Goal: Answer question/provide support

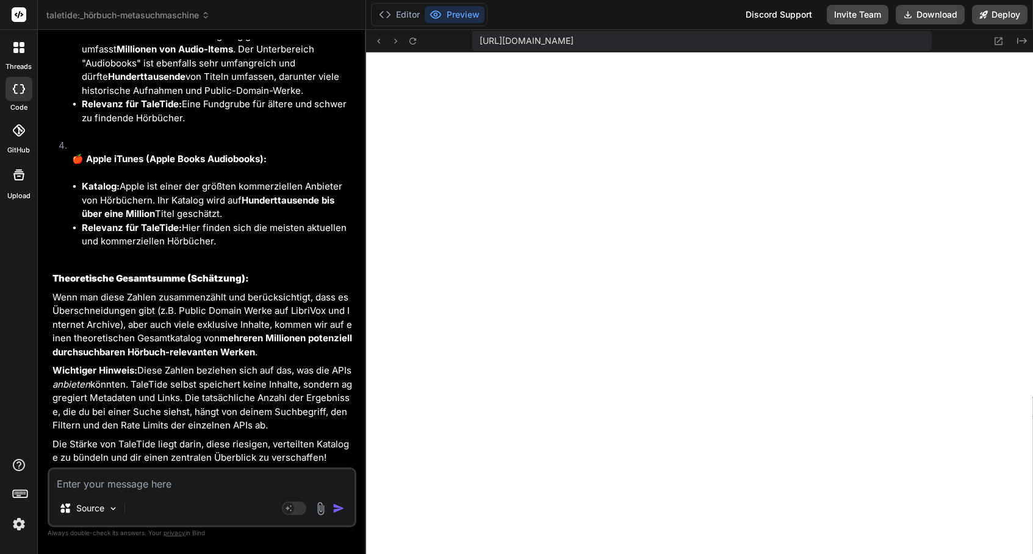
scroll to position [13092, 0]
click at [143, 479] on textarea at bounding box center [201, 481] width 305 height 22
type textarea "o"
type textarea "x"
type textarea "ok"
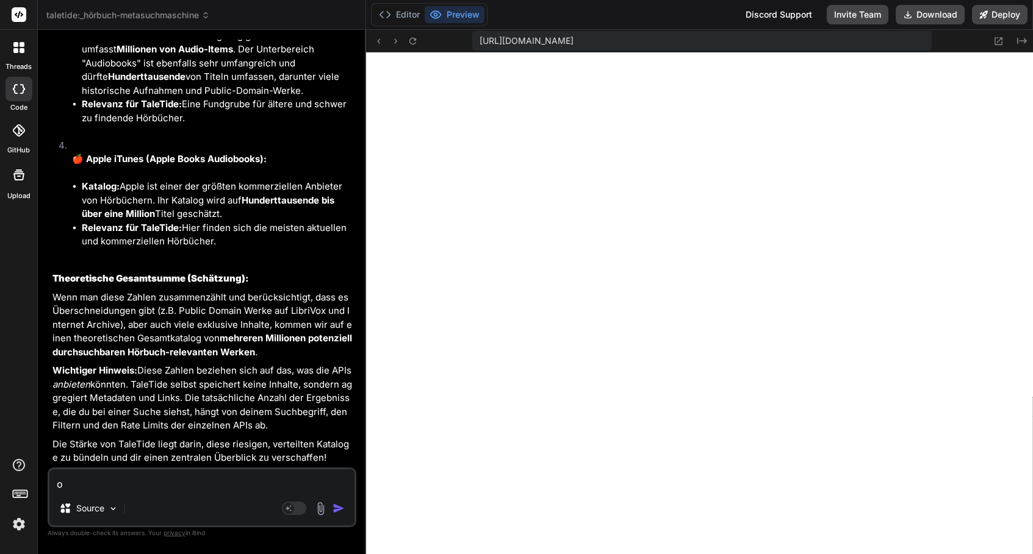
type textarea "x"
type textarea "ok."
type textarea "x"
type textarea "ok."
type textarea "x"
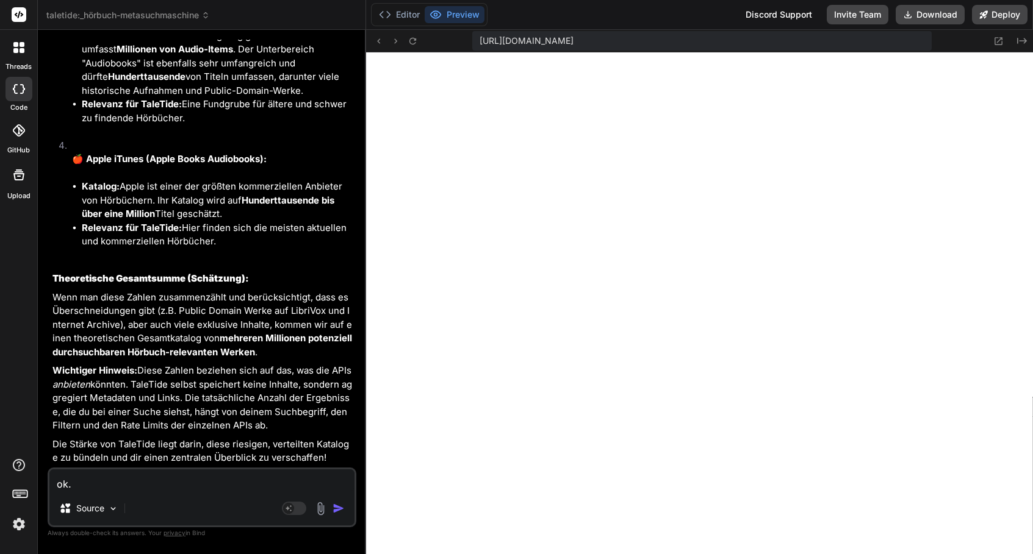
type textarea "ok. f"
type textarea "x"
type textarea "ok. fo"
type textarea "x"
type textarea "ok. fol"
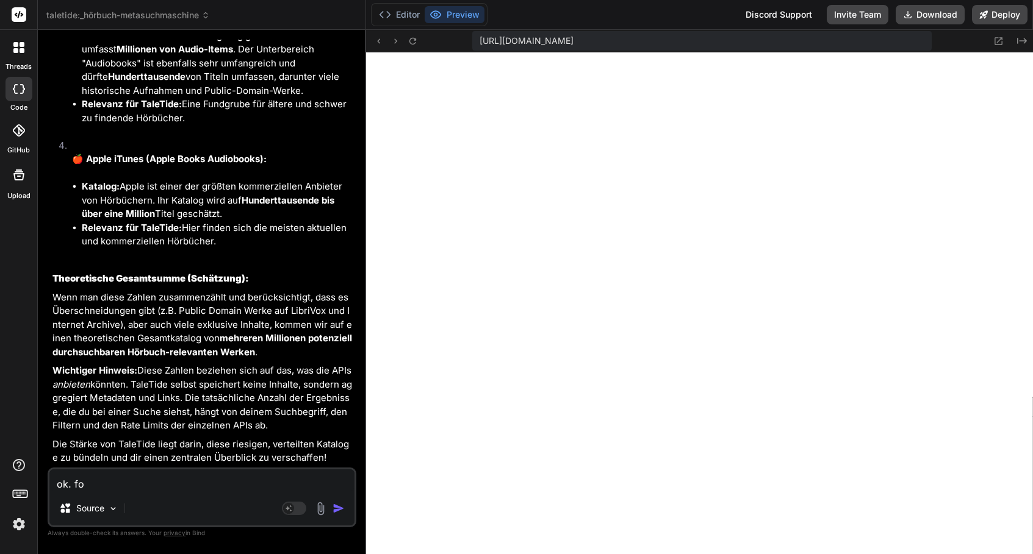
type textarea "x"
type textarea "ok. folg"
type textarea "x"
type textarea "ok. folge"
type textarea "x"
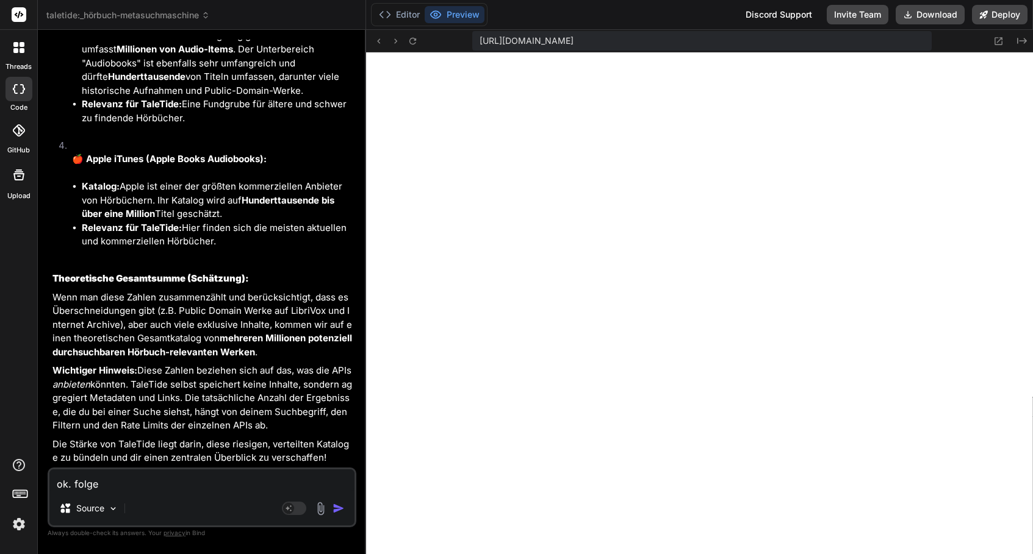
type textarea "ok. folgen"
type textarea "x"
type textarea "ok. folgend"
type textarea "x"
type textarea "ok. folgende"
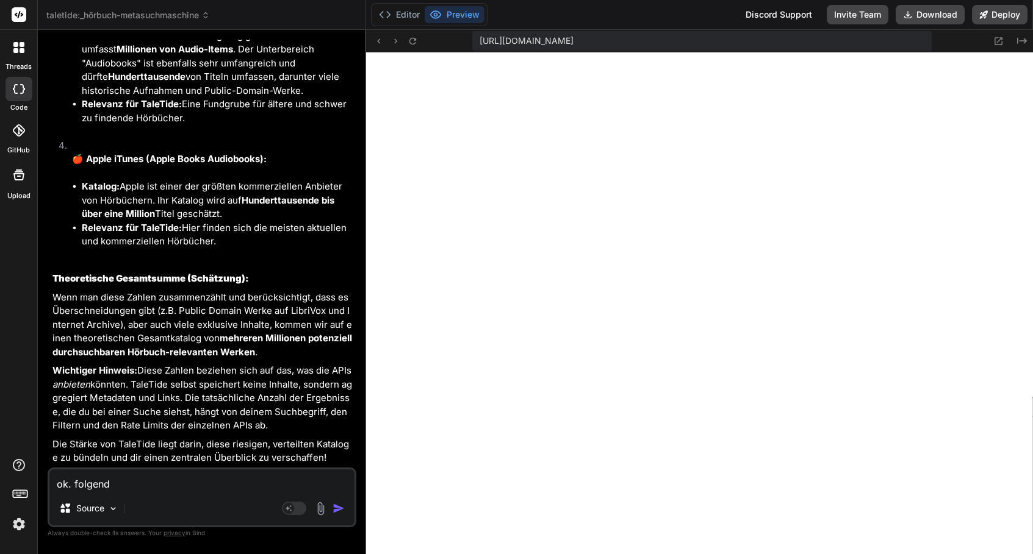
type textarea "x"
type textarea "ok. folgender"
type textarea "x"
type textarea "ok. folgender"
type textarea "x"
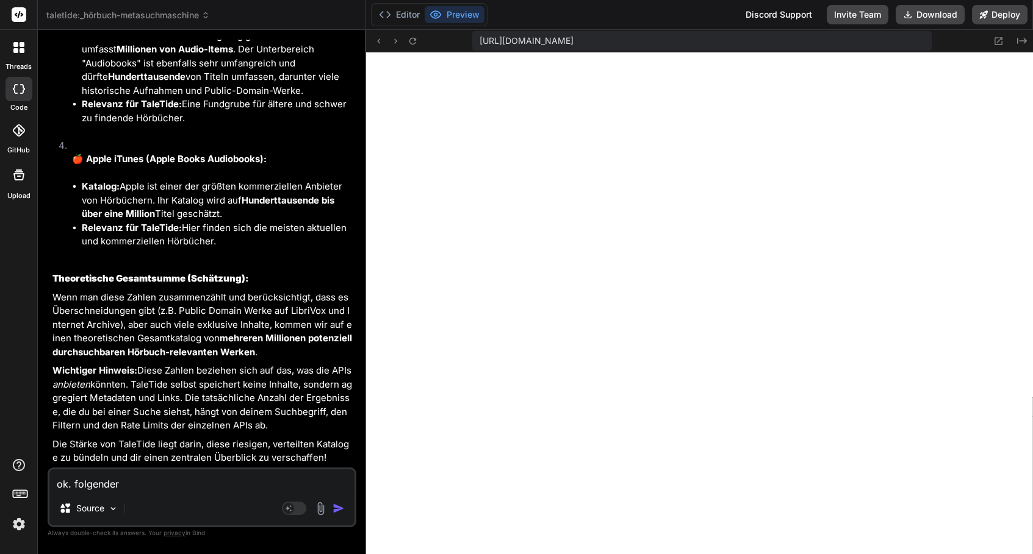
type textarea "ok. folgender v"
type textarea "x"
type textarea "ok. folgender vo"
type textarea "x"
type textarea "ok. folgender vor"
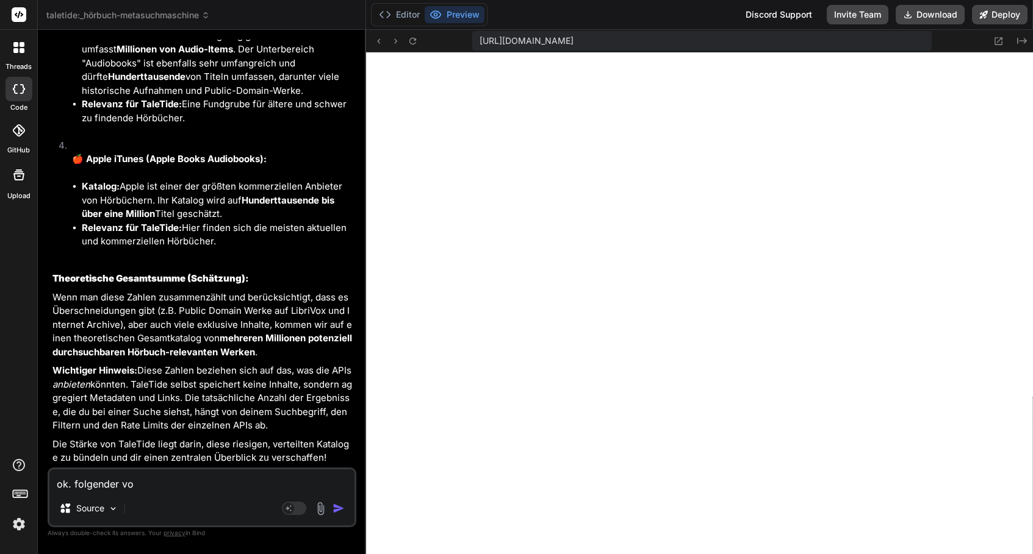
type textarea "x"
type textarea "ok. folgender vors"
type textarea "x"
type textarea "ok. folgender vorsc"
type textarea "x"
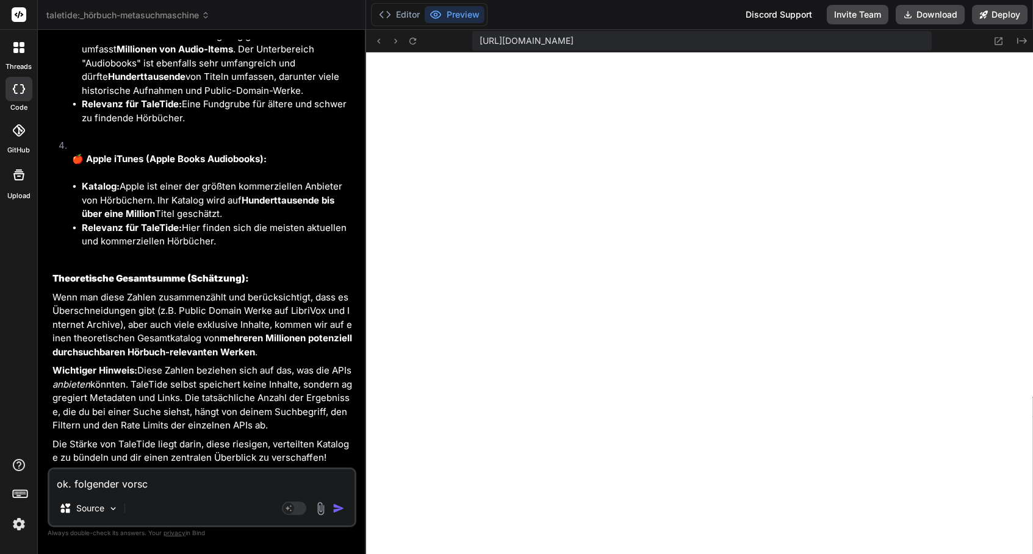
type textarea "ok. folgender vorsch"
type textarea "x"
type textarea "ok. folgender vorschl"
type textarea "x"
type textarea "ok. folgender vorschla"
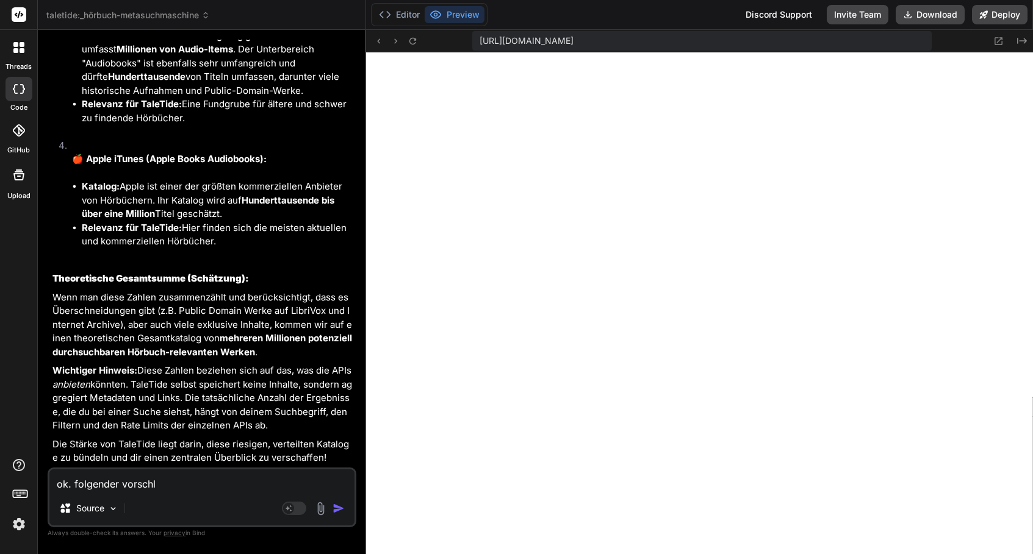
type textarea "x"
type textarea "ok. folgender vorschlag"
type textarea "x"
type textarea "ok. folgender Vorschlag."
type textarea "x"
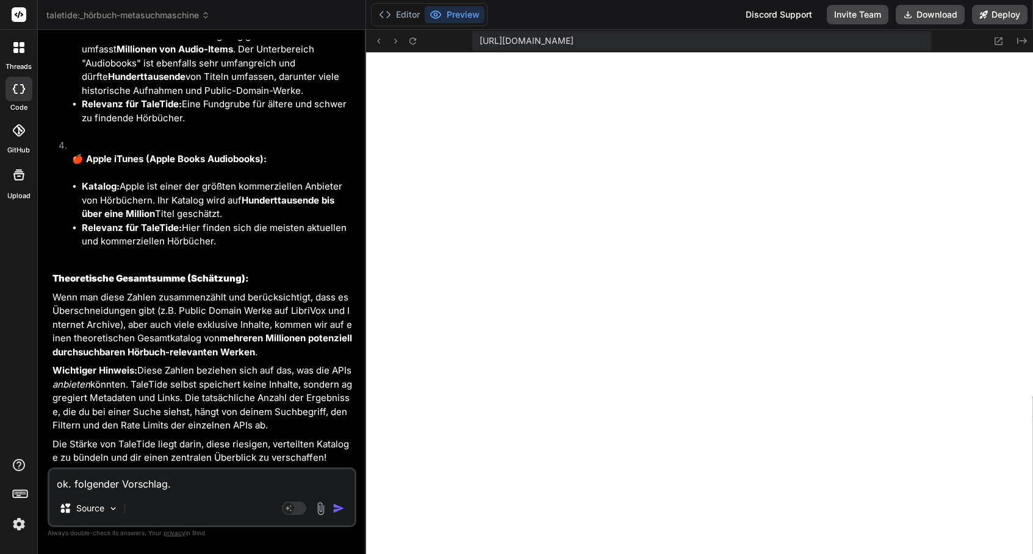
type textarea "ok. folgender Vorschlag."
type textarea "x"
type textarea "ok. folgender Vorschlag. a"
type textarea "x"
type textarea "ok. folgender Vorschlag. ap"
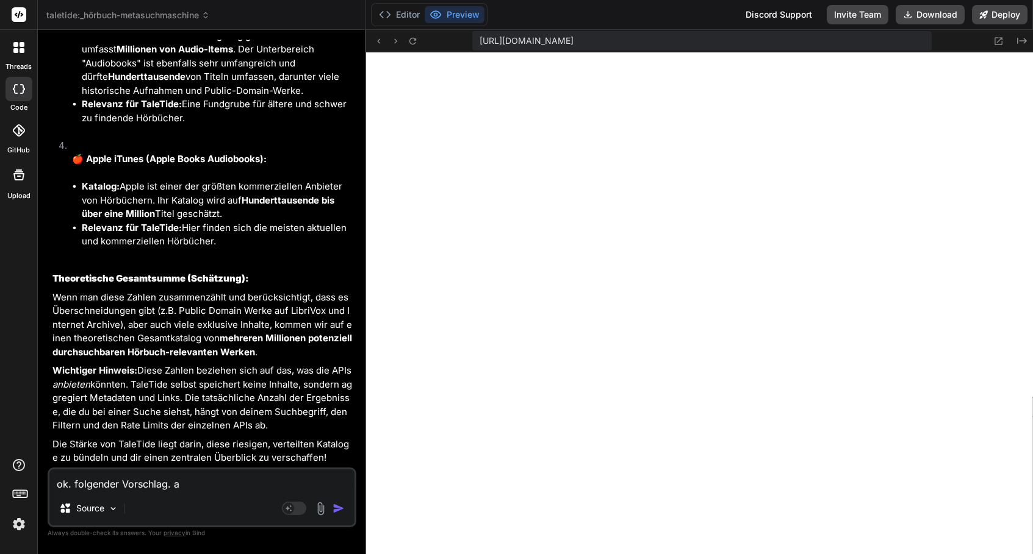
type textarea "x"
type textarea "ok. folgender Vorschlag. app"
type textarea "x"
type textarea "ok. folgender Vorschlag. appl"
type textarea "x"
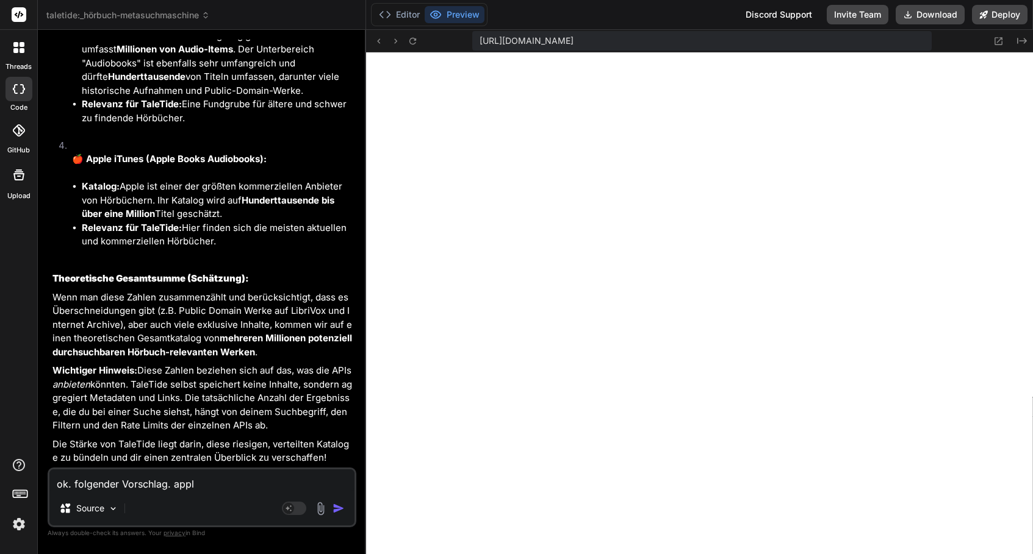
type textarea "ok. folgender Vorschlag. apple"
type textarea "x"
type textarea "ok. folgender Vorschlag. apple"
type textarea "x"
type textarea "ok. folgender Vorschlag. apple e"
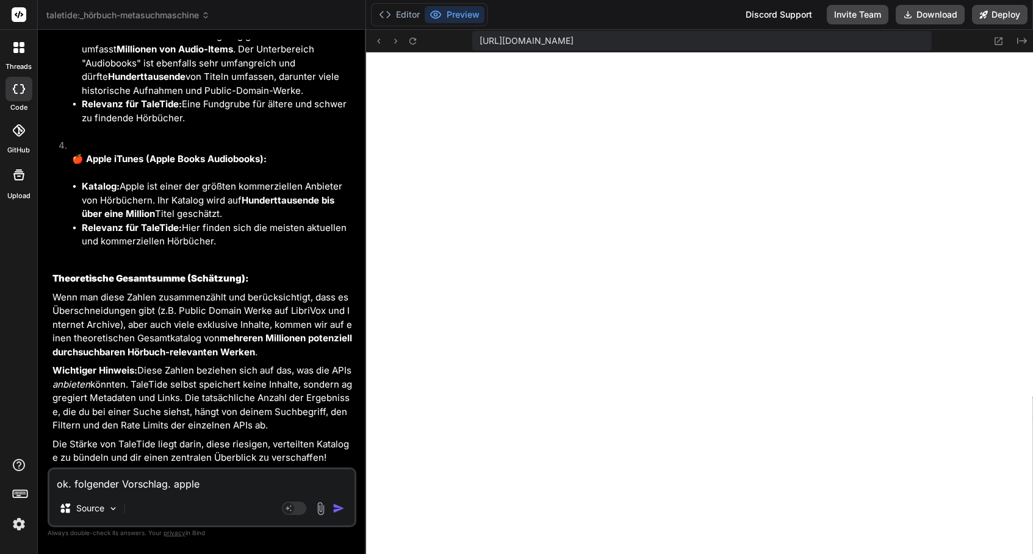
type textarea "x"
type textarea "ok. folgender Vorschlag. apple er"
type textarea "x"
type textarea "ok. folgender Vorschlag. apple erl"
type textarea "x"
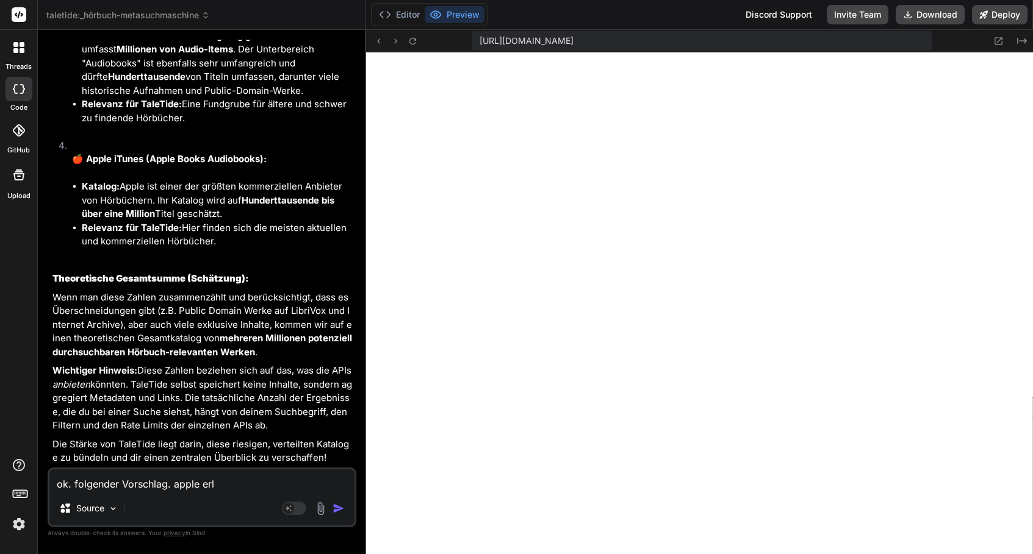
type textarea "ok. folgender Vorschlag. apple erla"
type textarea "x"
type textarea "ok. folgender Vorschlag. apple erlau"
type textarea "x"
type textarea "ok. folgender Vorschlag. apple erlaub"
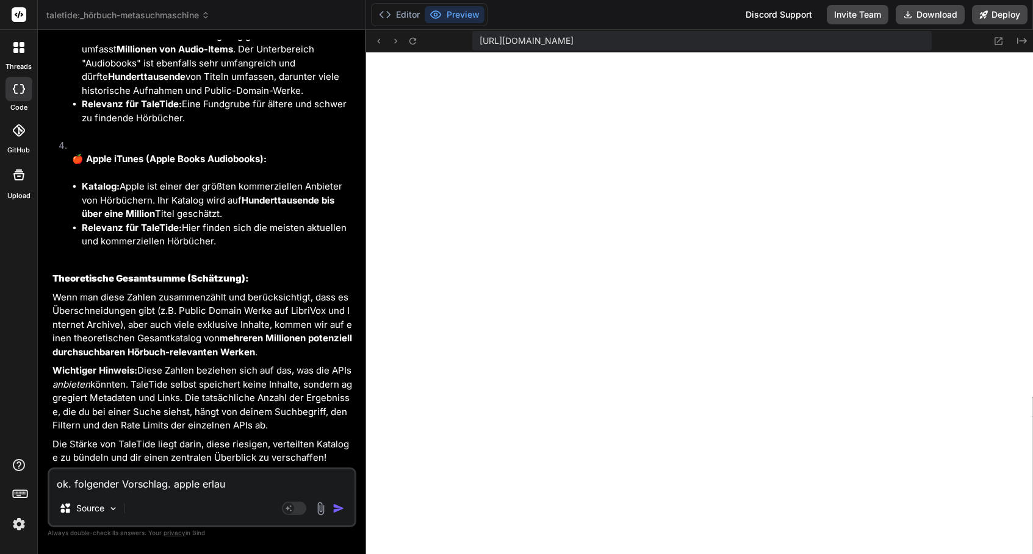
type textarea "x"
type textarea "ok. folgender Vorschlag. apple erlaubt"
type textarea "x"
type textarea "ok. folgender Vorschlag. apple erlaubt"
type textarea "x"
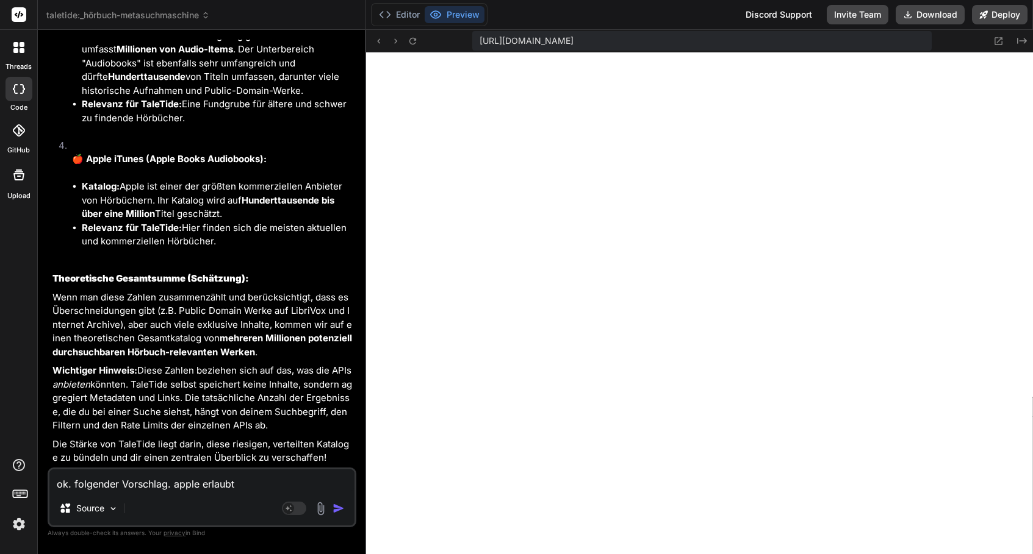
type textarea "ok. folgender Vorschlag. apple erlaubt m"
type textarea "x"
type textarea "ok. folgender Vorschlag. apple erlaubt me"
type textarea "x"
type textarea "ok. folgender Vorschlag. apple erlaubt mei"
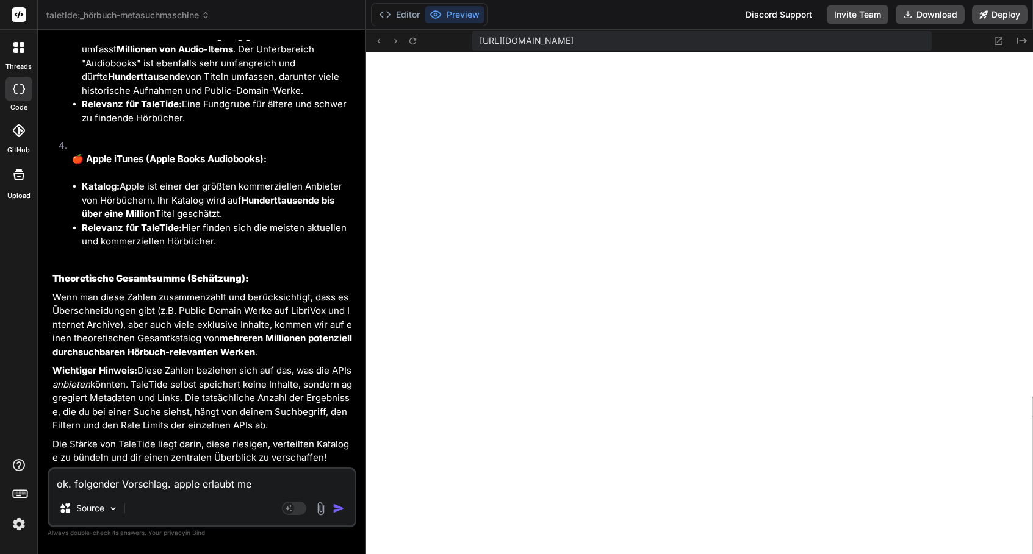
type textarea "x"
type textarea "ok. folgender Vorschlag. apple erlaubt mein"
type textarea "x"
type textarea "ok. folgender Vorschlag. apple erlaubt meine"
type textarea "x"
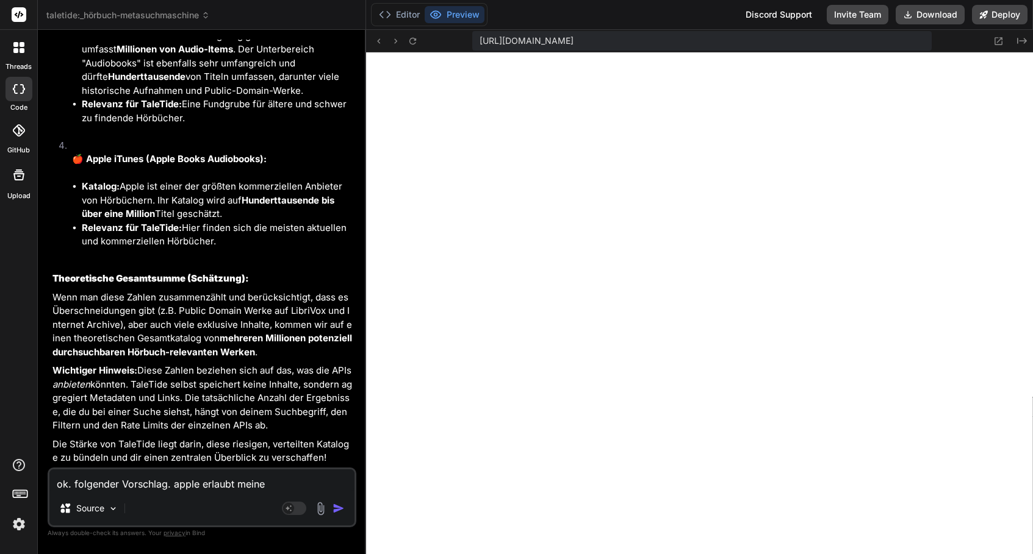
type textarea "ok. folgender Vorschlag. apple erlaubt meiner"
type textarea "x"
type textarea "ok. folgender Vorschlag. apple erlaubt meiner"
type textarea "x"
type textarea "ok. folgender Vorschlag. apple erlaubt meiner m"
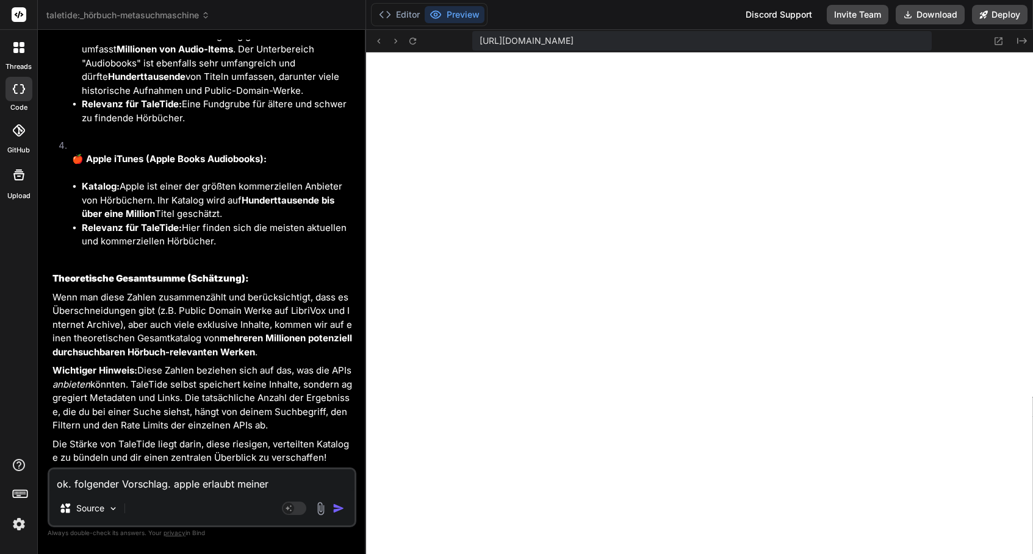
type textarea "x"
type textarea "ok. folgender Vorschlag. apple erlaubt meiner me"
type textarea "x"
type textarea "ok. folgender Vorschlag. apple erlaubt meiner mei"
type textarea "x"
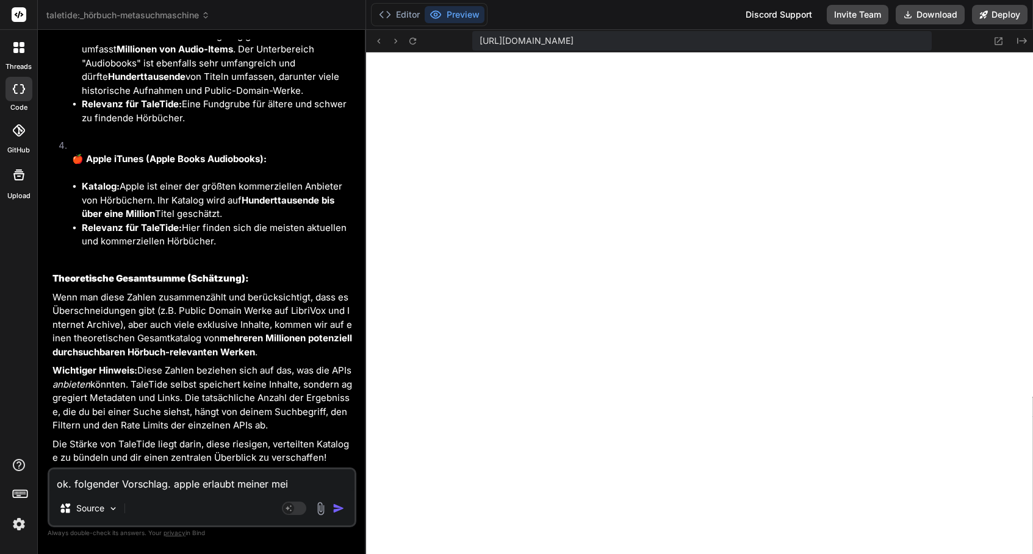
type textarea "ok. folgender Vorschlag. apple erlaubt meiner mein"
type textarea "x"
type textarea "ok. folgender Vorschlag. apple erlaubt meiner meinu"
type textarea "x"
type textarea "ok. folgender Vorschlag. apple erlaubt meiner meinun"
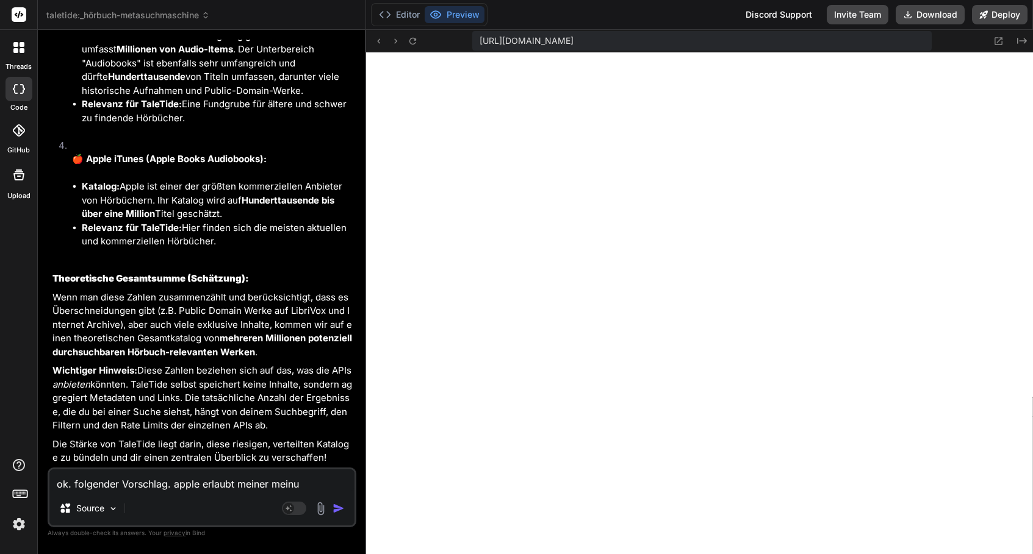
type textarea "x"
type textarea "ok. folgender Vorschlag. apple erlaubt meiner meinung"
type textarea "x"
type textarea "ok. folgender Vorschlag. apple erlaubt meiner Meinung"
type textarea "x"
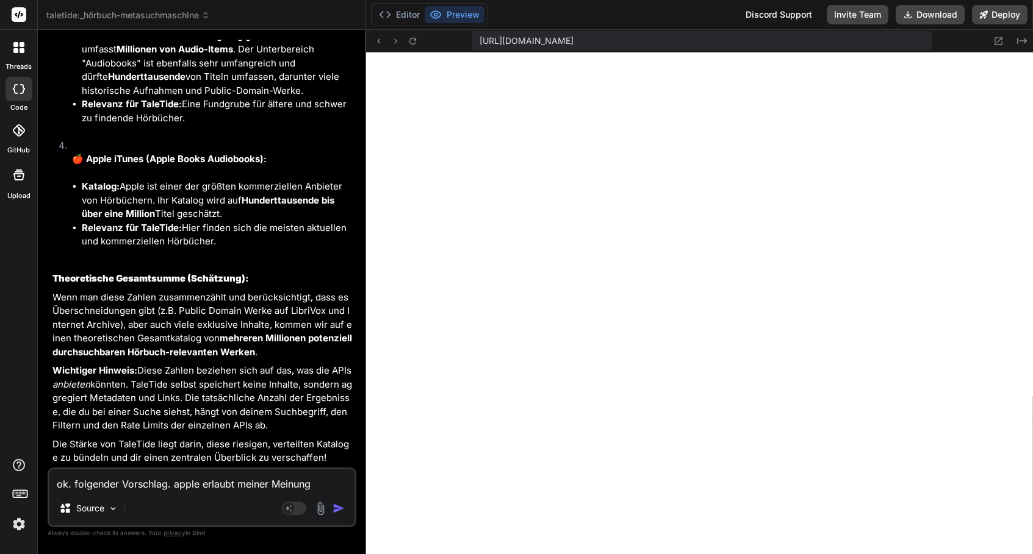
type textarea "ok. folgender Vorschlag. apple erlaubt meiner Meinung n"
type textarea "x"
type textarea "ok. folgender Vorschlag. apple erlaubt meiner Meinung na"
type textarea "x"
type textarea "ok. folgender Vorschlag. apple erlaubt meiner Meinung nac"
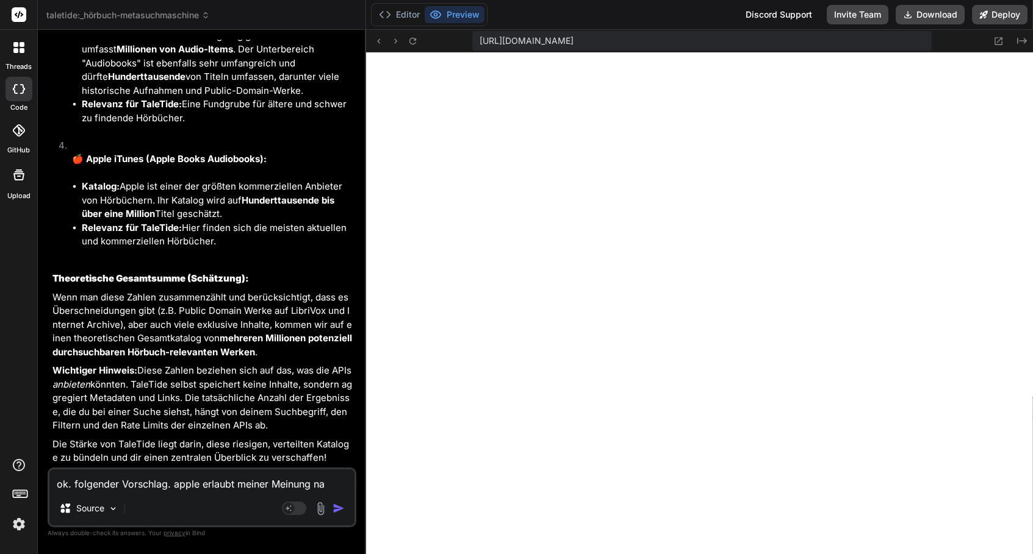
type textarea "x"
type textarea "ok. folgender Vorschlag. apple erlaubt meiner Meinung nach"
type textarea "x"
type textarea "ok. folgender Vorschlag. apple erlaubt meiner Meinung nach"
type textarea "x"
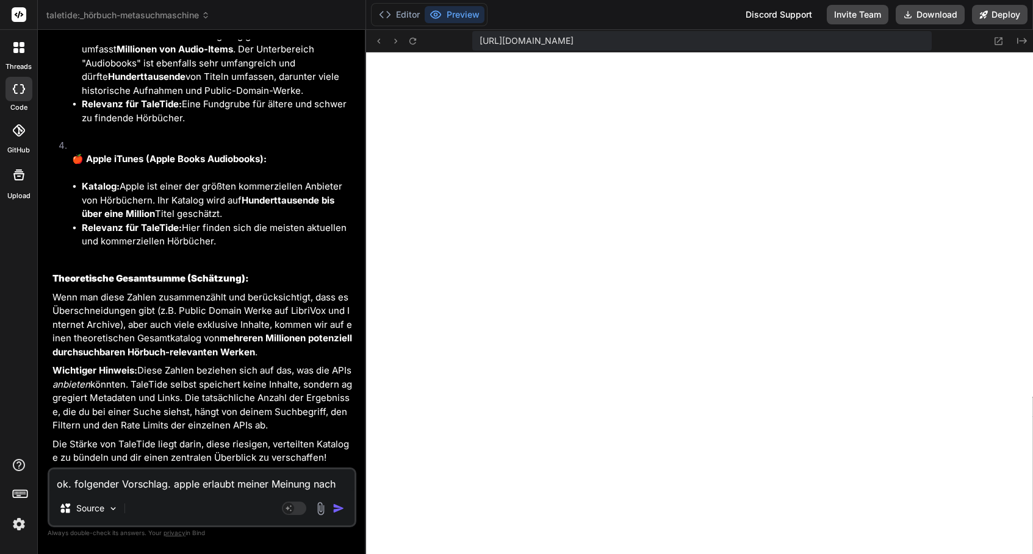
type textarea "ok. folgender Vorschlag. apple erlaubt meiner Meinung nach d"
type textarea "x"
type textarea "ok. folgender Vorschlag. apple erlaubt meiner Meinung nach da"
type textarea "x"
type textarea "ok. folgender Vorschlag. apple erlaubt meiner Meinung nach das"
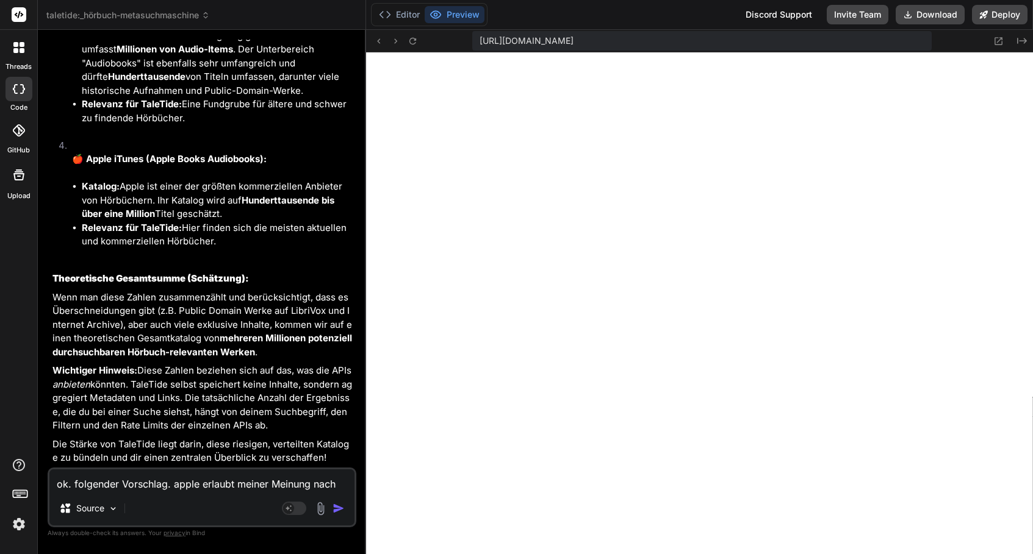
type textarea "x"
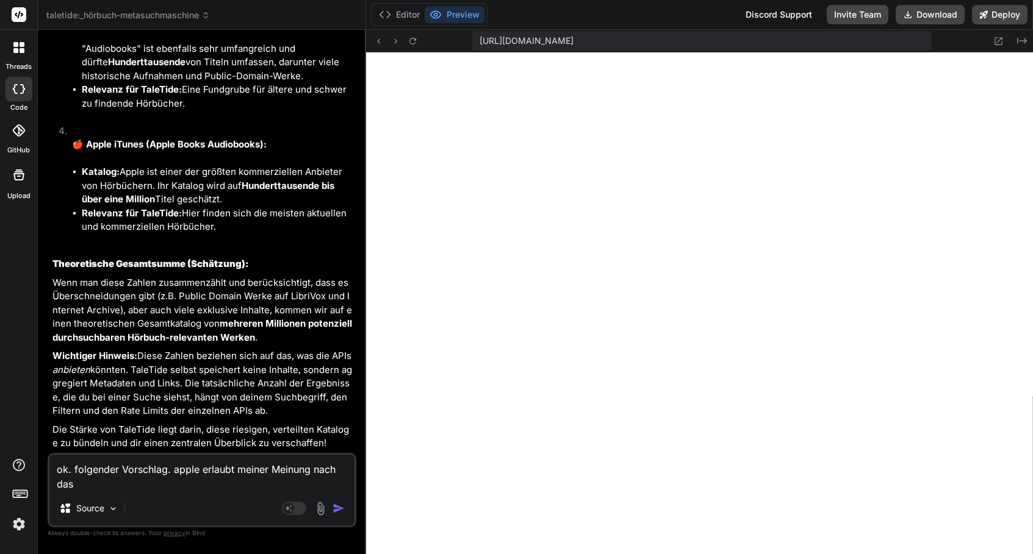
type textarea "ok. folgender Vorschlag. apple erlaubt meiner Meinung nach das"
type textarea "x"
type textarea "ok. folgender Vorschlag. apple erlaubt meiner Meinung nach das n"
type textarea "x"
type textarea "ok. folgender Vorschlag. apple erlaubt meiner Meinung nach das nu"
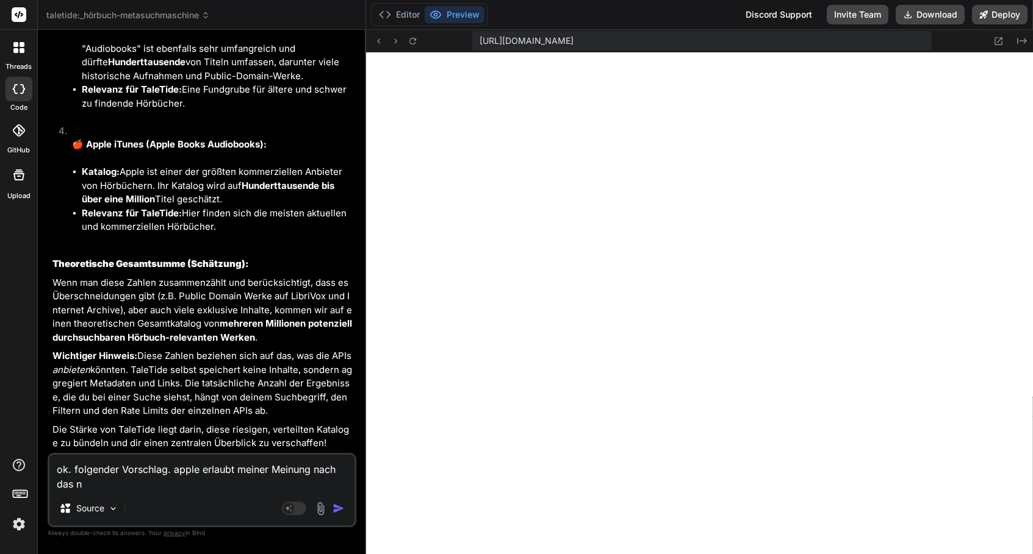
type textarea "x"
type textarea "ok. folgender Vorschlag. apple erlaubt meiner Meinung nach das nut"
type textarea "x"
type textarea "ok. folgender Vorschlag. apple erlaubt meiner Meinung nach das nutz"
type textarea "x"
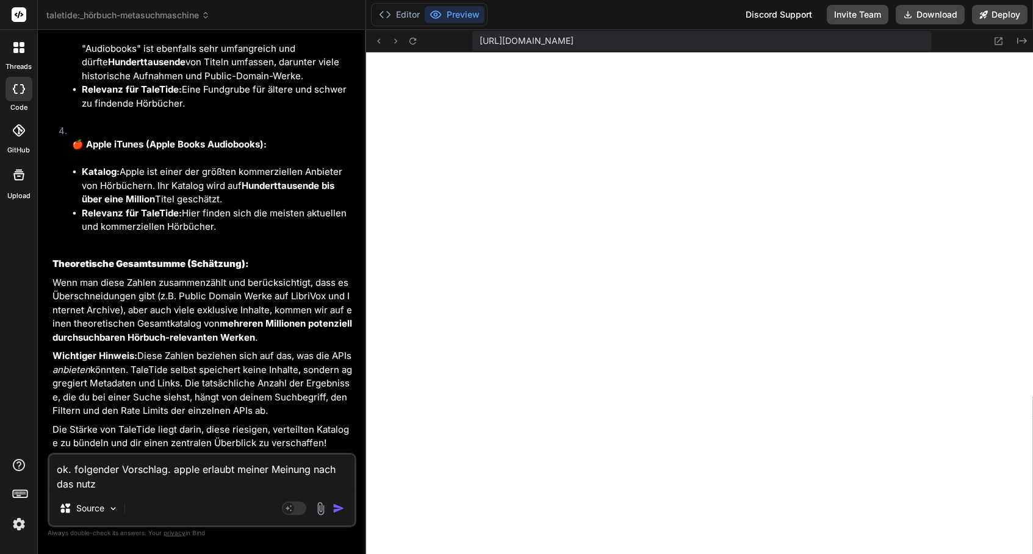
type textarea "ok. folgender Vorschlag. apple erlaubt meiner Meinung nach das nutze"
type textarea "x"
type textarea "ok. folgender Vorschlag. apple erlaubt meiner Meinung nach das nutzen"
type textarea "x"
type textarea "ok. folgender Vorschlag. apple erlaubt meiner Meinung nach das nutzen"
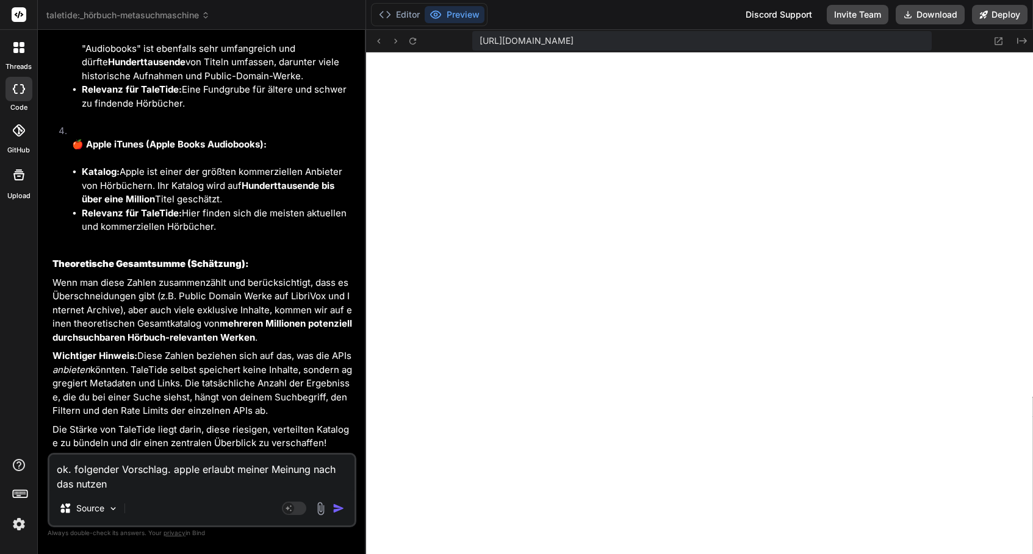
type textarea "x"
type textarea "ok. folgender Vorschlag. apple erlaubt meiner Meinung nach das nutzen d"
type textarea "x"
type textarea "ok. folgender Vorschlag. apple erlaubt meiner Meinung nach das nutzen de"
type textarea "x"
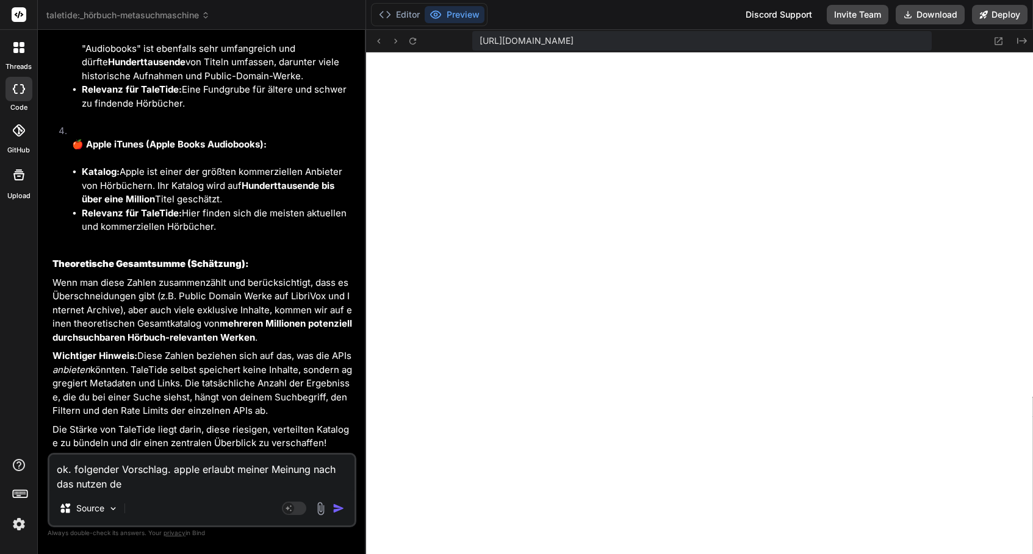
type textarea "ok. folgender Vorschlag. apple erlaubt meiner Meinung nach das nutzen der"
type textarea "x"
type textarea "ok. folgender Vorschlag. apple erlaubt meiner Meinung nach das nutzen der"
type textarea "x"
type textarea "ok. folgender Vorschlag. apple erlaubt meiner Meinung nach das nutzen der c"
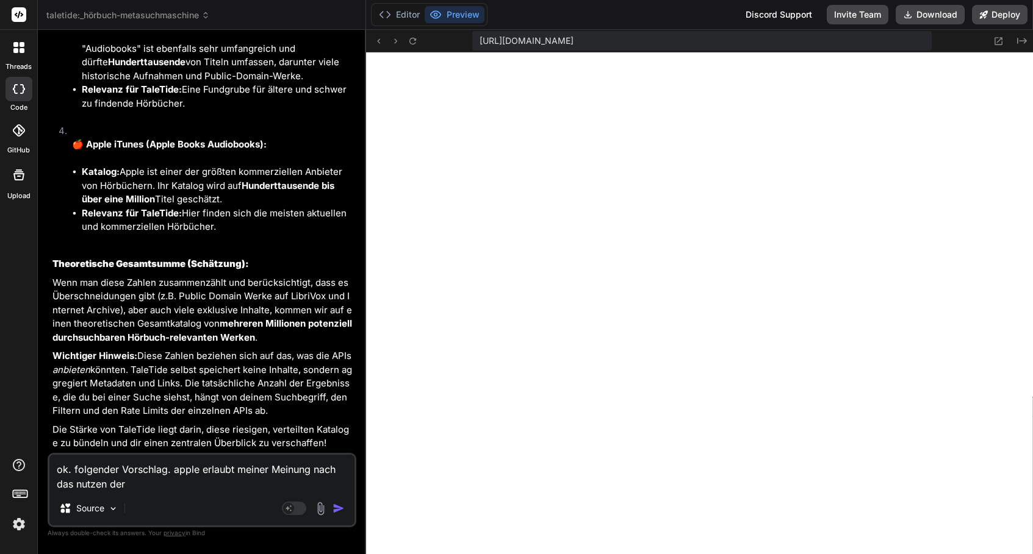
type textarea "x"
type textarea "ok. folgender Vorschlag. apple erlaubt meiner Meinung nach das nutzen der co"
type textarea "x"
type textarea "ok. folgender Vorschlag. apple erlaubt meiner Meinung nach das nutzen der cov"
type textarea "x"
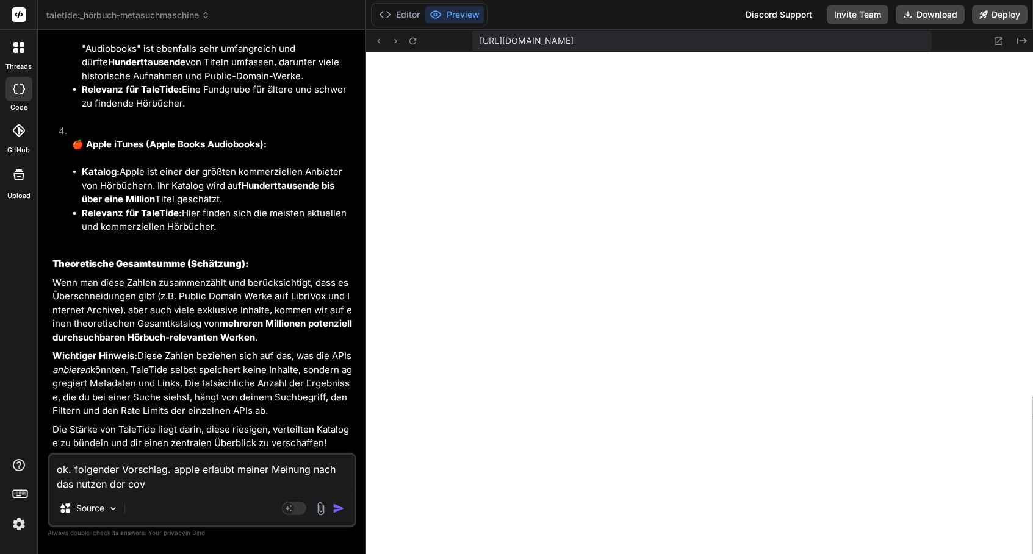
type textarea "ok. folgender Vorschlag. apple erlaubt meiner Meinung nach das nutzen der cove"
type textarea "x"
type textarea "ok. folgender Vorschlag. apple erlaubt meiner Meinung nach das nutzen der cover"
type textarea "x"
type textarea "ok. folgender Vorschlag. apple erlaubt meiner Meinung nach das nutzen der coverb"
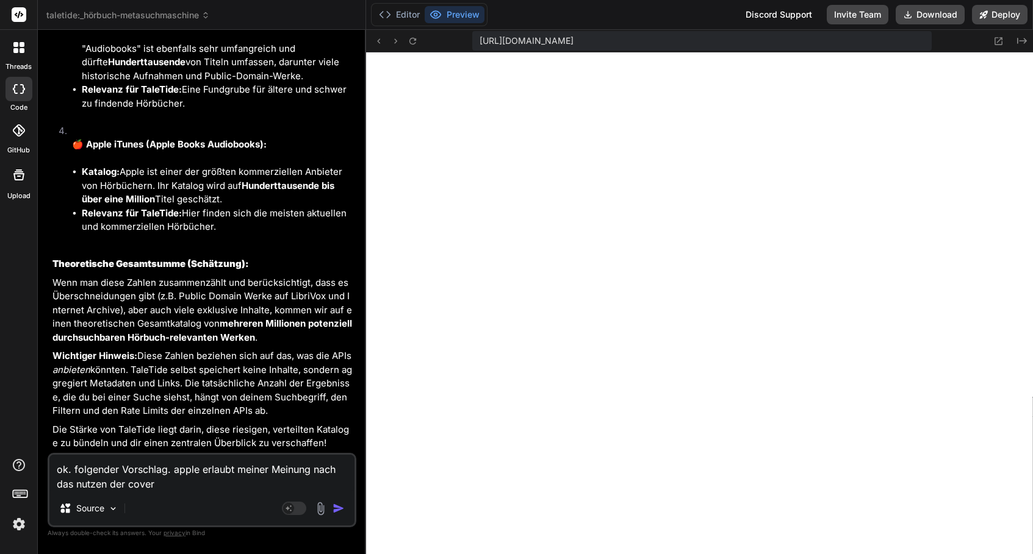
type textarea "x"
type textarea "ok. folgender Vorschlag. apple erlaubt meiner Meinung nach das nutzen der cover…"
type textarea "x"
type textarea "ok. folgender Vorschlag. apple erlaubt meiner Meinung nach das nutzen der cover…"
type textarea "x"
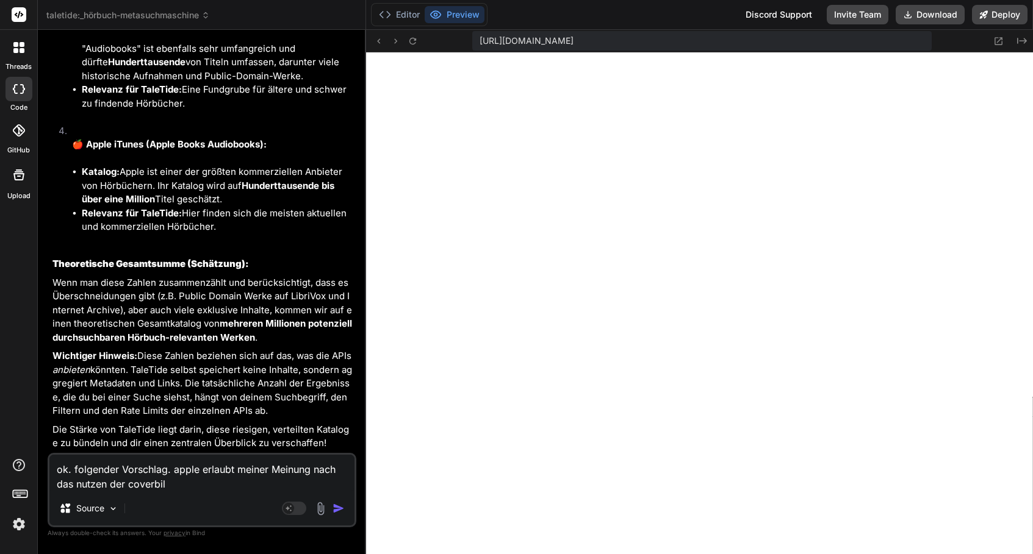
type textarea "ok. folgender Vorschlag. apple erlaubt meiner Meinung nach das nutzen der cover…"
type textarea "x"
type textarea "ok. folgender Vorschlag. apple erlaubt meiner Meinung nach das nutzen der cover…"
type textarea "x"
type textarea "ok. folgender Vorschlag. apple erlaubt meiner Meinung nach das nutzen der cover…"
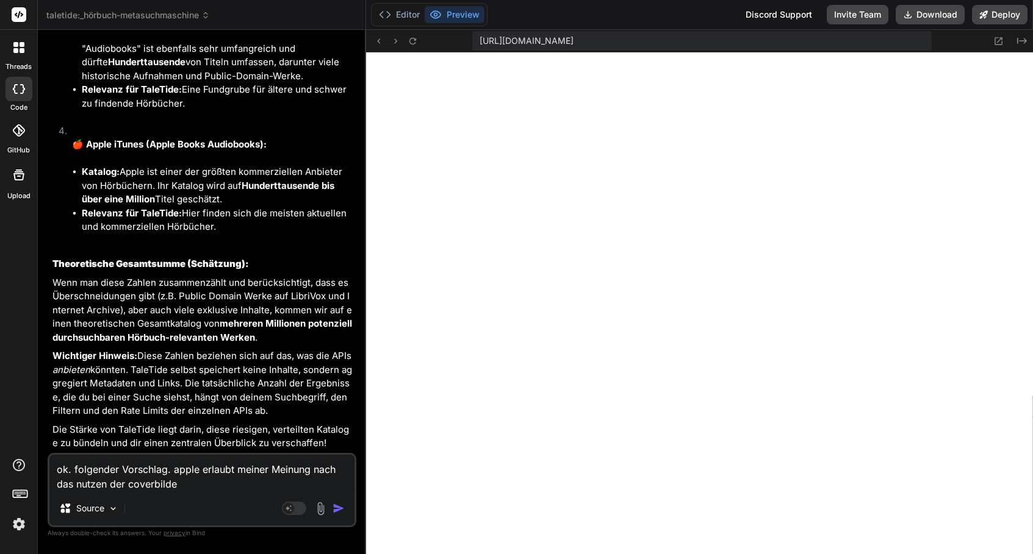
type textarea "x"
type textarea "ok. folgender Vorschlag. apple erlaubt meiner Meinung nach das nutzen der Cover…"
type textarea "x"
type textarea "ok. folgender Vorschlag. apple erlaubt meiner Meinung nach das nutzen der Cover…"
type textarea "x"
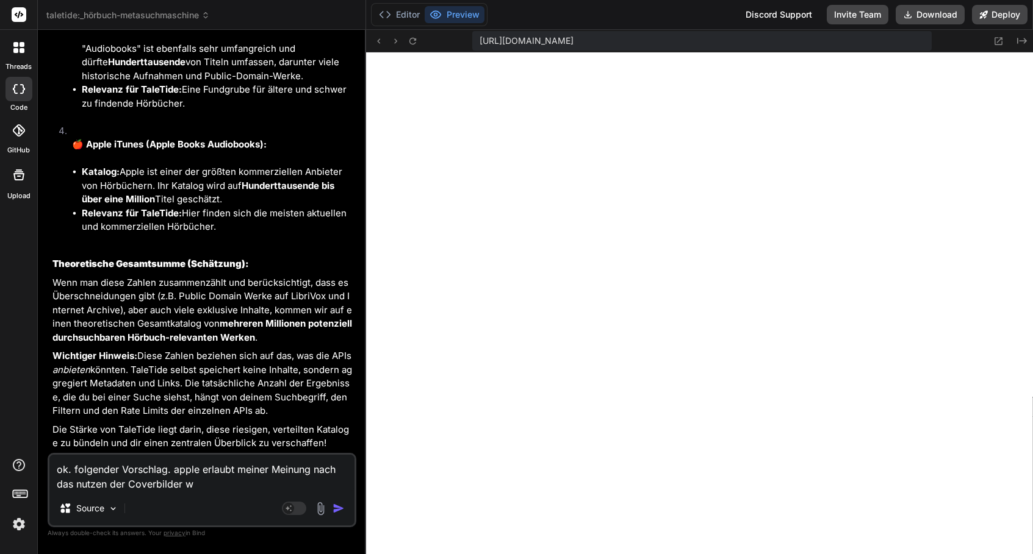
type textarea "ok. folgender Vorschlag. apple erlaubt meiner Meinung nach das nutzen der Cover…"
type textarea "x"
type textarea "ok. folgender Vorschlag. apple erlaubt meiner Meinung nach das nutzen der Cover…"
type textarea "x"
type textarea "ok. folgender Vorschlag. apple erlaubt meiner Meinung nach das nutzen der Cover…"
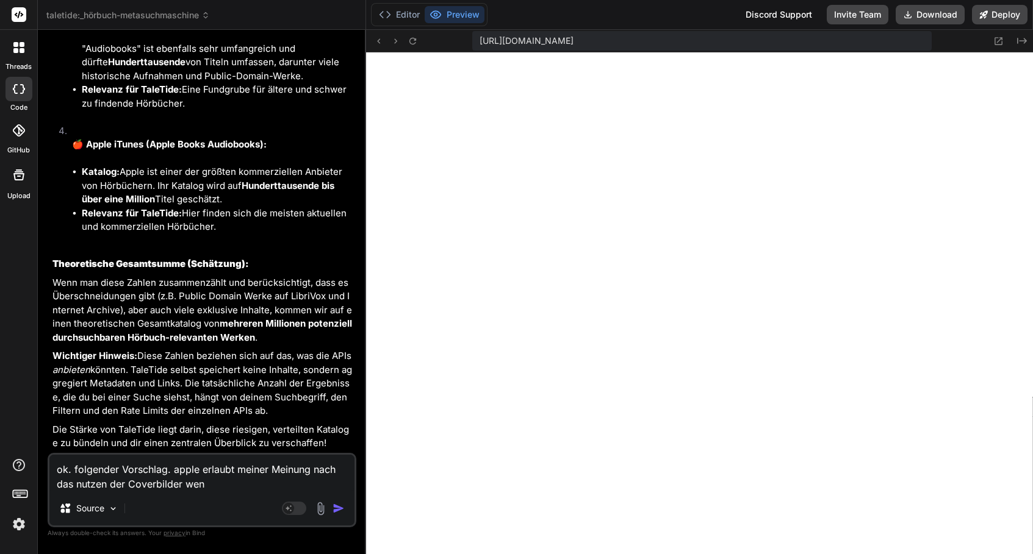
type textarea "x"
type textarea "ok. folgender Vorschlag. apple erlaubt meiner Meinung nach das nutzen der Cover…"
type textarea "x"
type textarea "ok. folgender Vorschlag. apple erlaubt meiner Meinung nach das nutzen der Cover…"
type textarea "x"
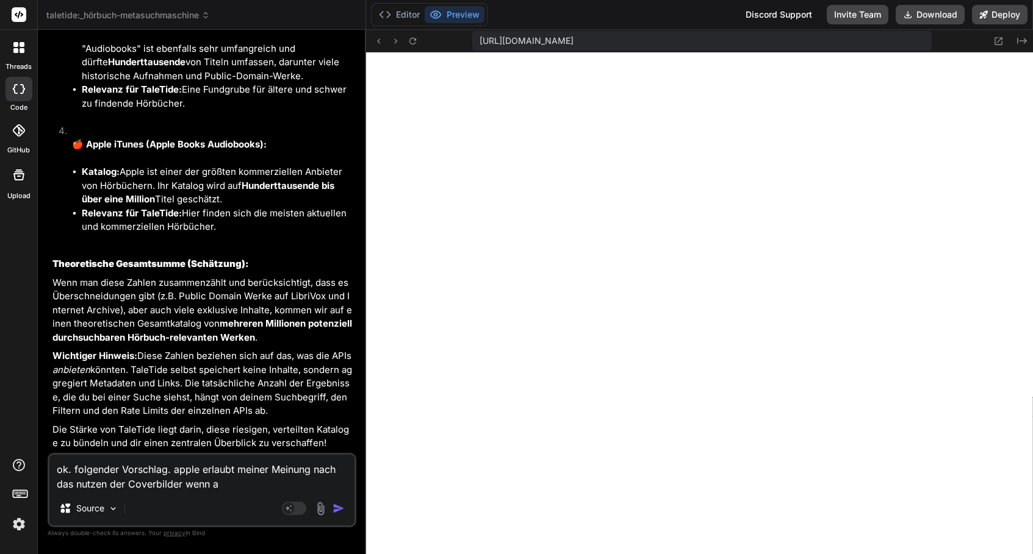
type textarea "ok. folgender Vorschlag. apple erlaubt meiner Meinung nach das nutzen der Cover…"
type textarea "x"
type textarea "ok. folgender Vorschlag. apple erlaubt meiner Meinung nach das nutzen der Cover…"
type textarea "x"
type textarea "ok. folgender Vorschlag. apple erlaubt meiner Meinung nach das nutzen der Cover…"
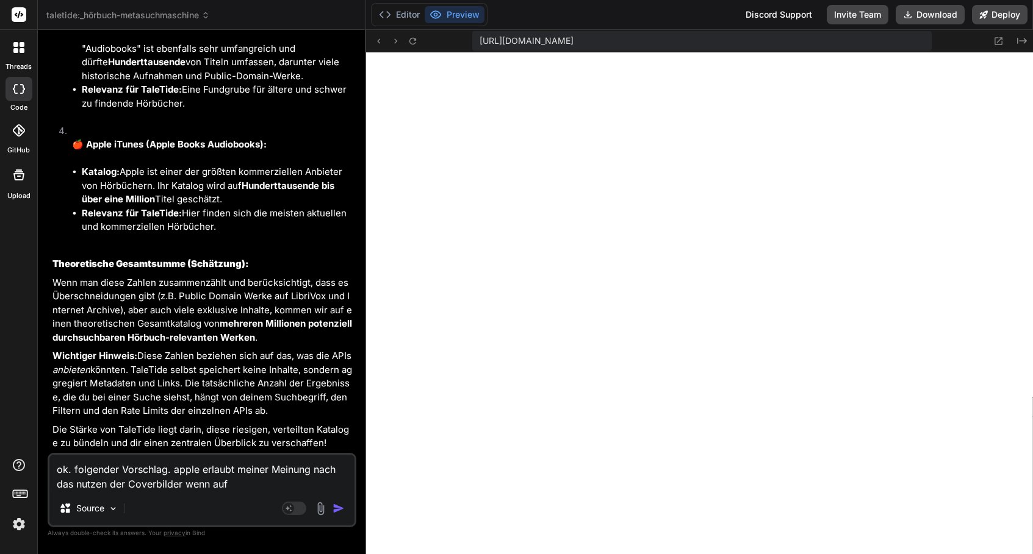
type textarea "x"
type textarea "ok. folgender Vorschlag. apple erlaubt meiner Meinung nach das nutzen der Cover…"
type textarea "x"
type textarea "ok. folgender Vorschlag. apple erlaubt meiner Meinung nach das nutzen der Cover…"
type textarea "x"
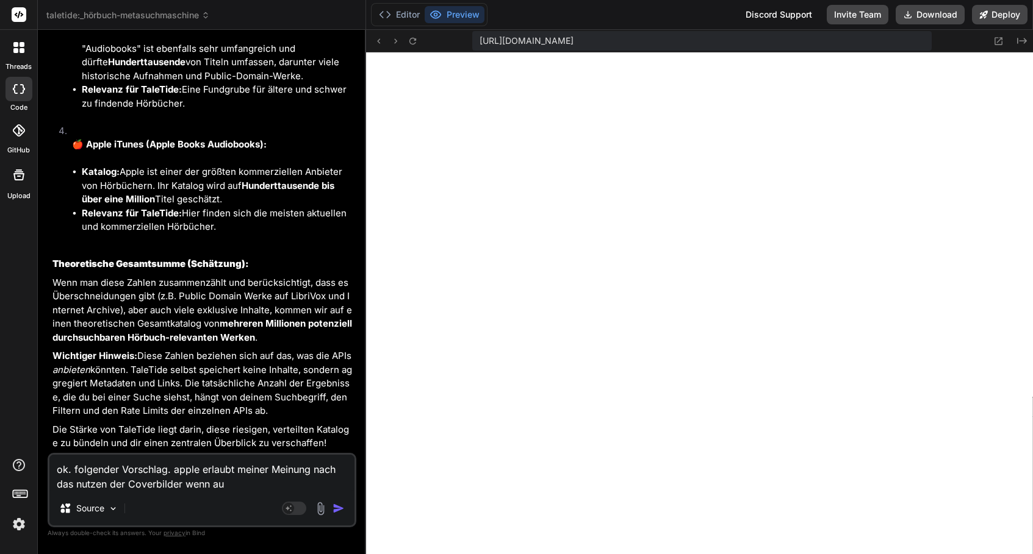
type textarea "ok. folgender Vorschlag. apple erlaubt meiner Meinung nach das nutzen der Cover…"
type textarea "x"
type textarea "ok. folgender Vorschlag. apple erlaubt meiner Meinung nach das nutzen der Cover…"
type textarea "x"
type textarea "ok. folgender Vorschlag. apple erlaubt meiner Meinung nach das nutzen der Cover…"
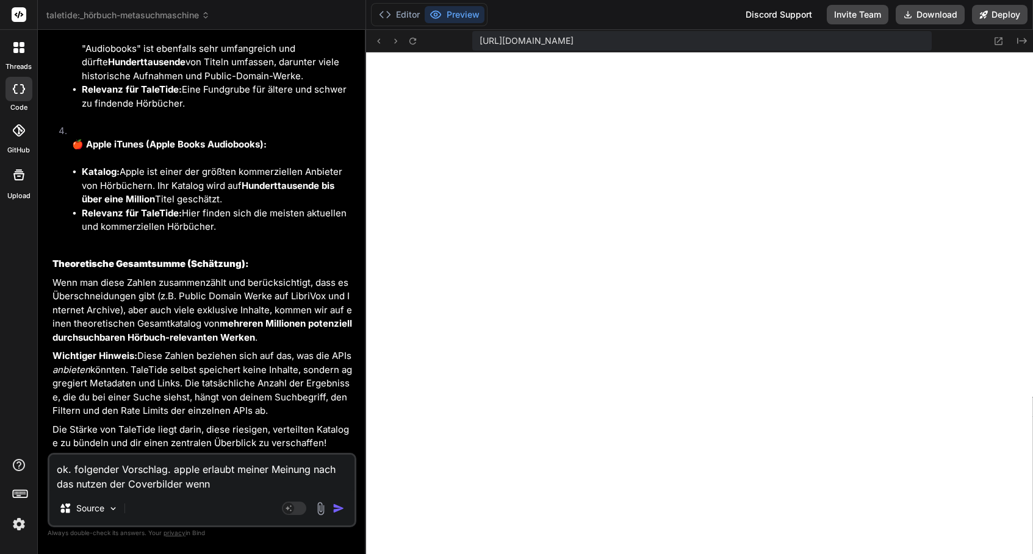
type textarea "x"
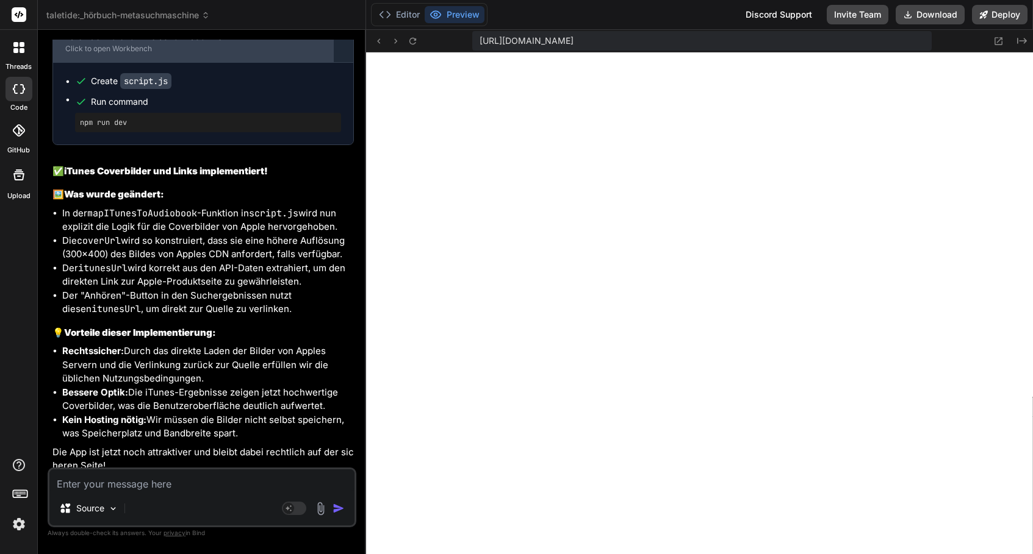
scroll to position [13825, 0]
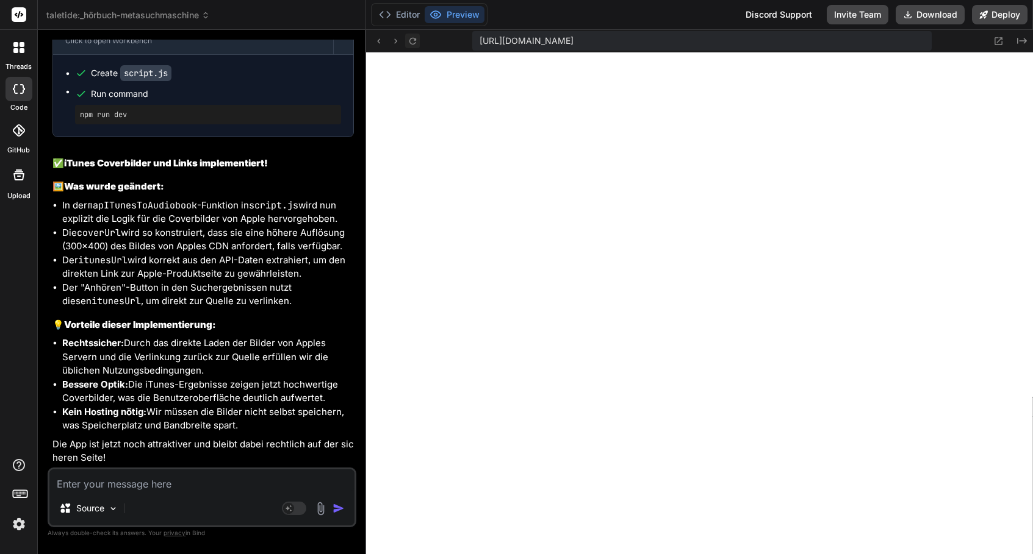
click at [414, 40] on icon at bounding box center [412, 41] width 10 height 10
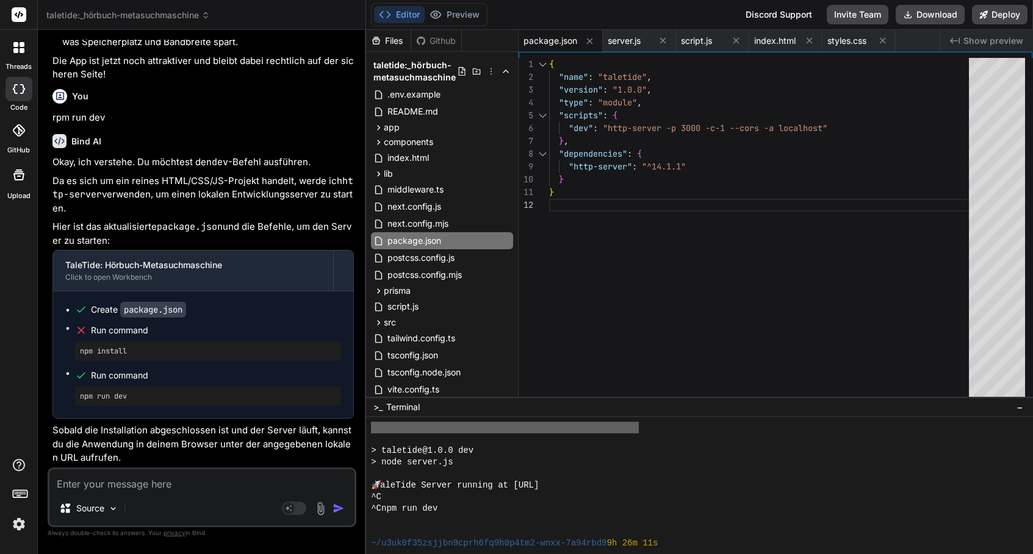
scroll to position [1252, 0]
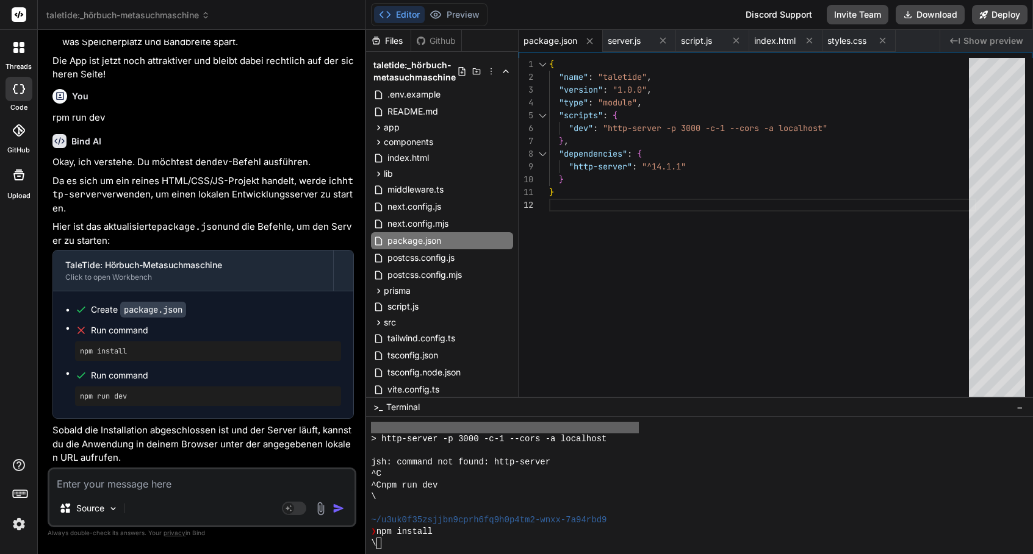
click at [198, 483] on textarea at bounding box center [201, 481] width 305 height 22
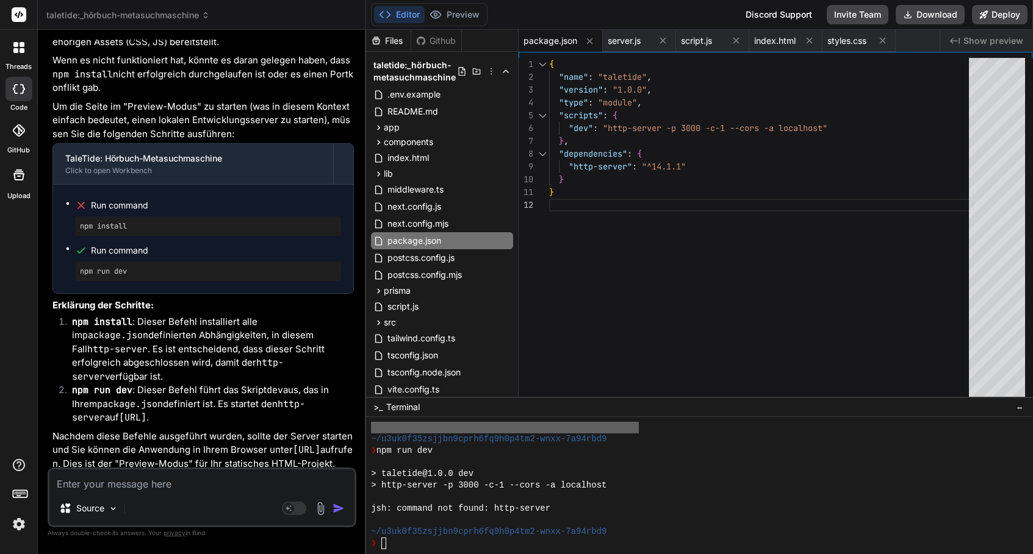
scroll to position [14827, 0]
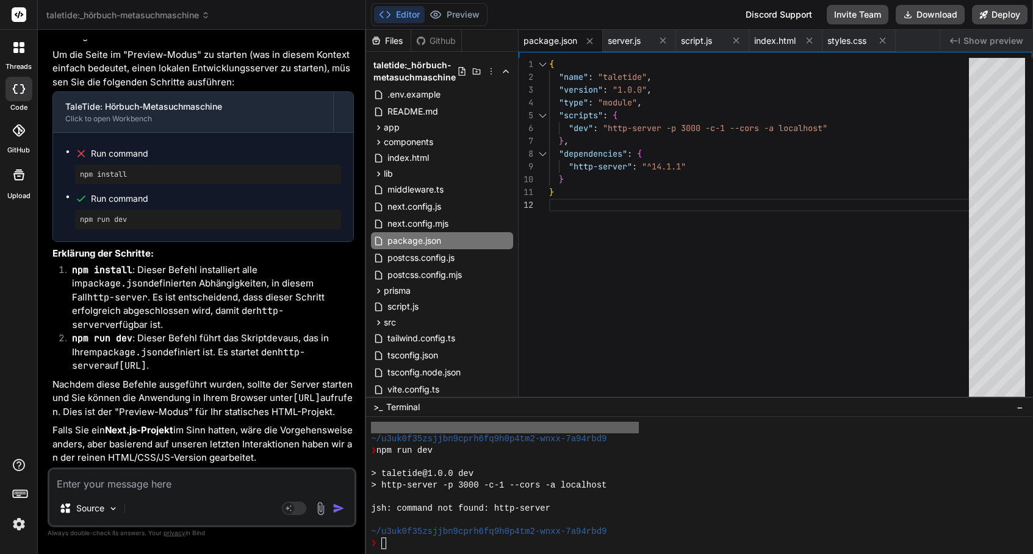
click at [135, 483] on textarea at bounding box center [201, 481] width 305 height 22
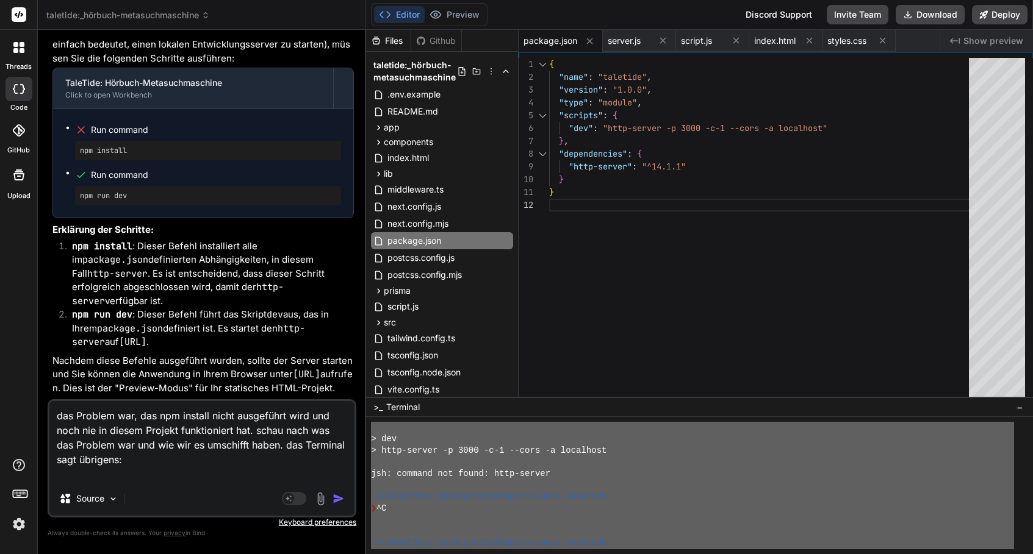
scroll to position [0, 0]
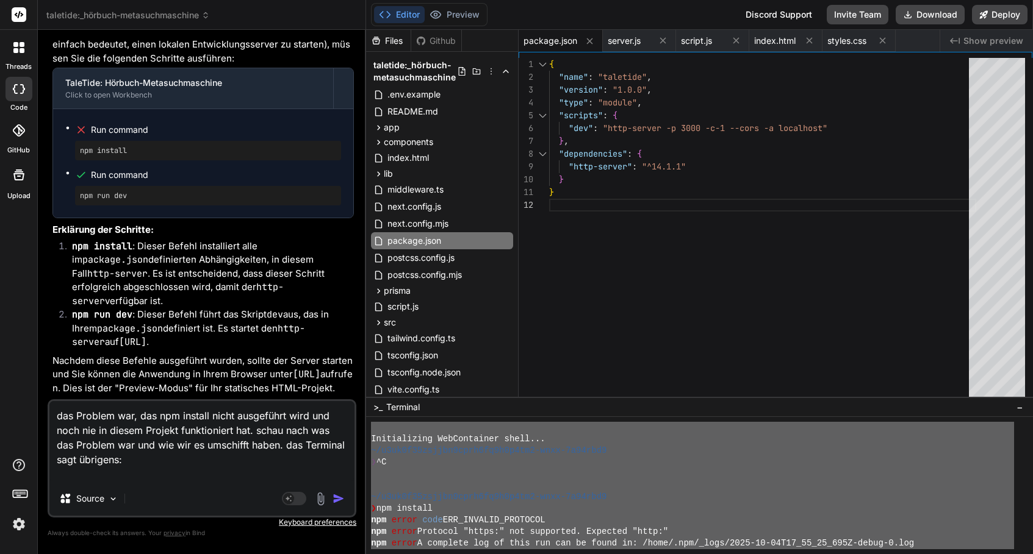
drag, startPoint x: 389, startPoint y: 544, endPoint x: 367, endPoint y: 386, distance: 159.4
click at [367, 386] on div "Files Github taletide:_hörbuch-metasuchmaschine .env.example README.md app admi…" at bounding box center [699, 292] width 667 height 525
click at [260, 470] on textarea "das Problem war, das npm install nicht ausgeführt wird und noch nie in diesem P…" at bounding box center [201, 441] width 305 height 81
paste textarea "Loremipsumdo SitAmetconse adipi... ~/e0se1d80eiusmo4temp1in2u2l5et7-dolo-4m21al…"
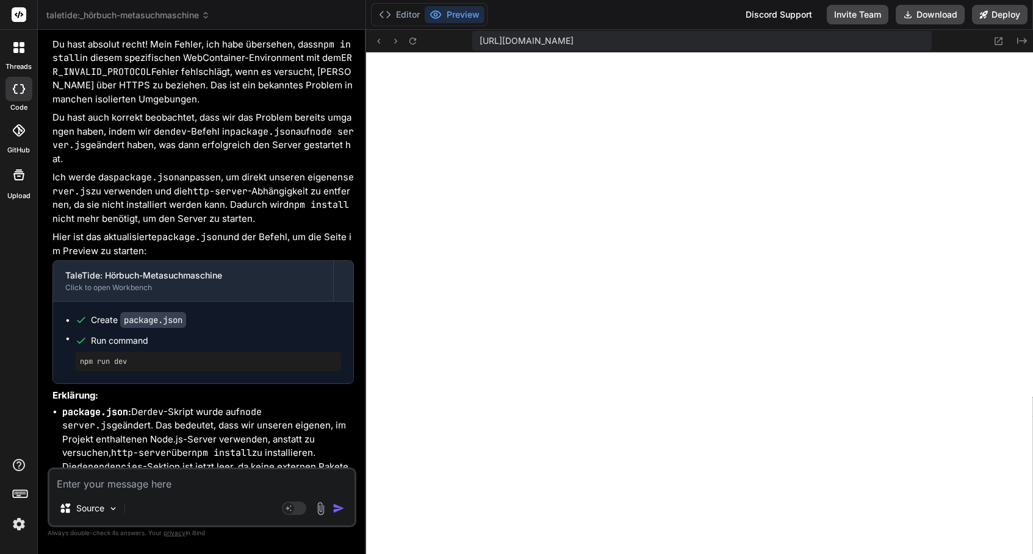
scroll to position [16114, 0]
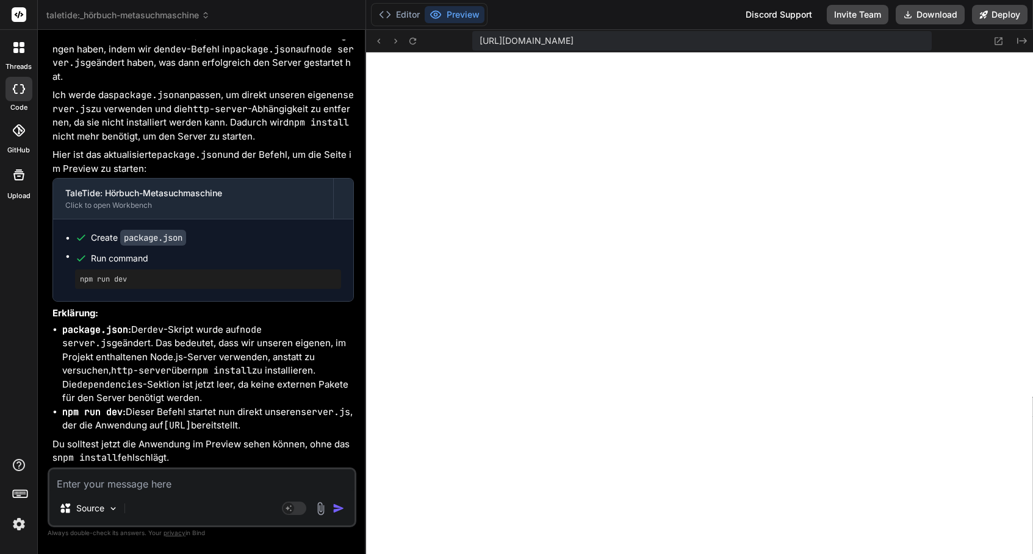
click at [153, 486] on textarea at bounding box center [201, 481] width 305 height 22
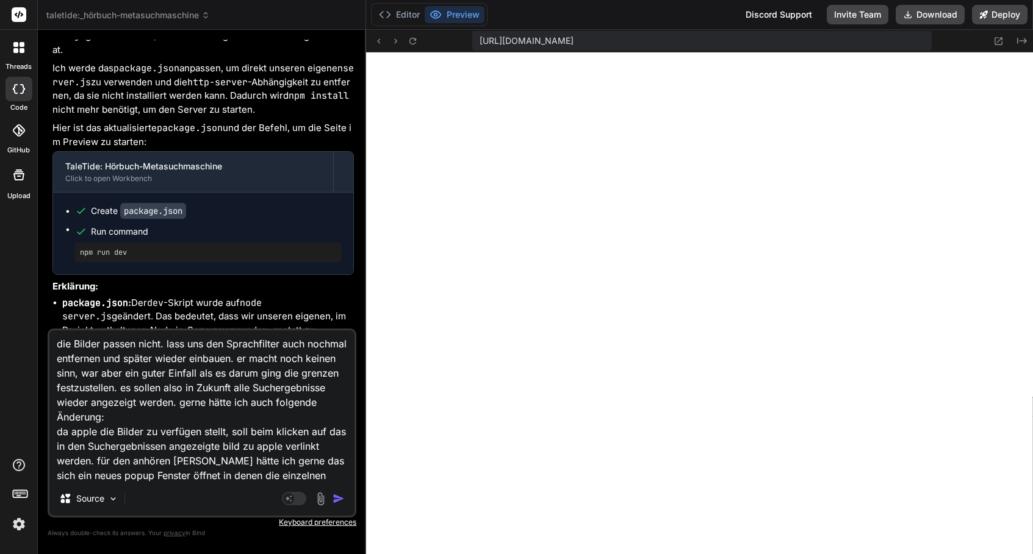
scroll to position [17, 0]
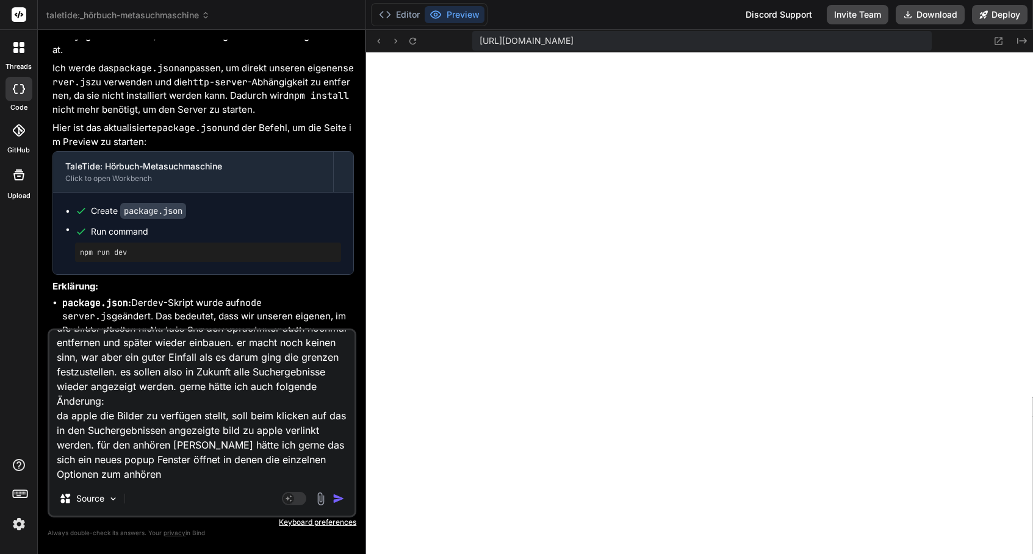
click at [342, 459] on textarea "die Bilder passen nicht. lass uns den Sprachfilter auch nochmal entfernen und s…" at bounding box center [201, 406] width 305 height 151
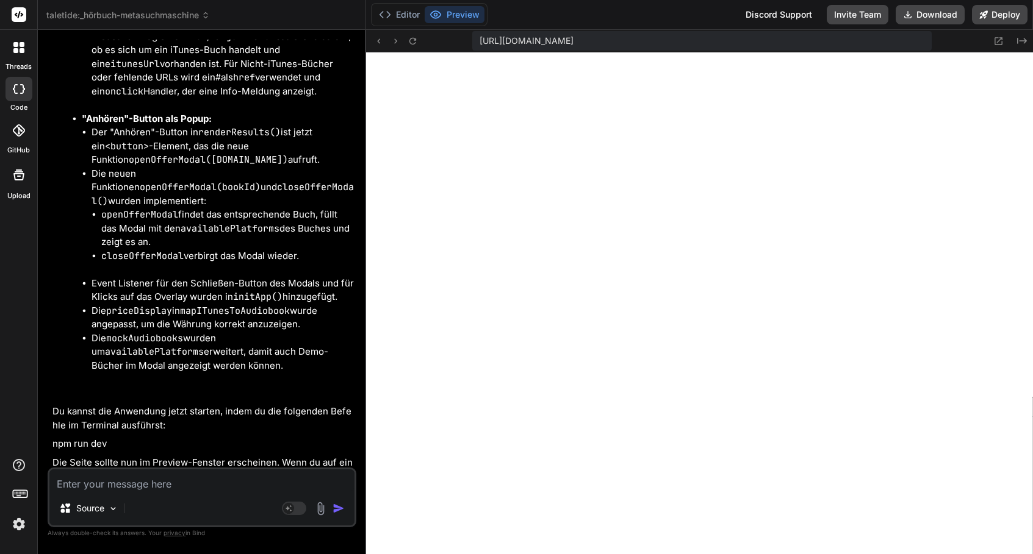
scroll to position [17896, 0]
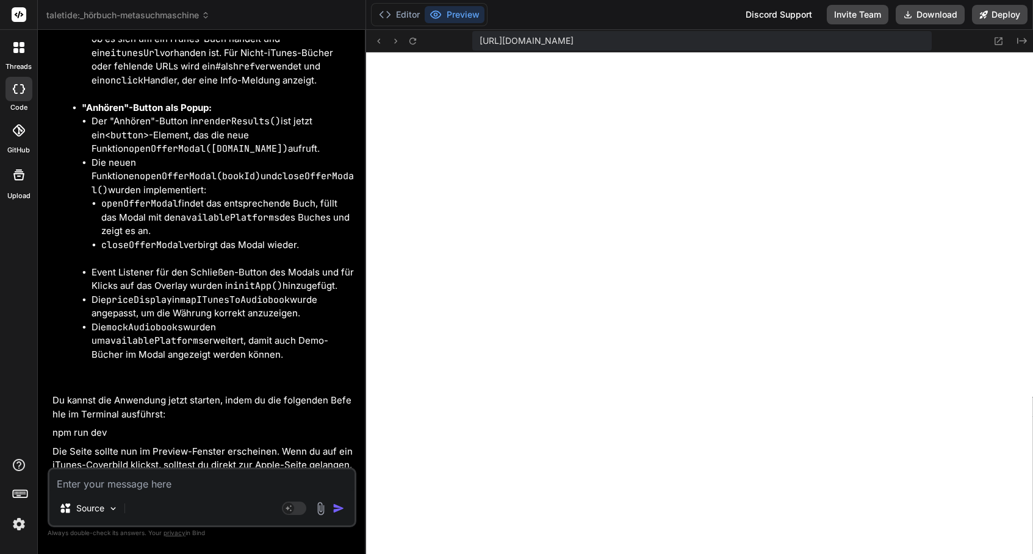
click at [221, 478] on textarea at bounding box center [201, 481] width 305 height 22
click at [138, 485] on textarea "er zeigt nichts an um auf der Seite erscheint API Fehler" at bounding box center [201, 481] width 305 height 22
click at [74, 481] on textarea "er zeigt nichts an wenn ich eine suche starte und auf der Seite erscheint API F…" at bounding box center [201, 473] width 305 height 37
click at [224, 487] on textarea "er zeigt nichts an wenn ich eine suche starte und auf der Seite wird oben API F…" at bounding box center [201, 473] width 305 height 37
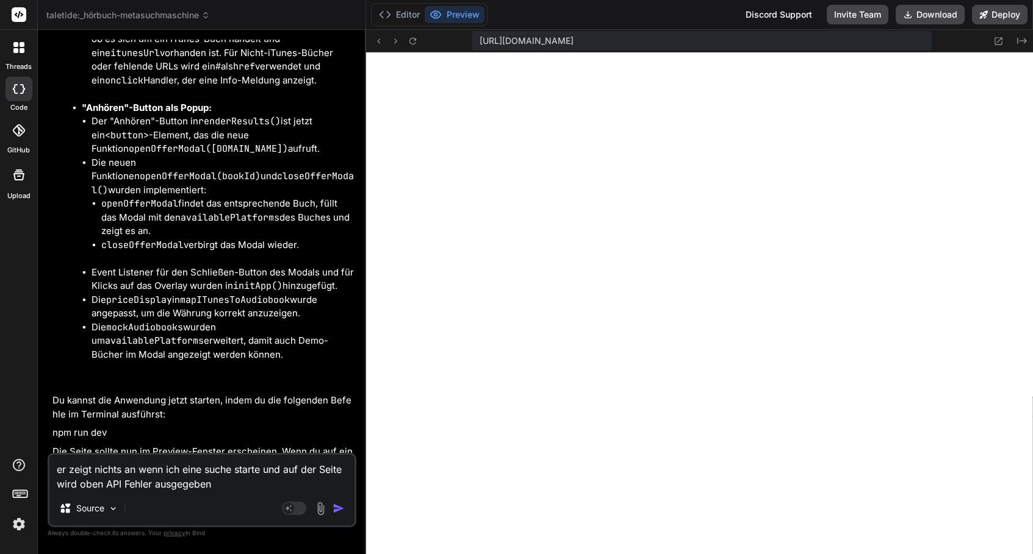
click at [334, 505] on img "button" at bounding box center [338, 509] width 12 height 12
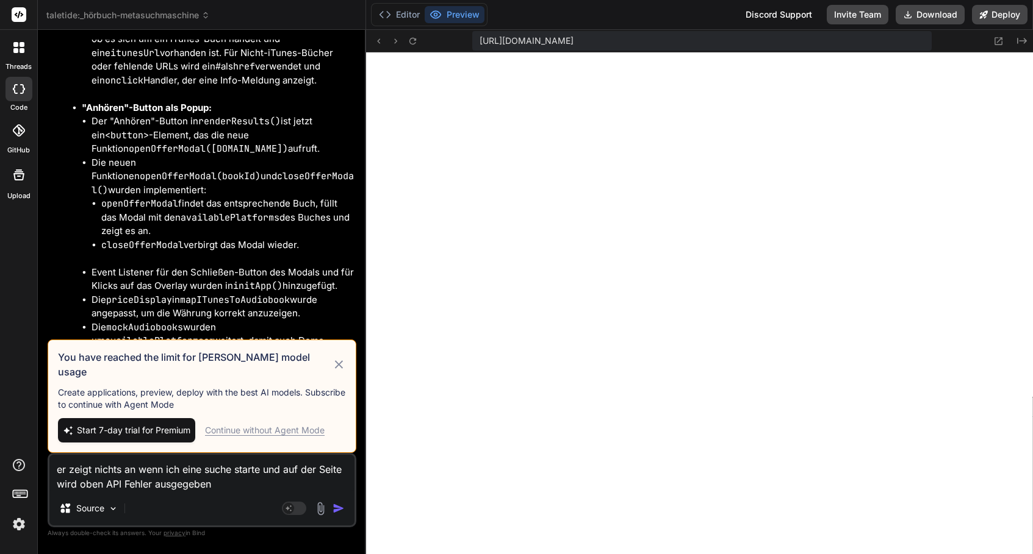
click at [340, 367] on icon at bounding box center [339, 364] width 14 height 15
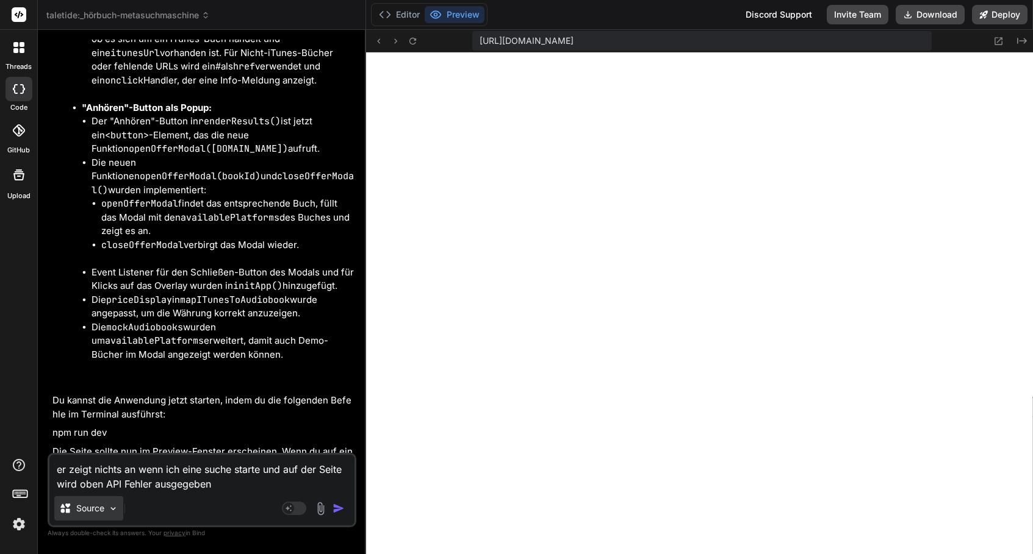
click at [121, 512] on div "Source" at bounding box center [88, 509] width 69 height 24
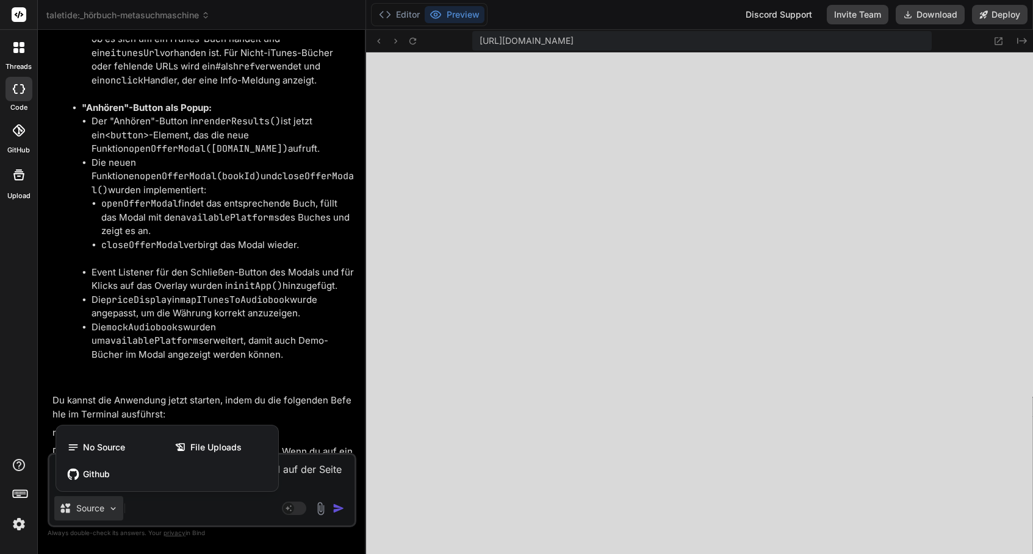
click at [176, 500] on div at bounding box center [516, 277] width 1033 height 554
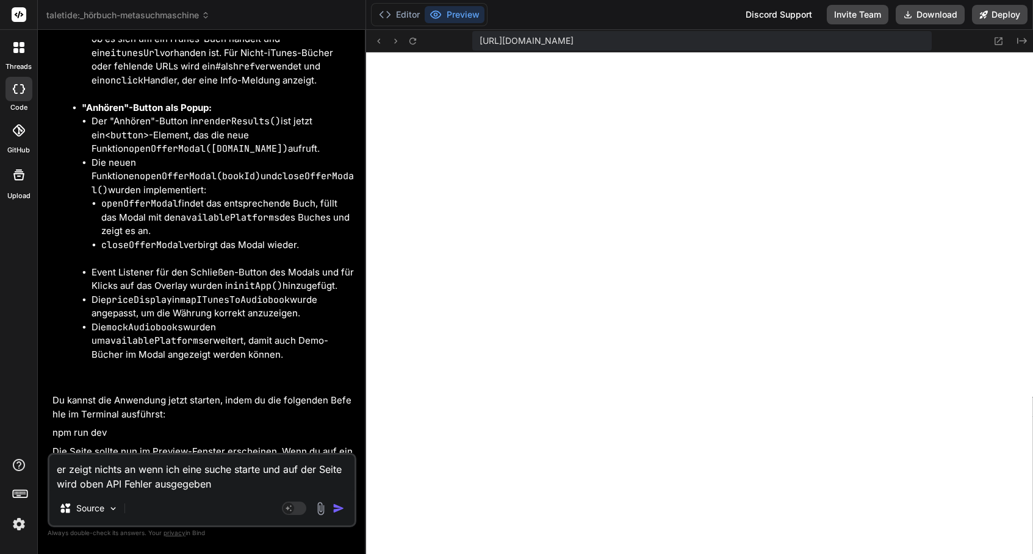
click at [342, 509] on img "button" at bounding box center [338, 509] width 12 height 12
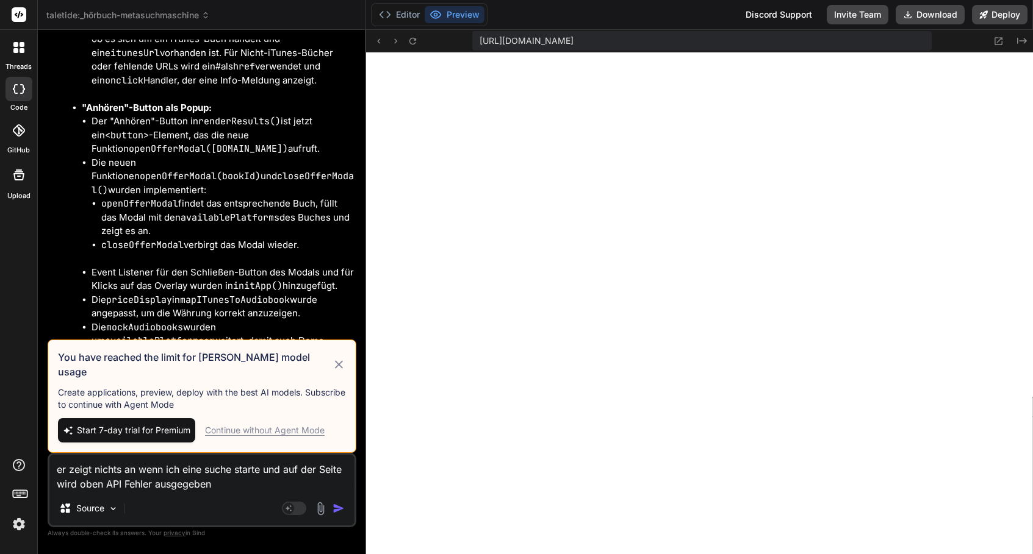
click at [236, 426] on div "Continue without Agent Mode" at bounding box center [265, 431] width 120 height 12
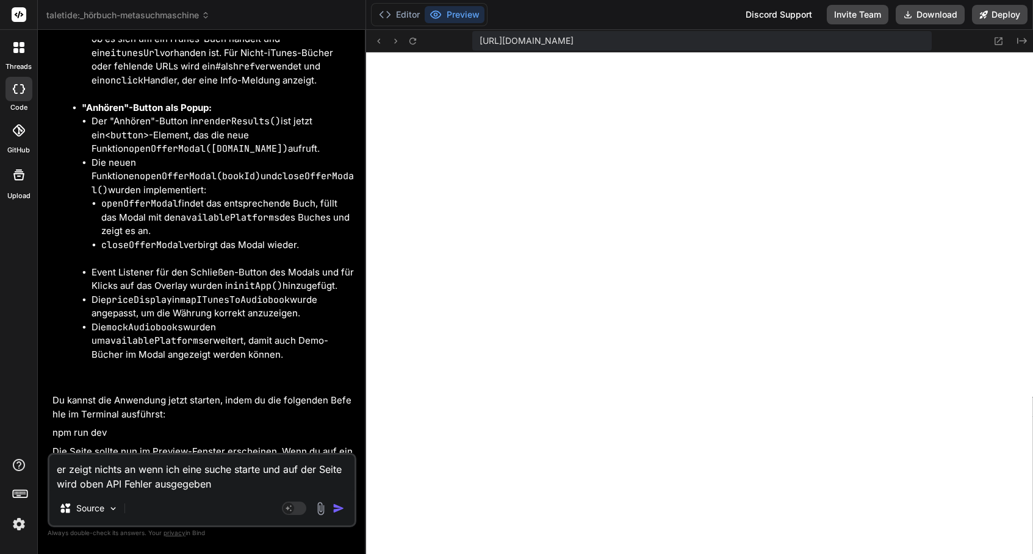
scroll to position [17911, 0]
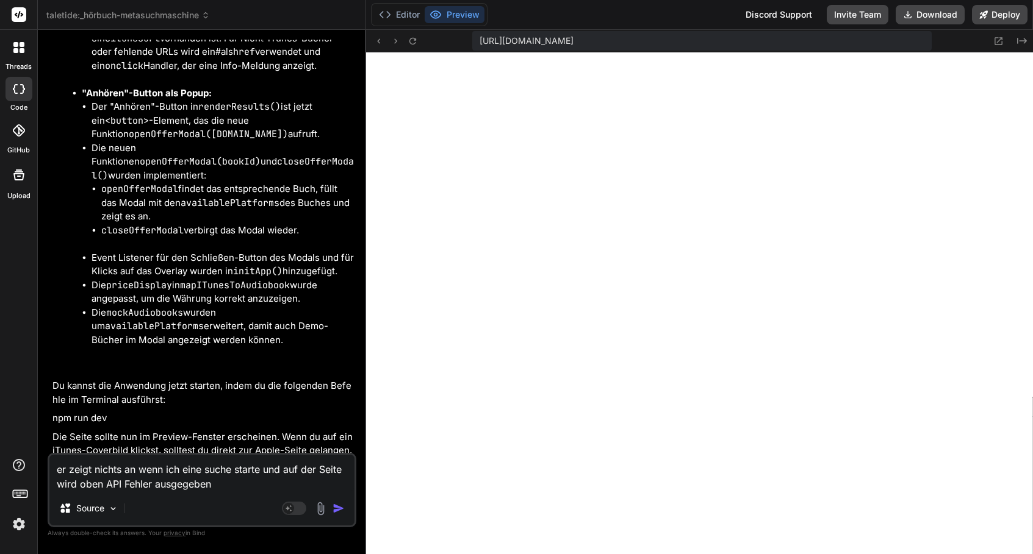
click at [334, 505] on img "button" at bounding box center [338, 509] width 12 height 12
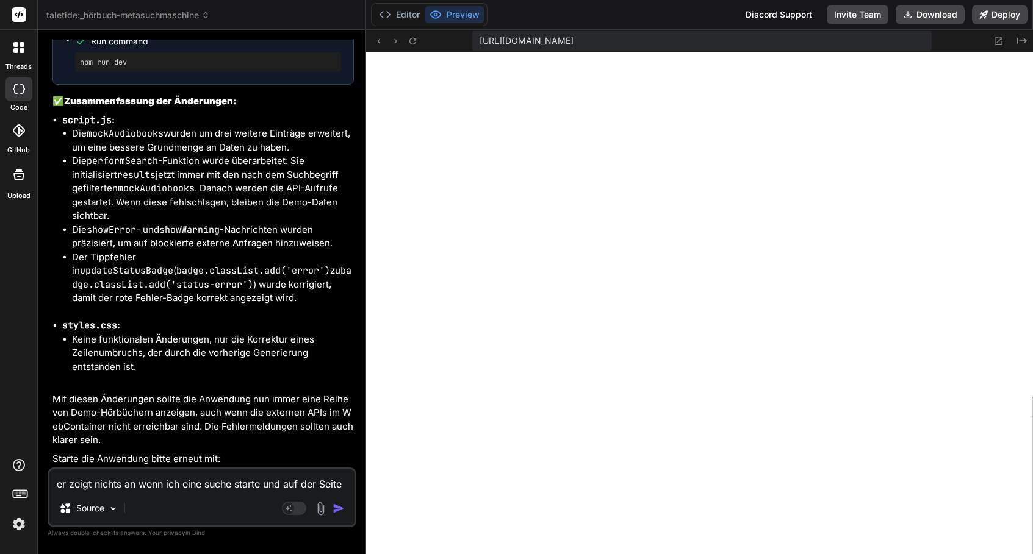
scroll to position [18917, 0]
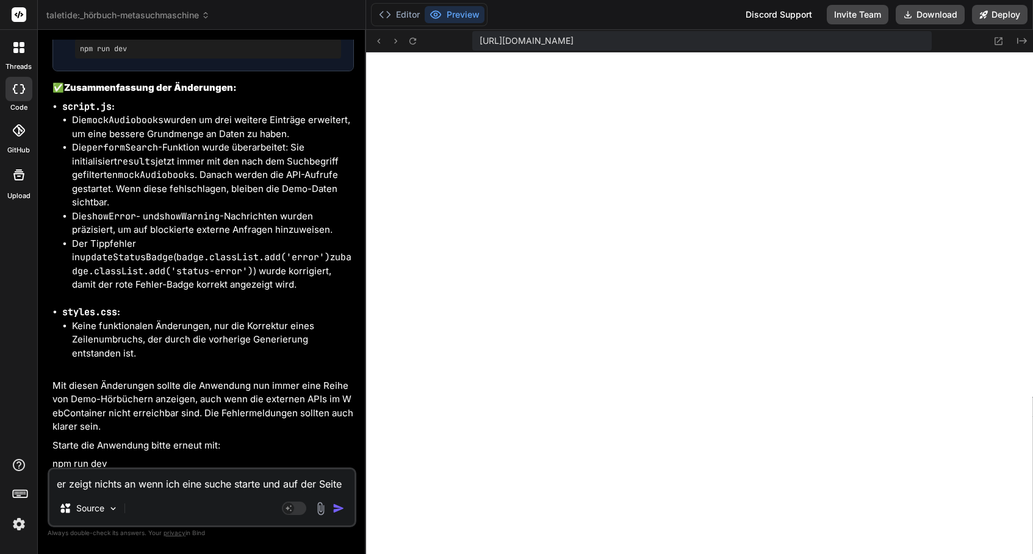
click at [290, 489] on textarea "er zeigt nichts an wenn ich eine suche starte und auf der Seite wird oben API F…" at bounding box center [201, 481] width 305 height 22
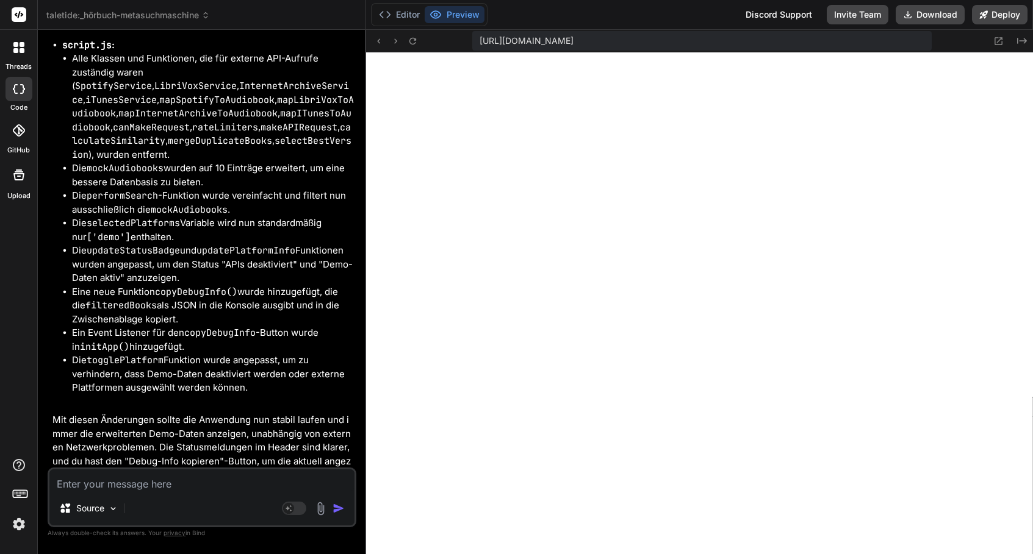
scroll to position [20418, 0]
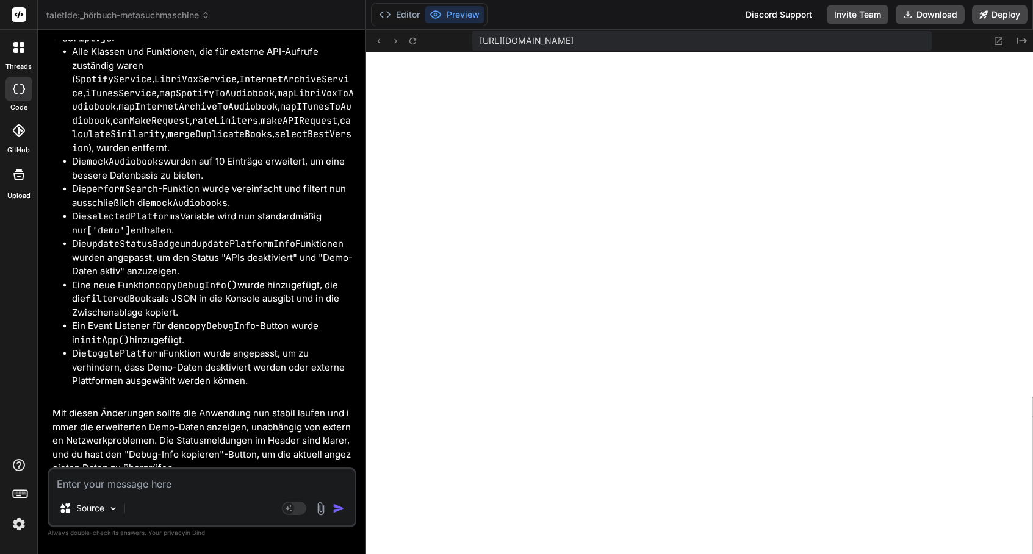
click at [173, 475] on textarea at bounding box center [201, 481] width 305 height 22
paste textarea "[ { "id": "demo-4", "title": "Der Herr der Ringe", "author": "[PERSON_NAME]", "…"
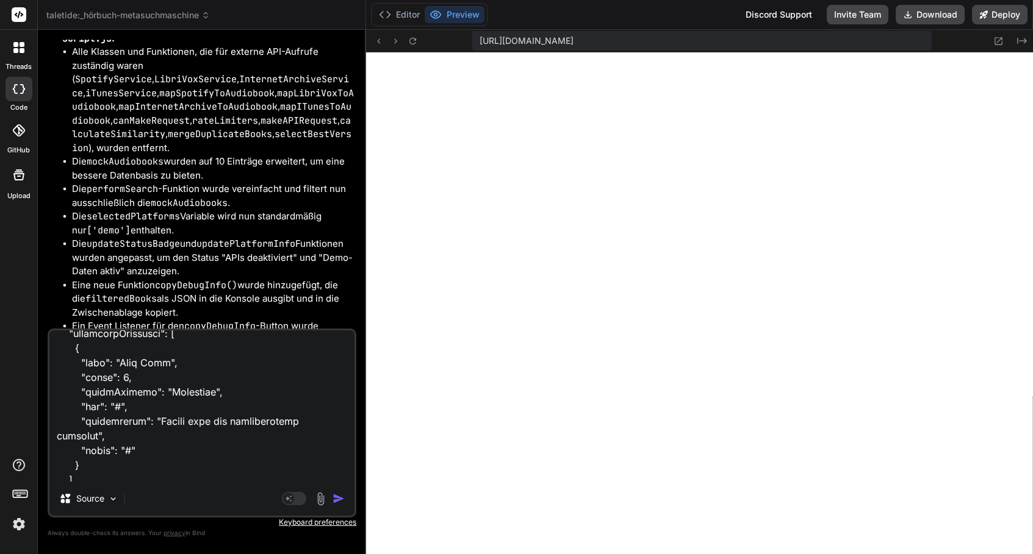
scroll to position [5302, 0]
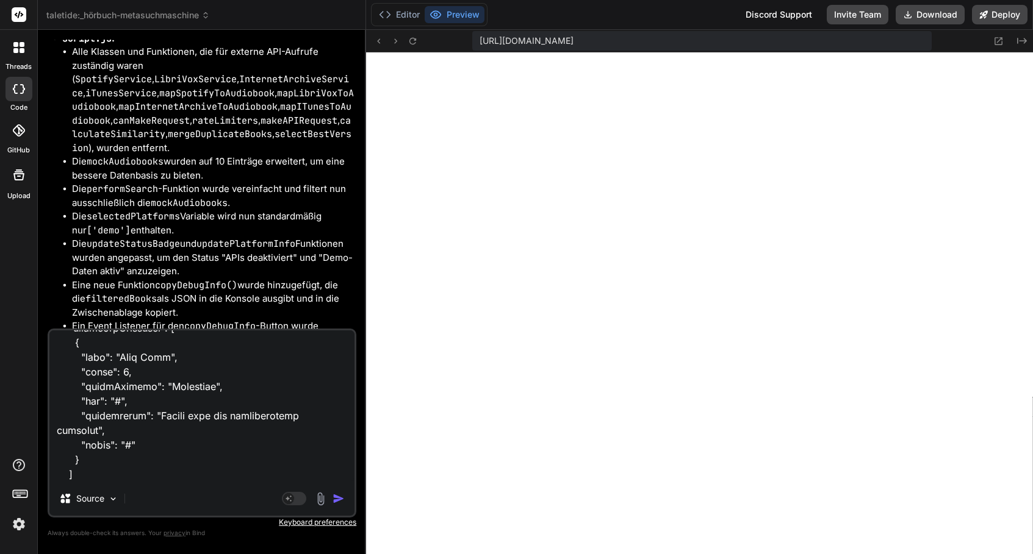
drag, startPoint x: 56, startPoint y: 345, endPoint x: 138, endPoint y: 558, distance: 227.5
click at [138, 554] on html "threads code GitHub Upload taletide:_hörbuch-metasuchmaschine Created with Pixs…" at bounding box center [516, 277] width 1033 height 554
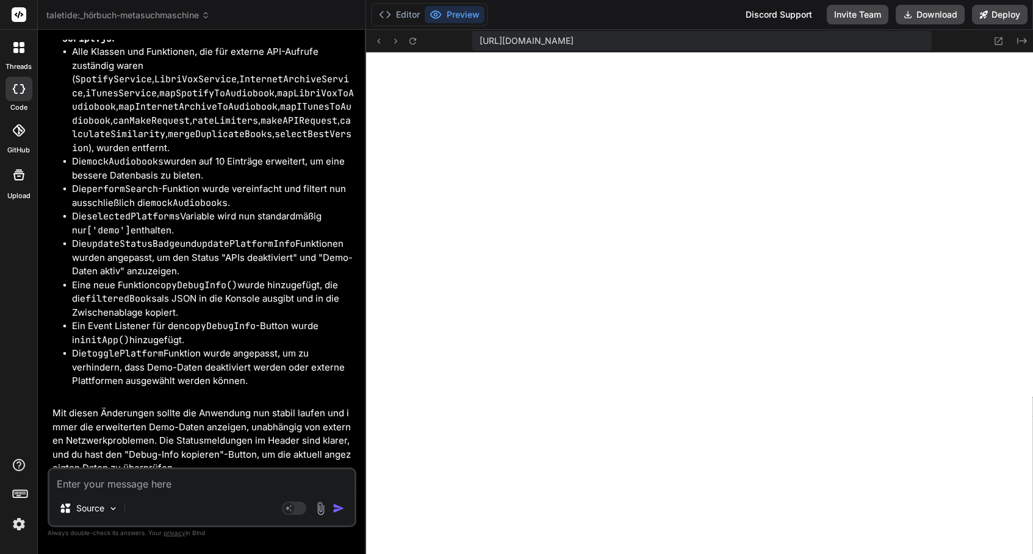
scroll to position [0, 0]
click at [138, 480] on textarea at bounding box center [201, 481] width 305 height 22
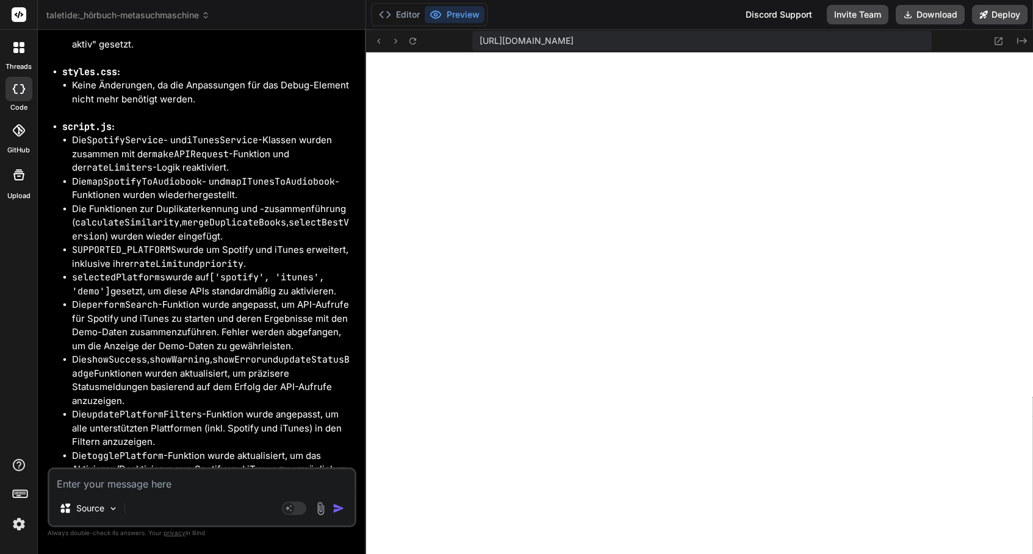
scroll to position [21676, 0]
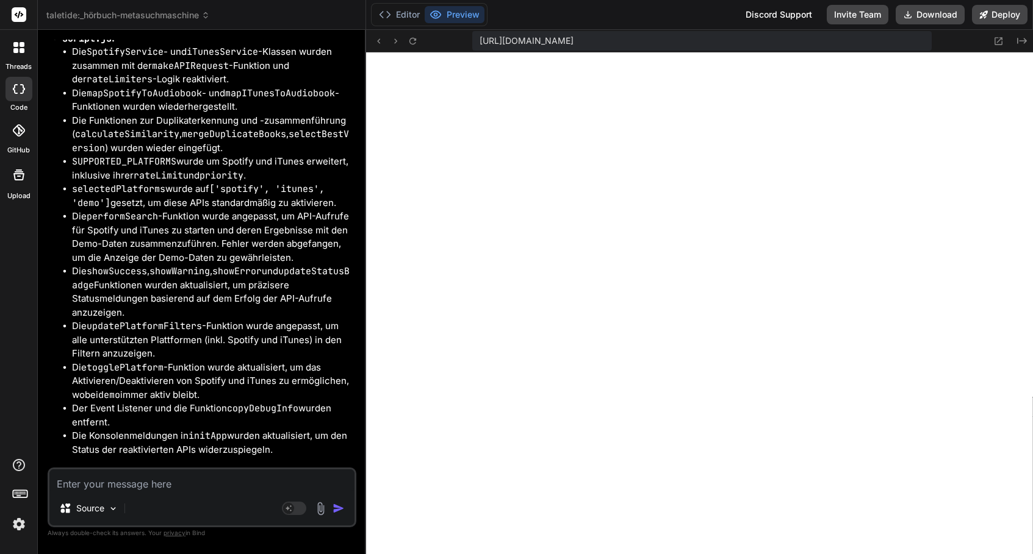
click at [297, 485] on textarea at bounding box center [201, 481] width 305 height 22
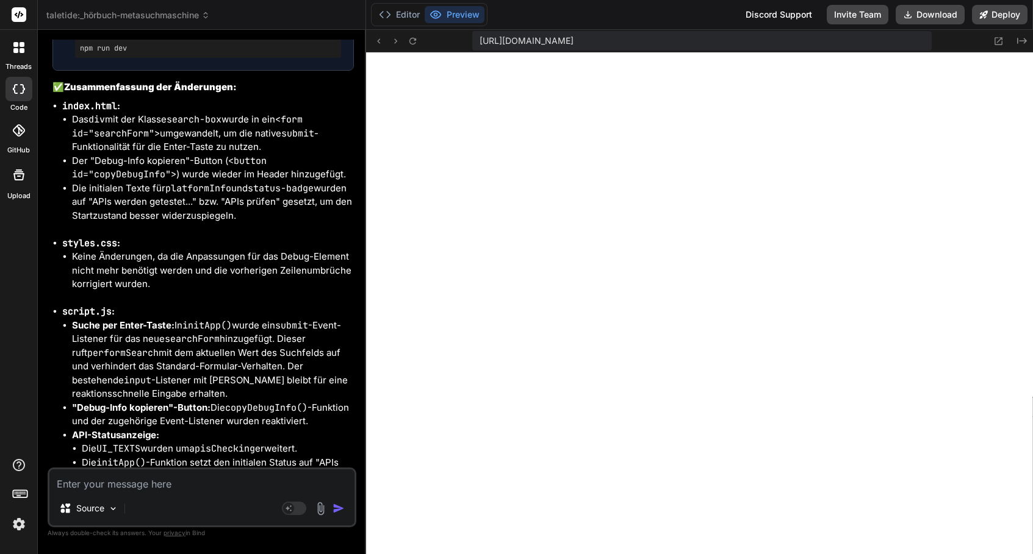
scroll to position [23013, 0]
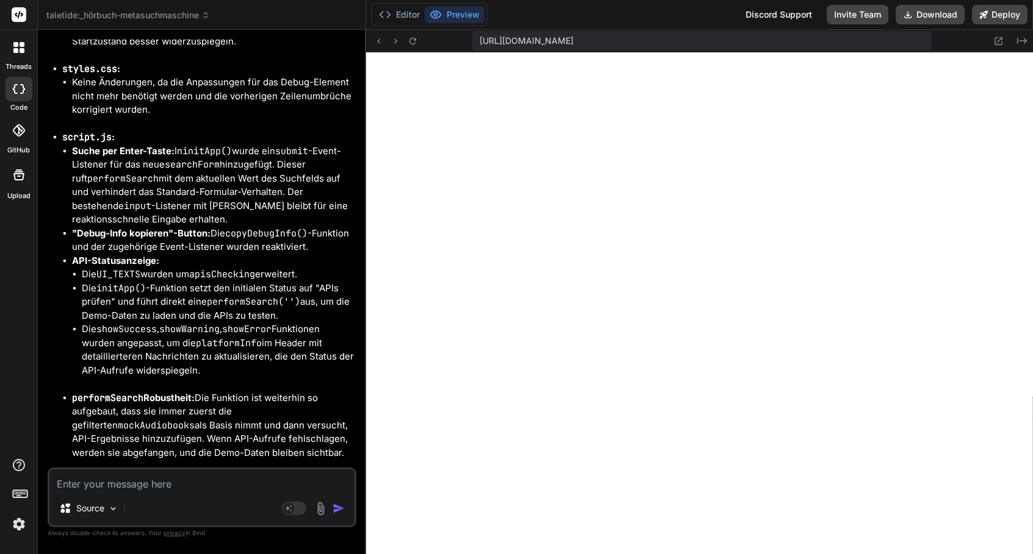
click at [193, 489] on textarea at bounding box center [201, 481] width 305 height 22
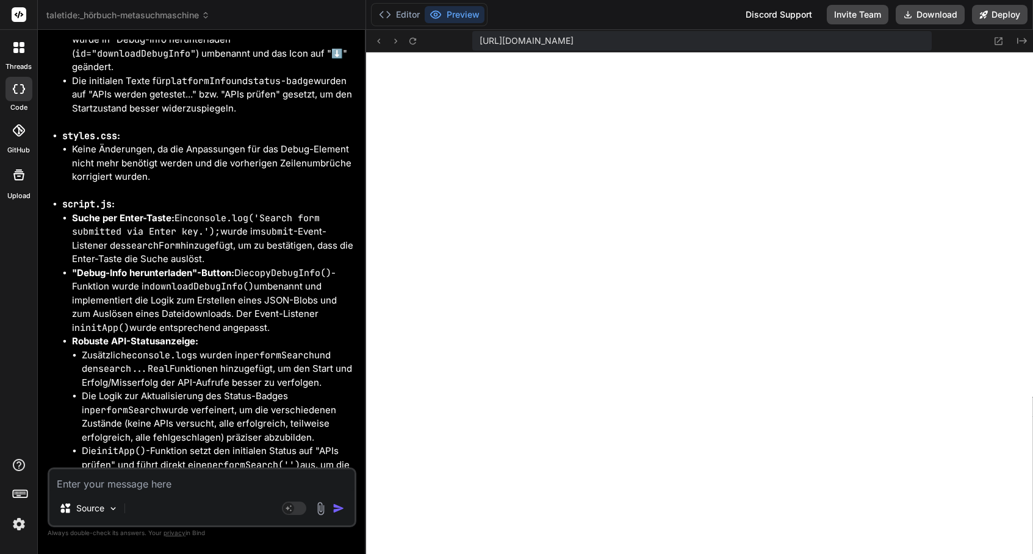
scroll to position [24306, 0]
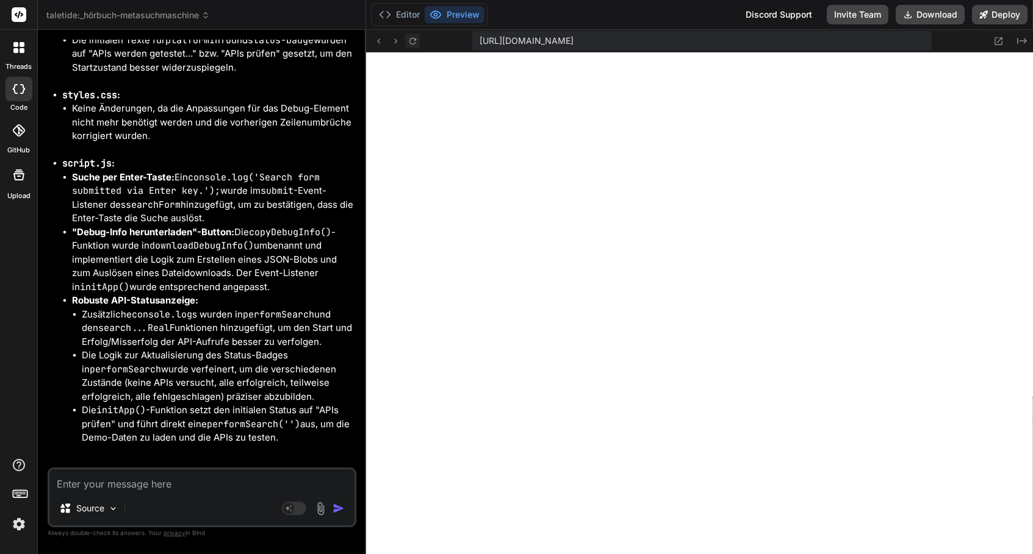
click at [414, 39] on icon at bounding box center [412, 41] width 10 height 10
click at [395, 12] on button "Editor" at bounding box center [399, 14] width 51 height 17
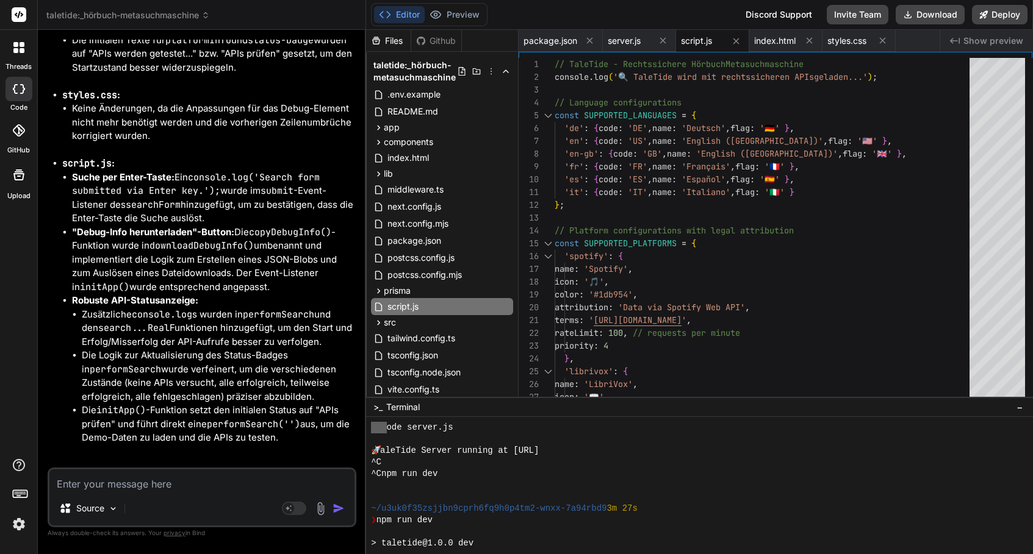
scroll to position [2550, 0]
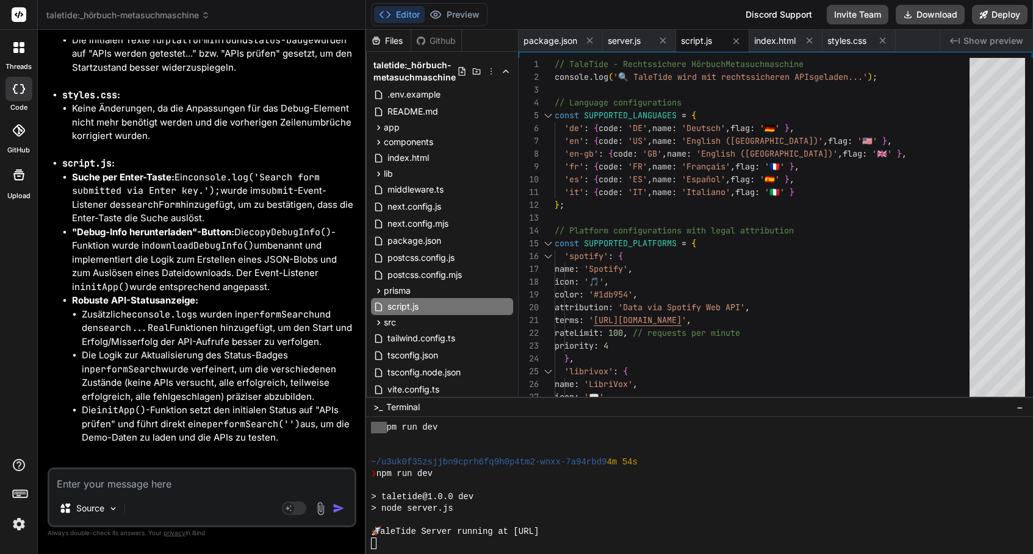
click at [429, 539] on div at bounding box center [692, 544] width 643 height 12
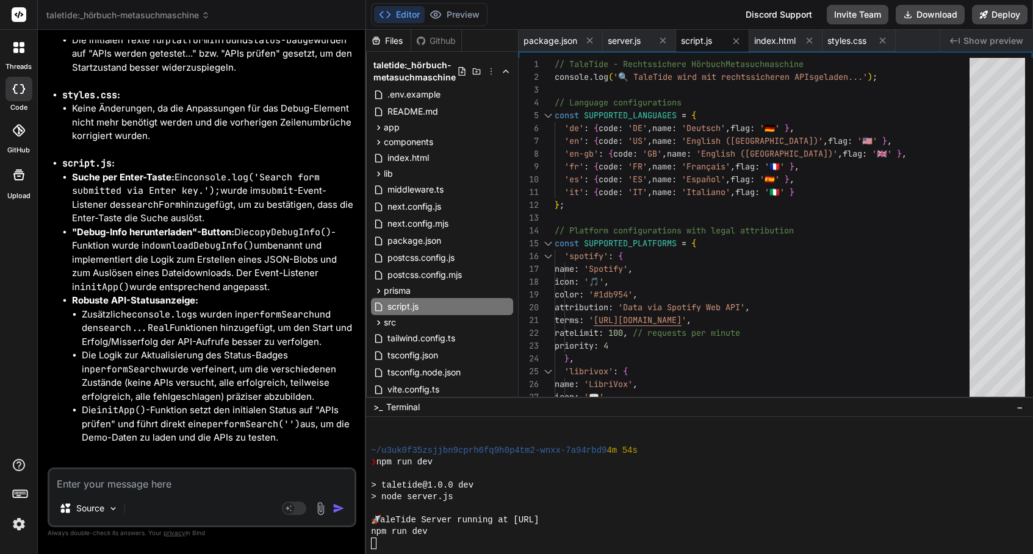
click at [472, 24] on div "Editor Preview" at bounding box center [429, 14] width 117 height 23
click at [471, 20] on button "Preview" at bounding box center [455, 14] width 60 height 17
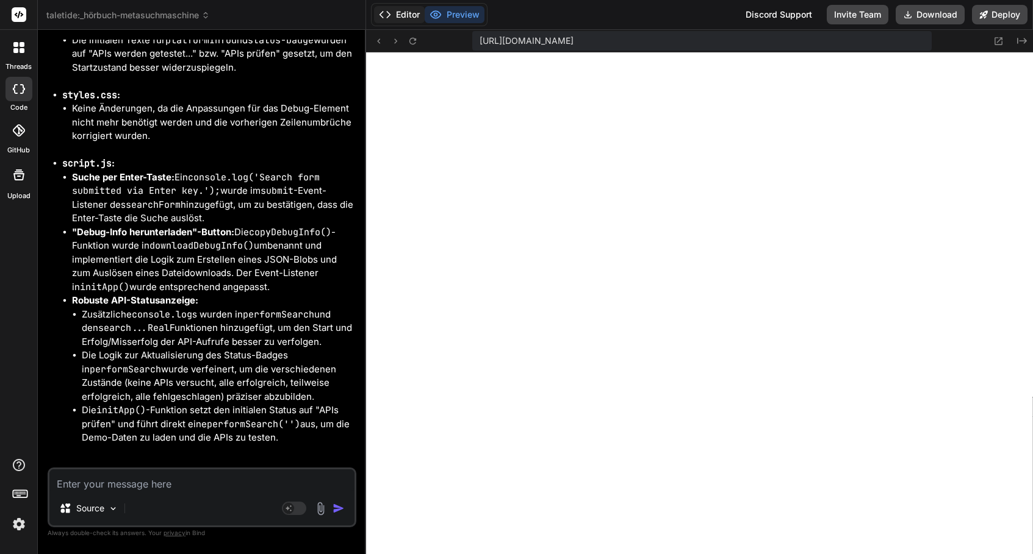
click at [412, 19] on button "Editor" at bounding box center [399, 14] width 51 height 17
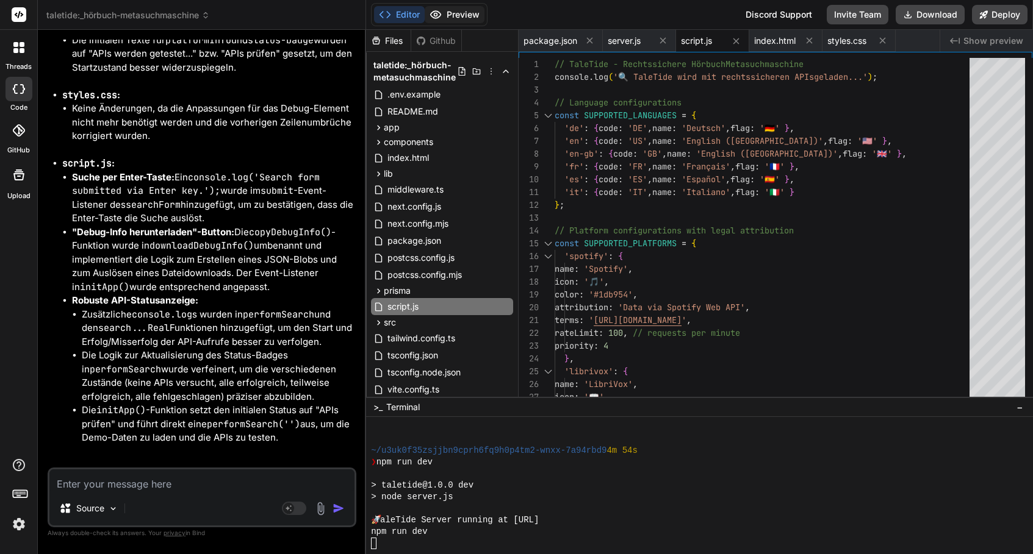
click at [452, 10] on button "Preview" at bounding box center [455, 14] width 60 height 17
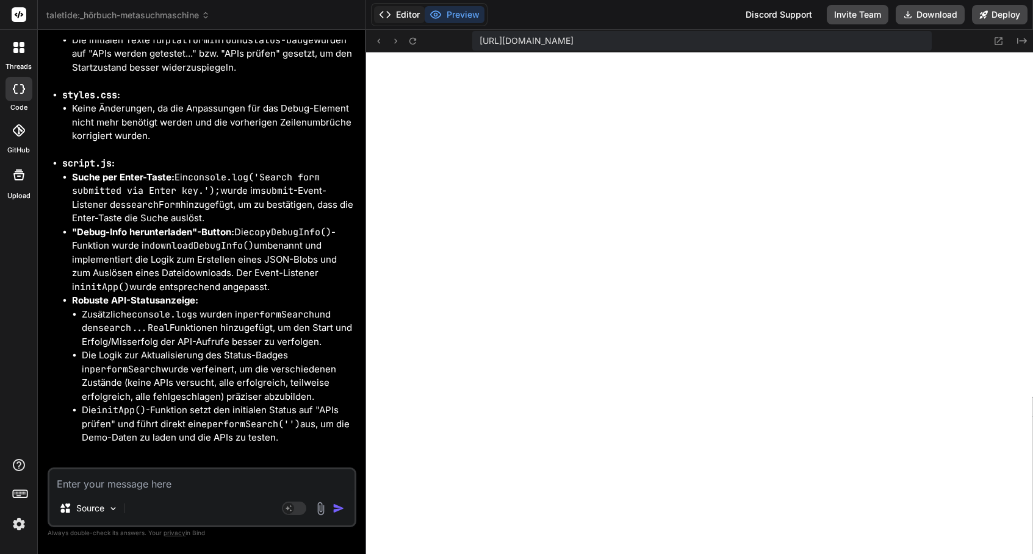
click at [406, 10] on button "Editor" at bounding box center [399, 14] width 51 height 17
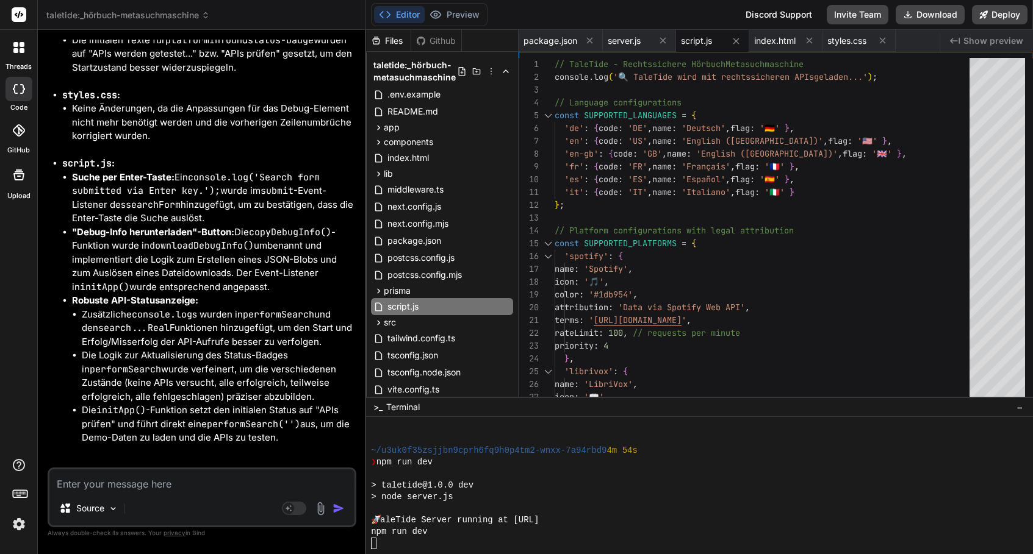
click at [166, 486] on textarea at bounding box center [201, 481] width 305 height 22
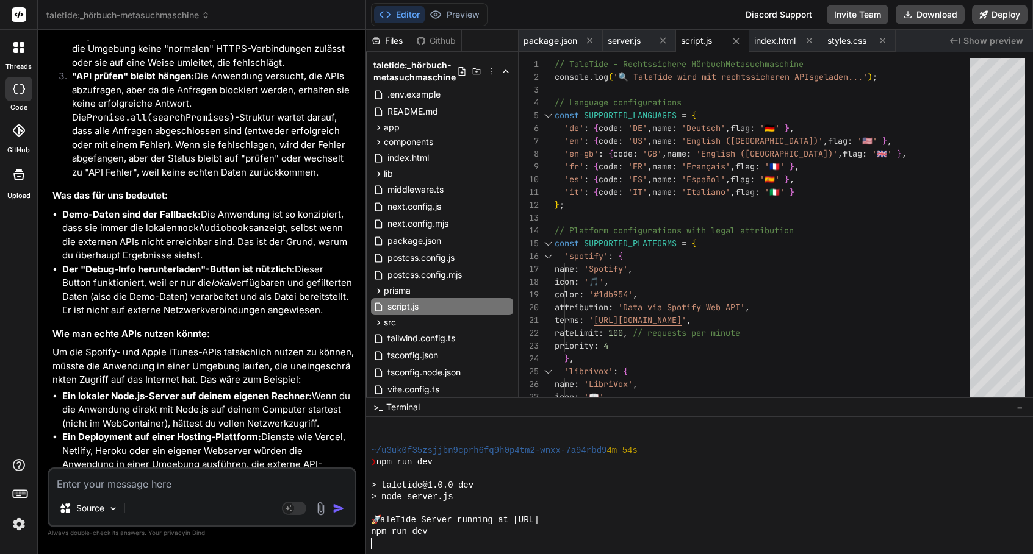
scroll to position [25374, 0]
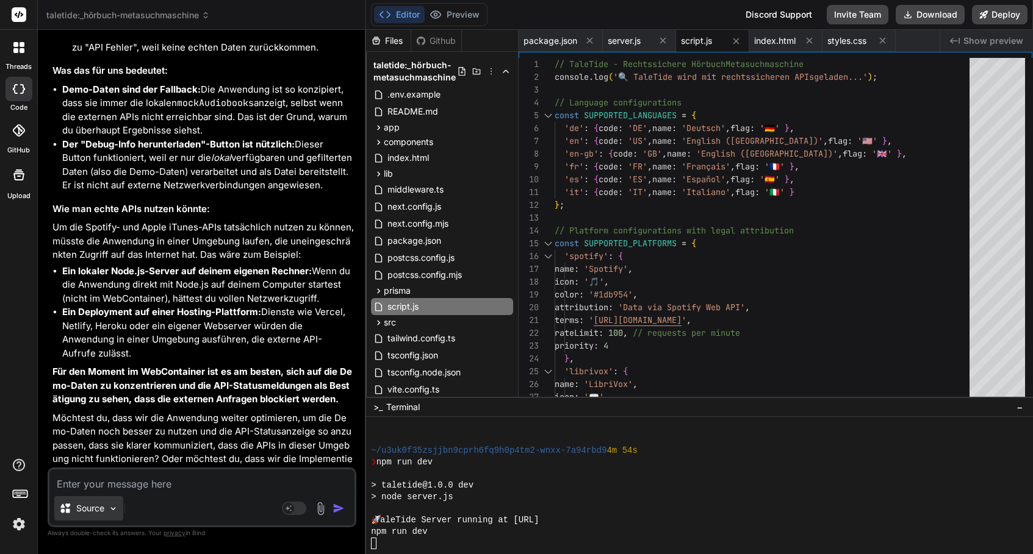
click at [81, 513] on p "Source" at bounding box center [90, 509] width 28 height 12
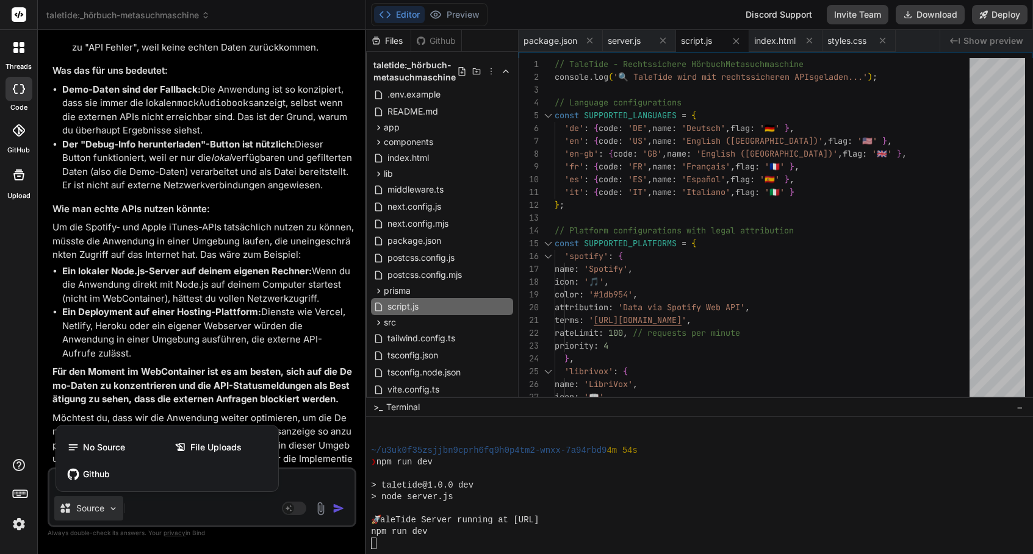
click at [267, 305] on div at bounding box center [516, 277] width 1033 height 554
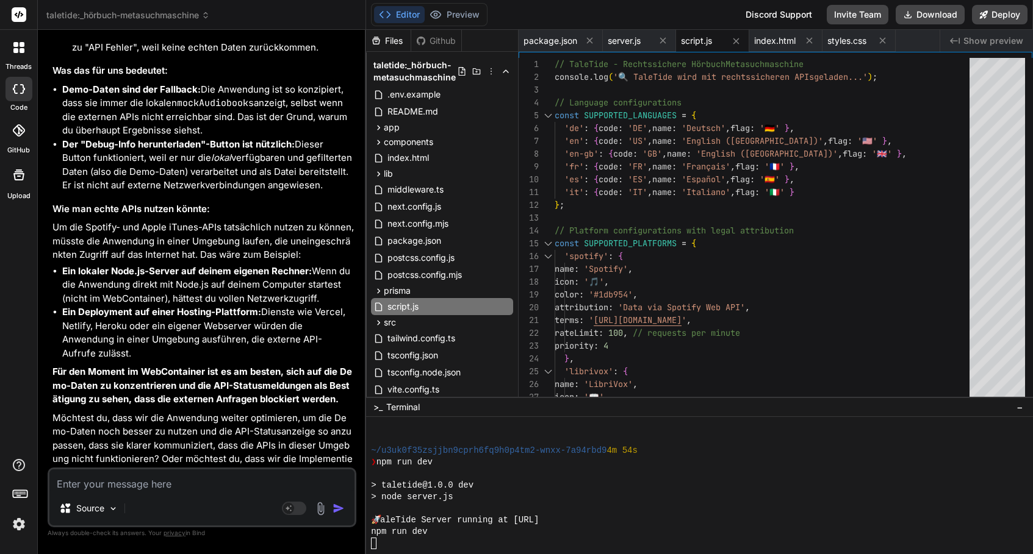
click at [445, 46] on div "Github" at bounding box center [436, 41] width 50 height 12
click at [392, 40] on div "Files" at bounding box center [388, 41] width 45 height 12
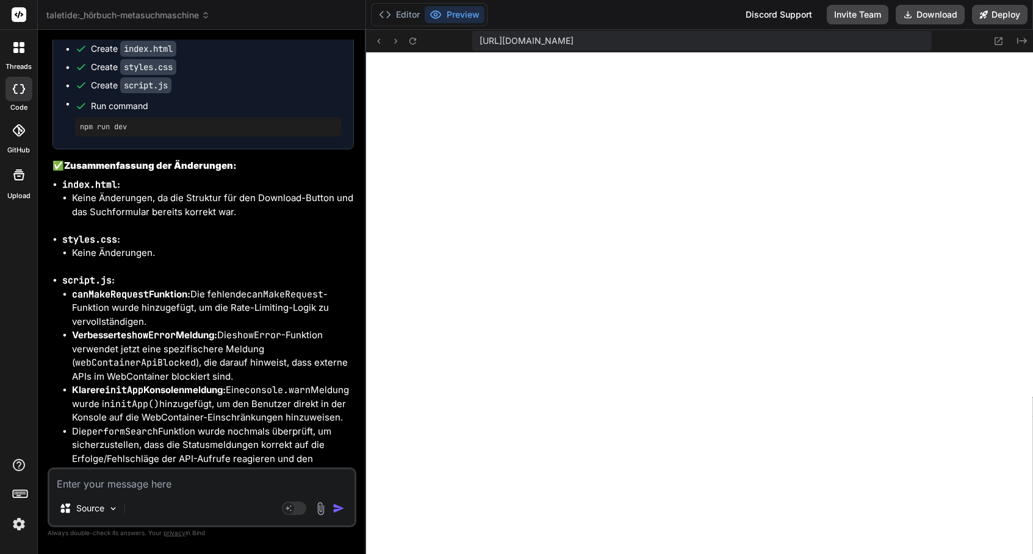
scroll to position [26759, 0]
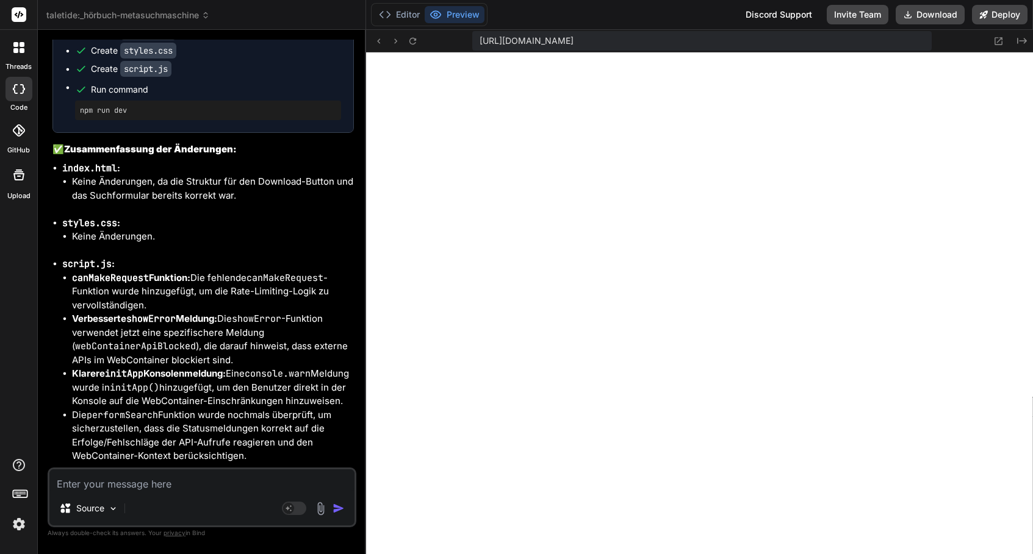
click at [125, 476] on textarea at bounding box center [201, 481] width 305 height 22
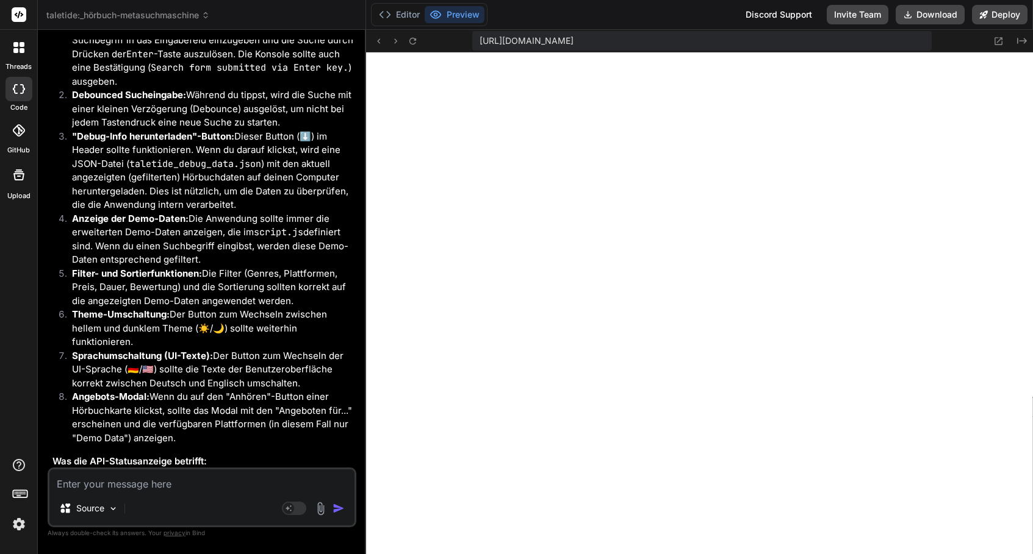
scroll to position [27581, 0]
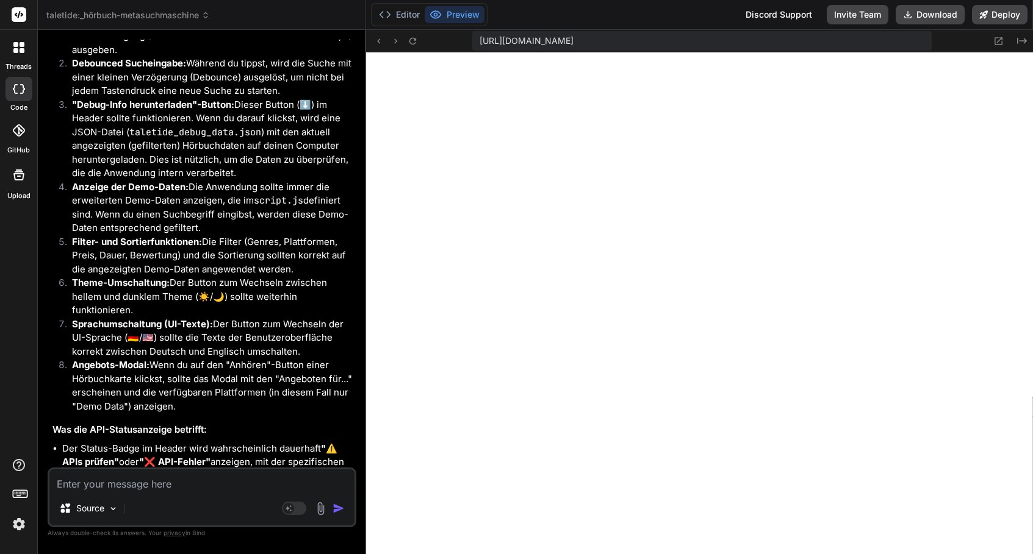
click at [160, 478] on textarea at bounding box center [201, 481] width 305 height 22
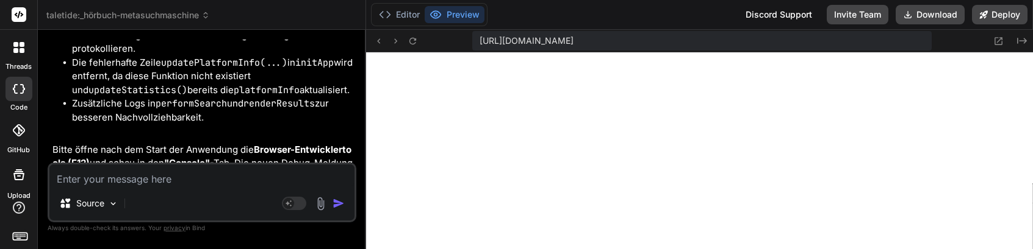
scroll to position [28642, 0]
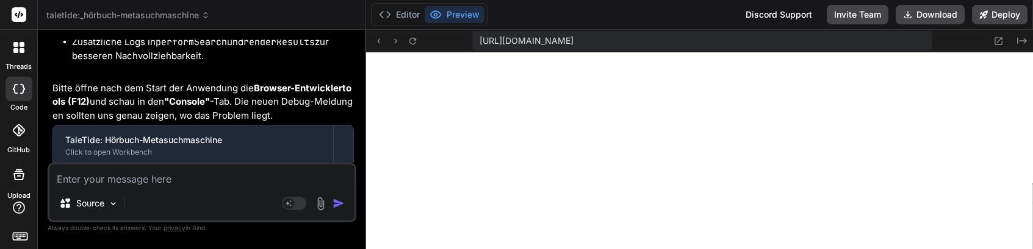
click at [150, 174] on textarea at bounding box center [201, 176] width 305 height 22
paste textarea "[Warning] 69350 console messages are not shown. [Warning] ArrayBuffer is deprec…"
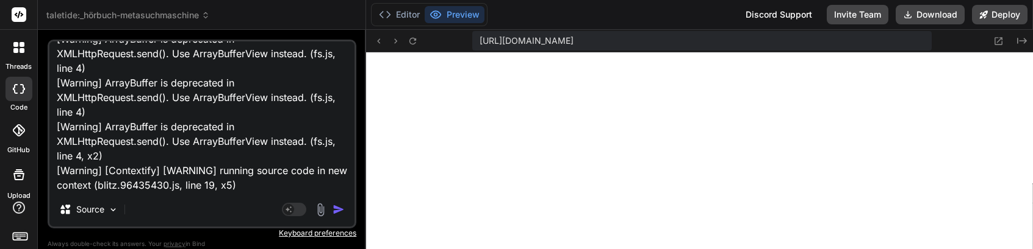
scroll to position [0, 0]
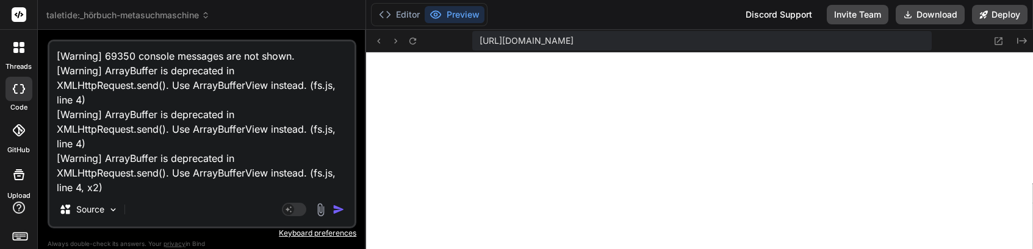
drag, startPoint x: 260, startPoint y: 187, endPoint x: -4, endPoint y: 7, distance: 319.6
click at [0, 7] on html "threads code GitHub Upload taletide:_hörbuch-metasuchmaschine Created with Pixs…" at bounding box center [516, 124] width 1033 height 249
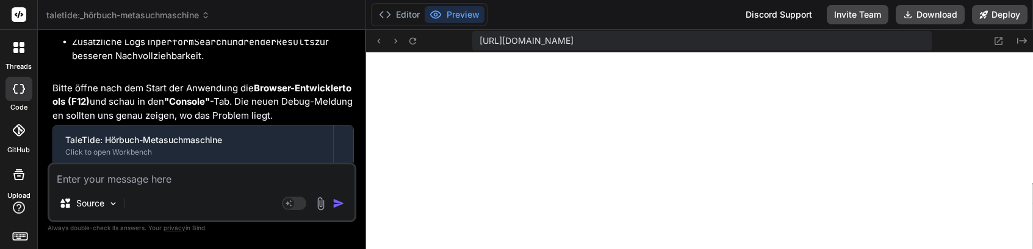
click at [168, 180] on textarea at bounding box center [201, 176] width 305 height 22
paste textarea "[Loremip] 06235 dolorsi ametcons adi eli seddo. [Eiu] temp – "incid" (4568-ut88…"
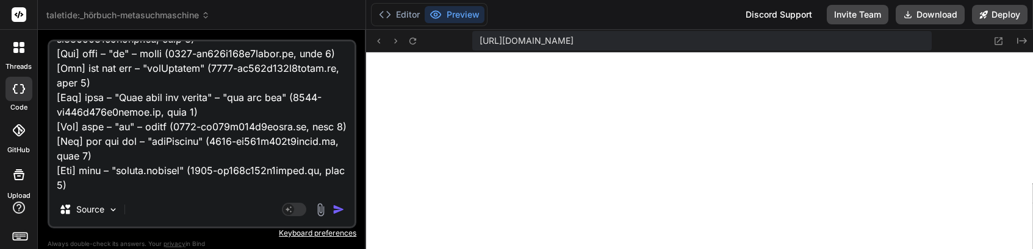
click at [140, 185] on textarea at bounding box center [201, 116] width 305 height 151
paste textarea "[Loremip] 06235 dolorsi ametcons adi eli seddo. [Eiu] temp – "incid" (4568-ut88…"
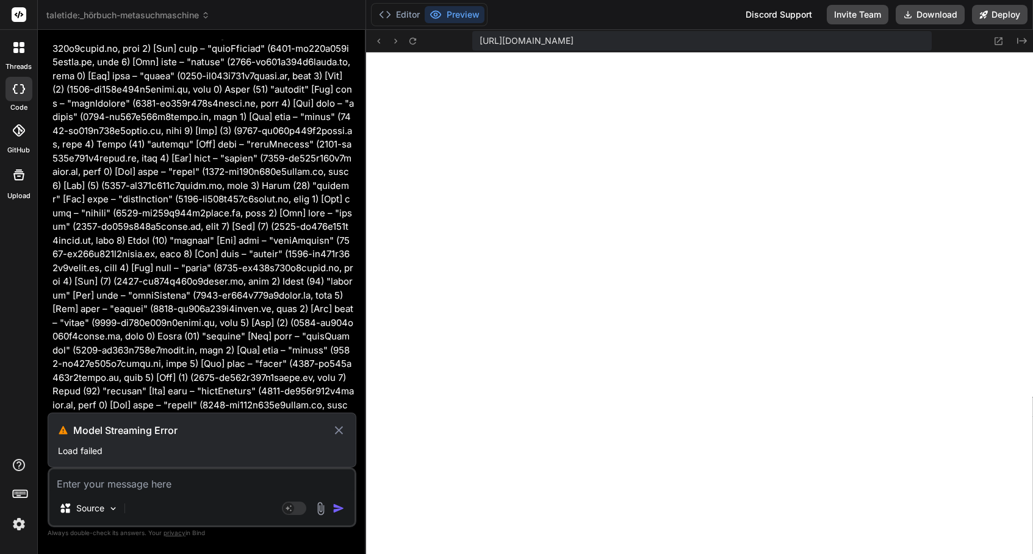
scroll to position [30633, 0]
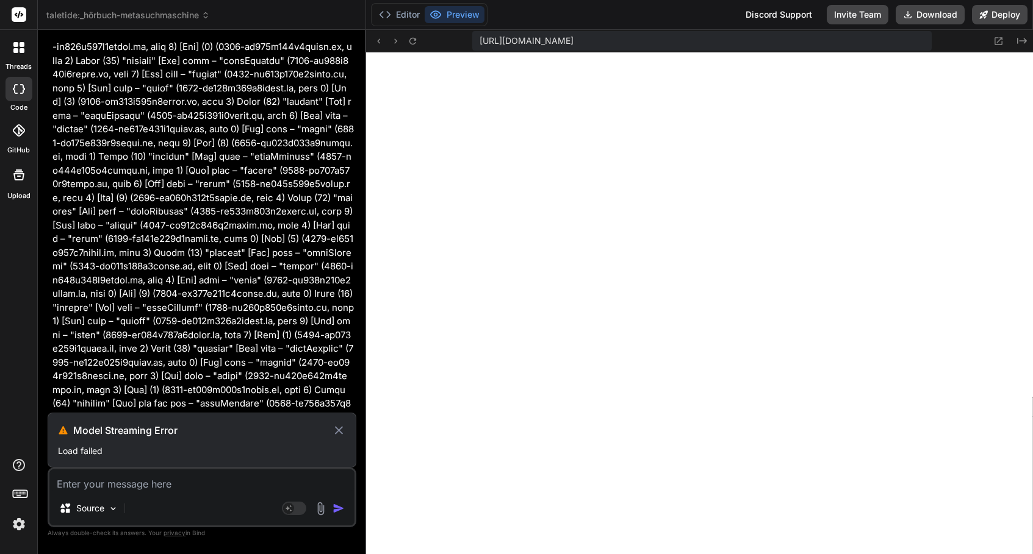
click at [336, 431] on icon at bounding box center [339, 430] width 14 height 15
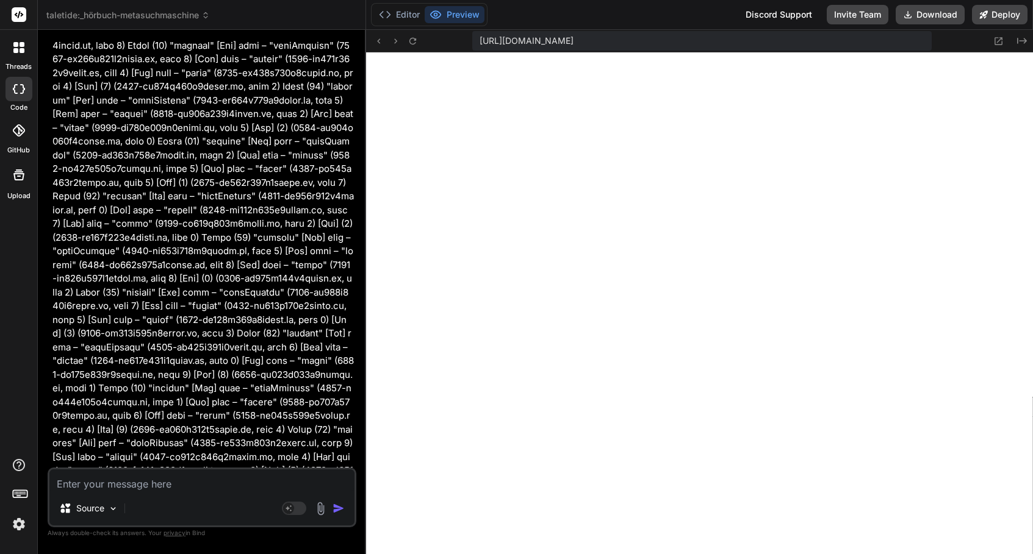
scroll to position [30578, 0]
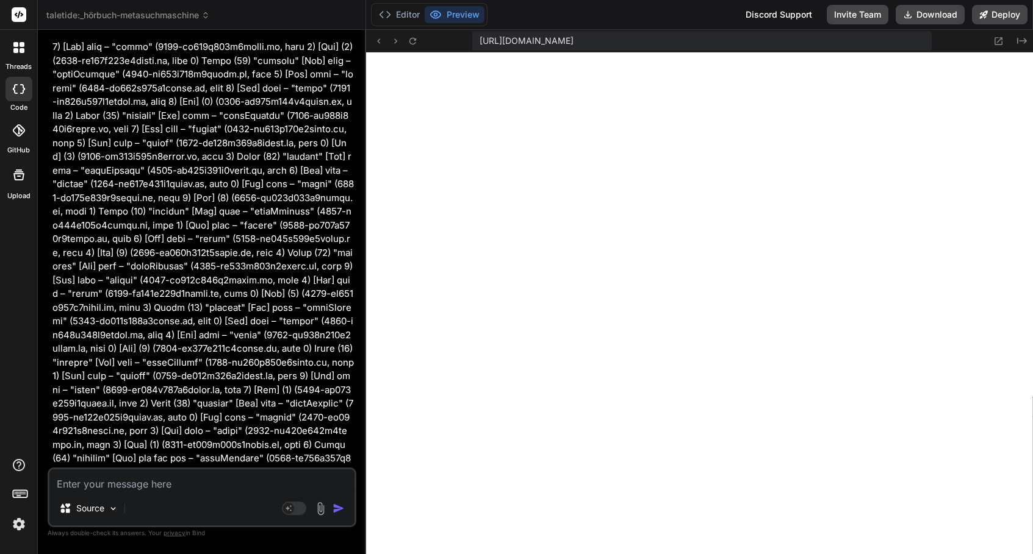
click at [343, 508] on img "button" at bounding box center [338, 509] width 12 height 12
click at [186, 482] on textarea at bounding box center [201, 481] width 305 height 22
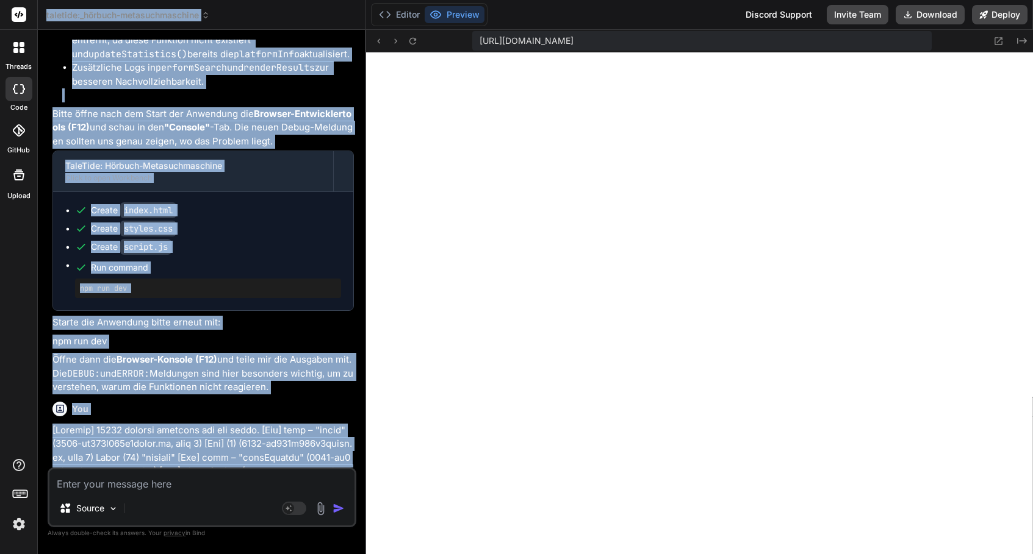
scroll to position [28579, 0]
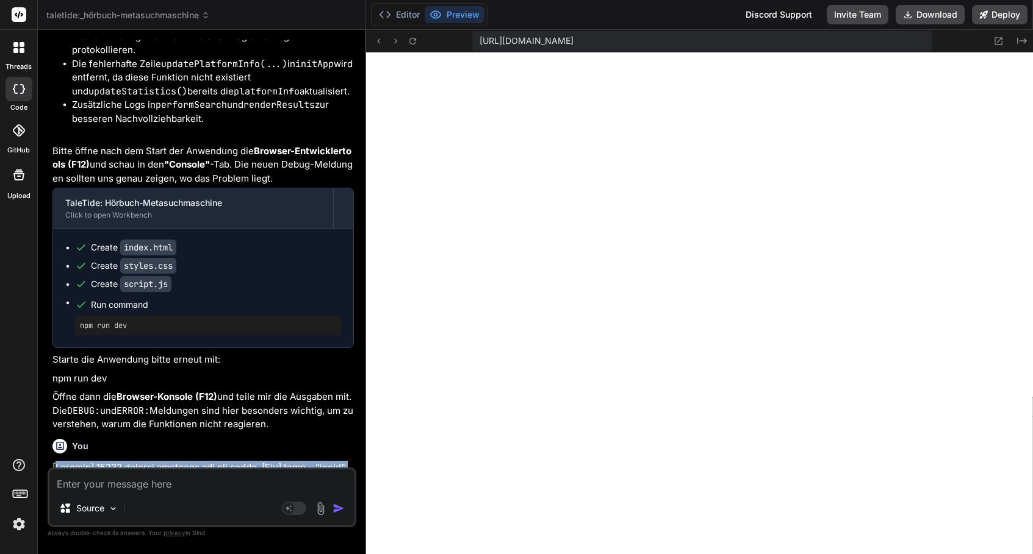
drag, startPoint x: 322, startPoint y: 270, endPoint x: 54, endPoint y: 263, distance: 267.9
click at [54, 263] on div "You ja. tue das. gerne hätte ich als Anregung später die Möglichkeit gezielt zu…" at bounding box center [203, 254] width 306 height 428
copy div "Loremip] 26617 dolorsi ametcons adi eli seddo. [Eiu] temp – "incid" (8858-ut079…"
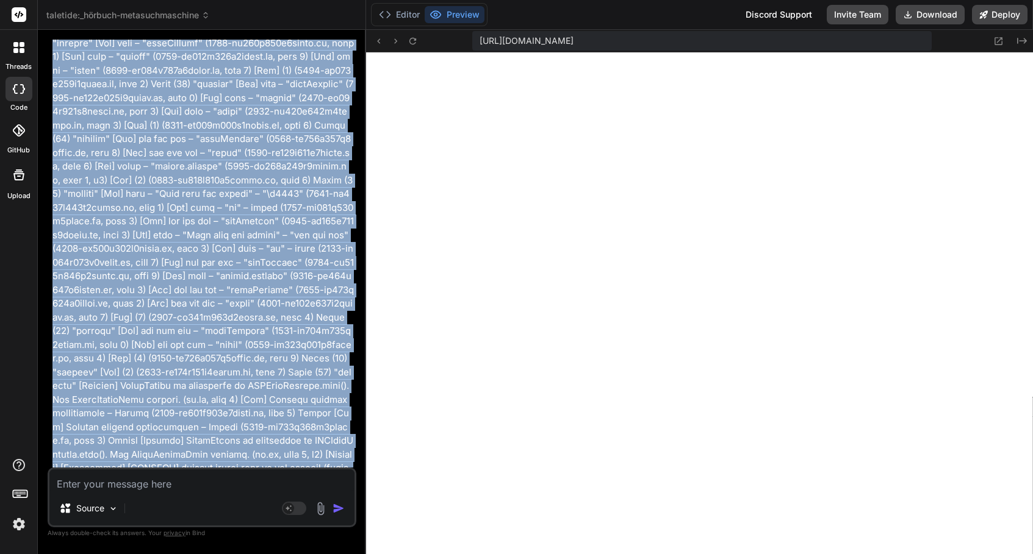
scroll to position [31490, 0]
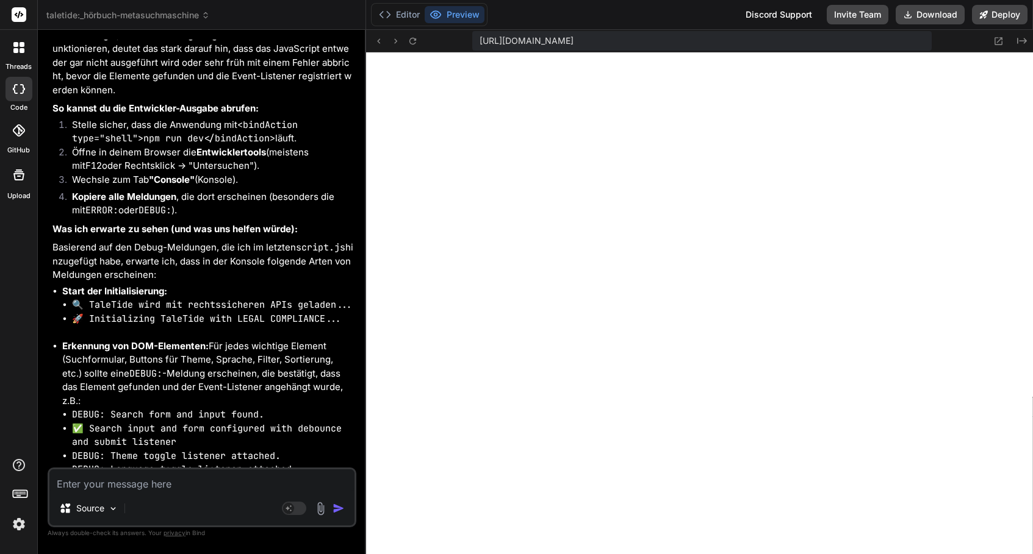
click at [174, 478] on textarea at bounding box center [201, 481] width 305 height 22
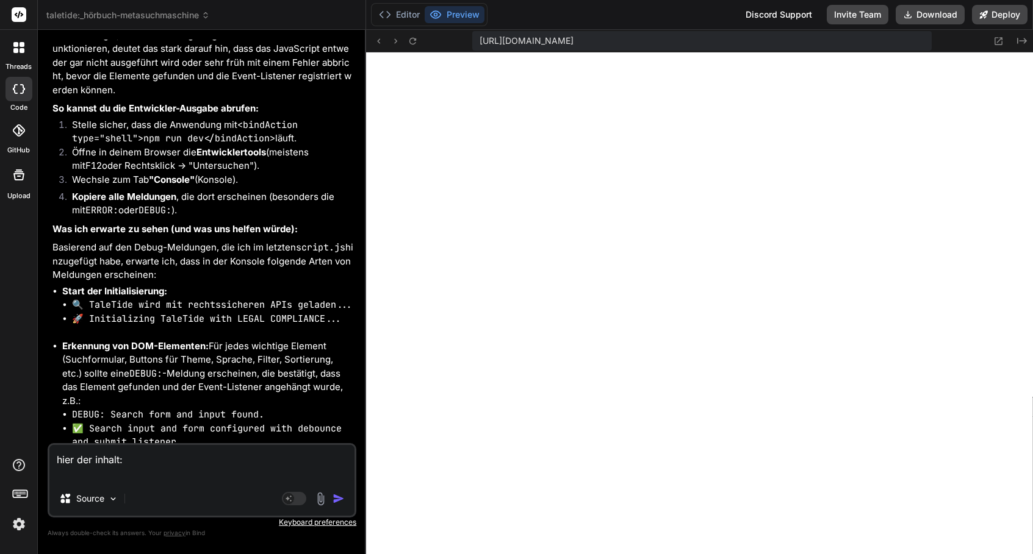
paste textarea "Loremip] 17697 dolorsi ametcons adi eli seddo. [Eiu] temp – "incid" (4173-ut989…"
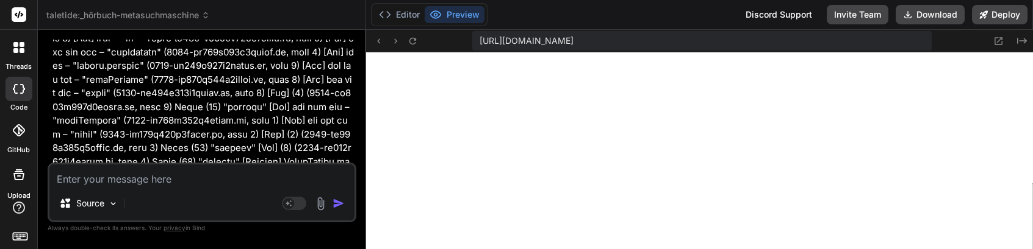
scroll to position [34456, 0]
click at [409, 47] on button at bounding box center [412, 41] width 15 height 15
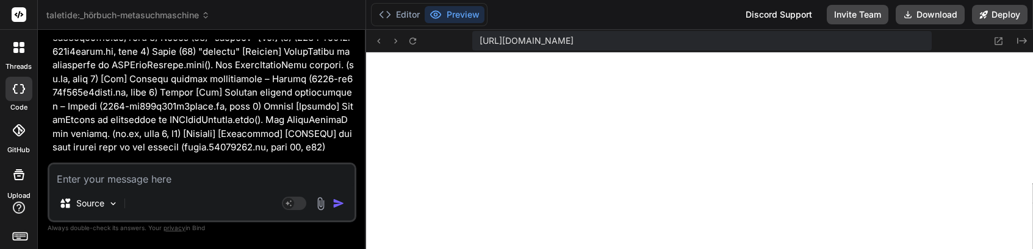
scroll to position [34566, 0]
click at [115, 184] on textarea at bounding box center [201, 176] width 305 height 22
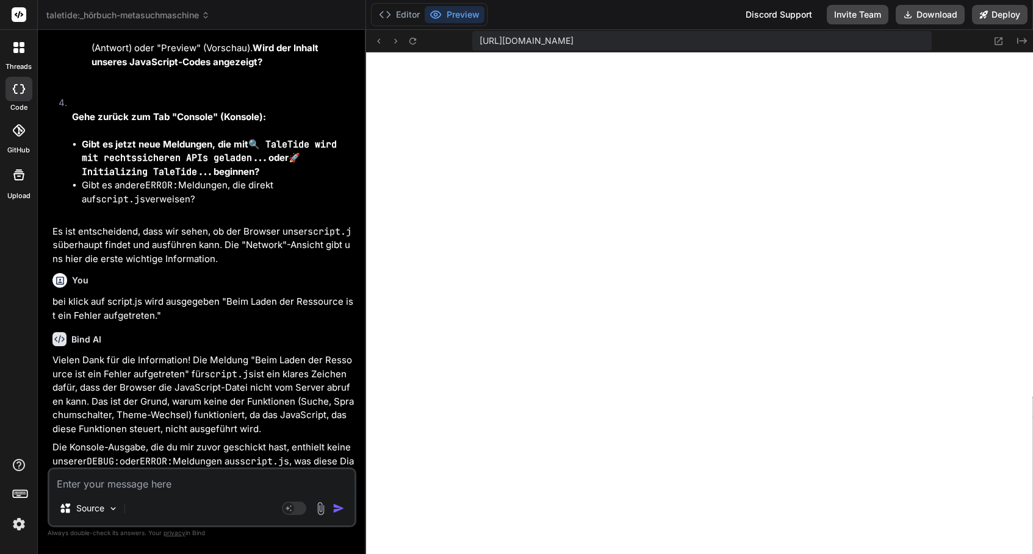
scroll to position [35207, 0]
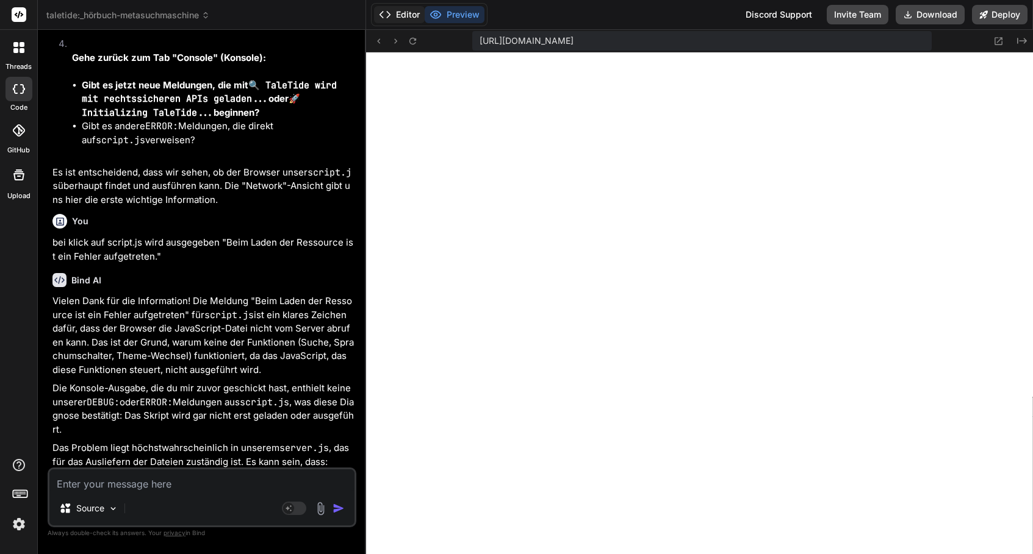
click at [406, 16] on button "Editor" at bounding box center [399, 14] width 51 height 17
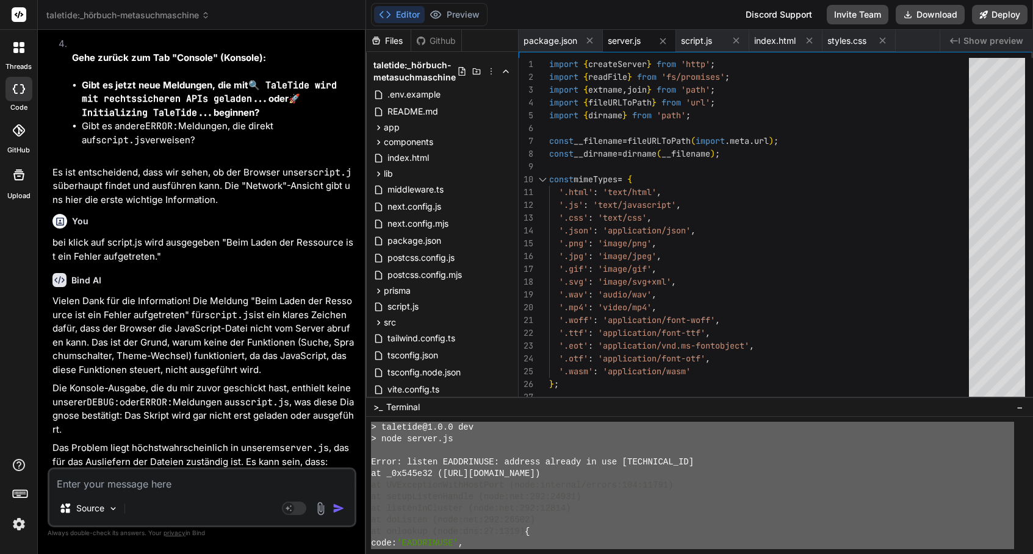
scroll to position [3407, 0]
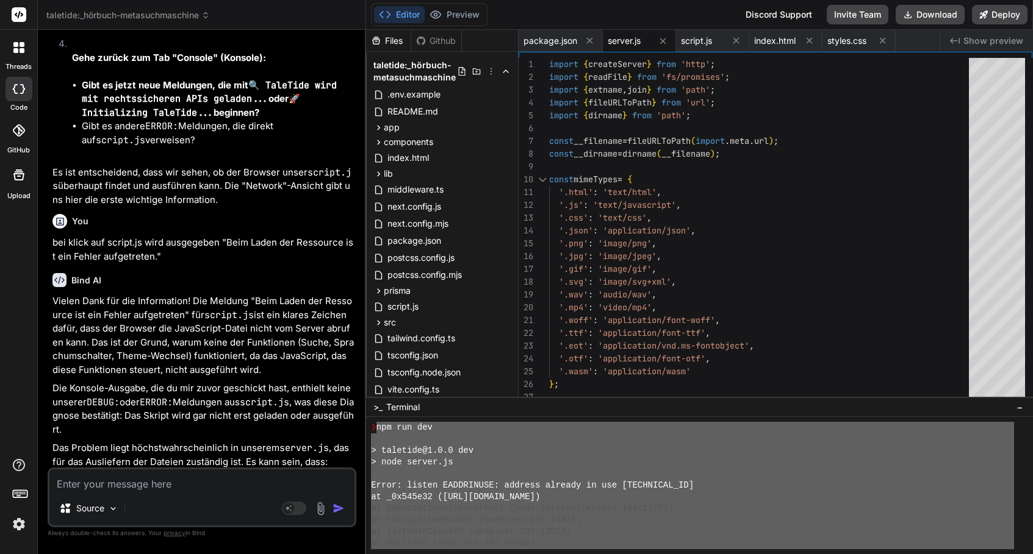
drag, startPoint x: 419, startPoint y: 545, endPoint x: 375, endPoint y: 431, distance: 122.5
click at [375, 431] on div "❯ npm run dev > taletide@1.0.0 dev > node server.js Error: listen EADDRINUSE: a…" at bounding box center [692, 485] width 643 height 127
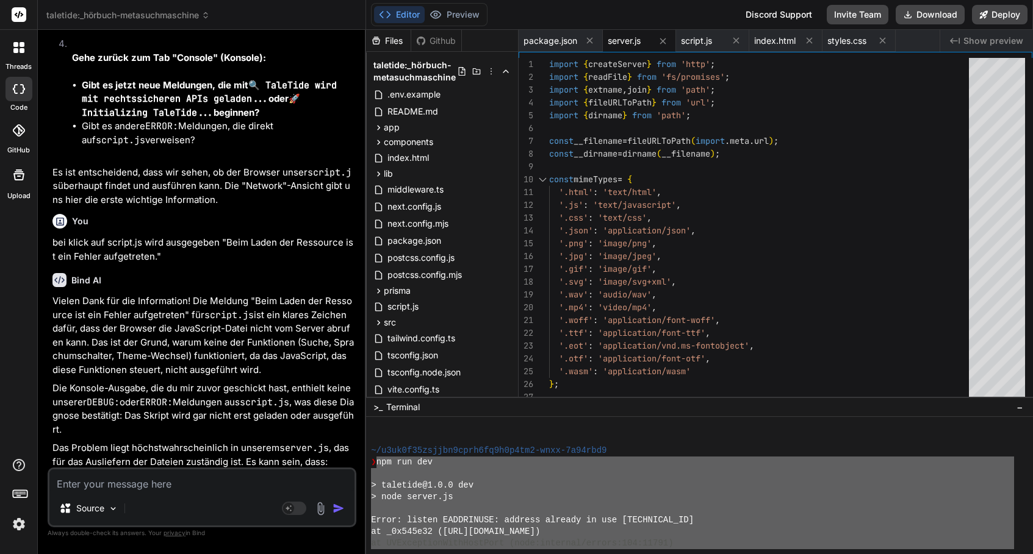
scroll to position [3370, 0]
click at [244, 487] on textarea at bounding box center [201, 481] width 305 height 22
paste textarea "npm run dev > taletide@1.0.0 dev > node server.js Error: listen EADDRINUSE: add…"
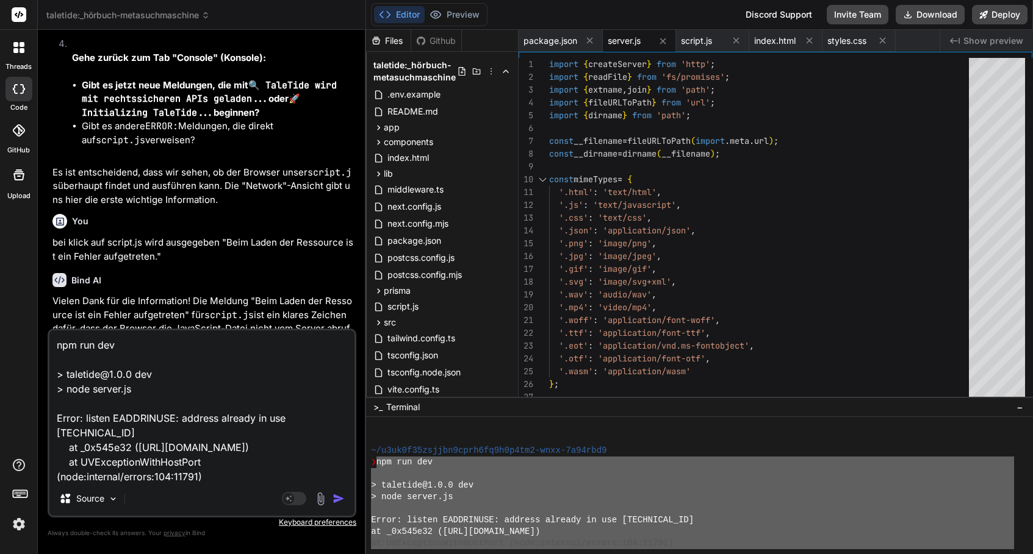
scroll to position [251, 0]
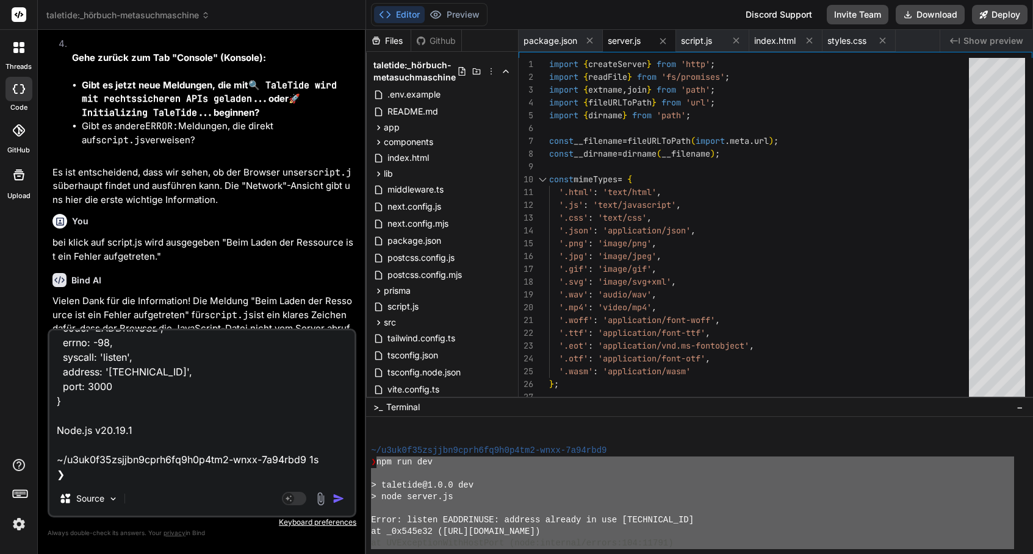
click at [344, 498] on img "button" at bounding box center [338, 499] width 12 height 12
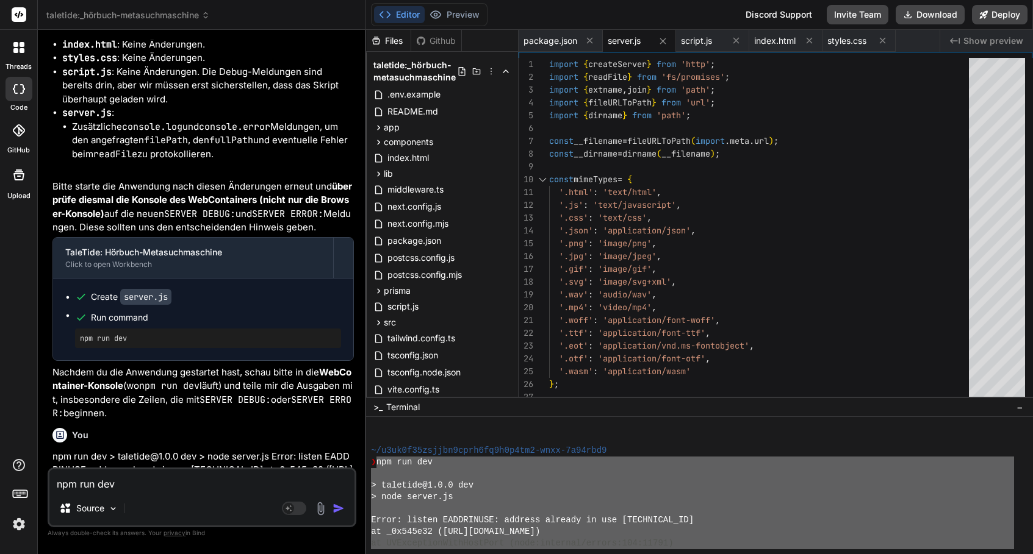
scroll to position [35791, 0]
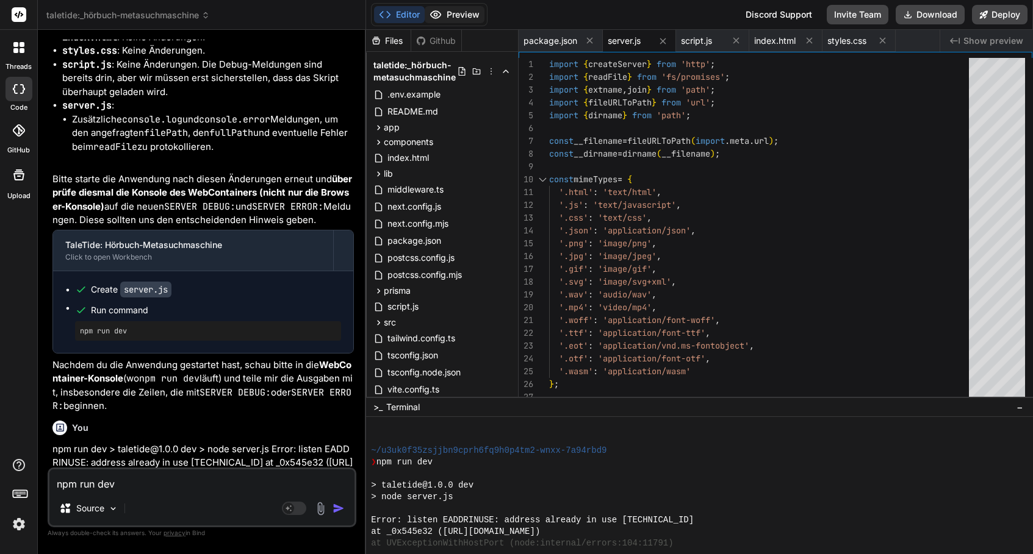
click at [467, 8] on button "Preview" at bounding box center [455, 14] width 60 height 17
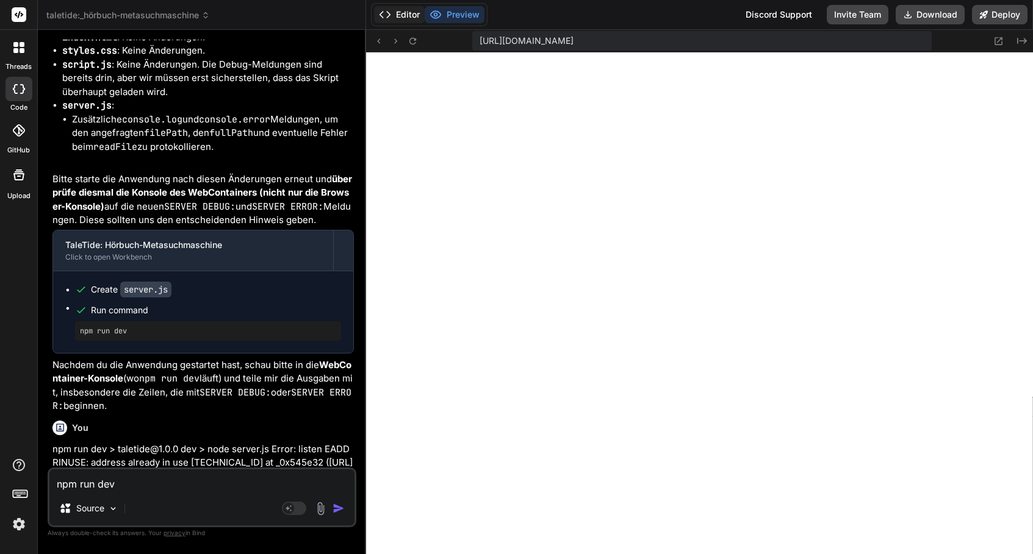
click at [383, 18] on polyline at bounding box center [381, 15] width 3 height 6
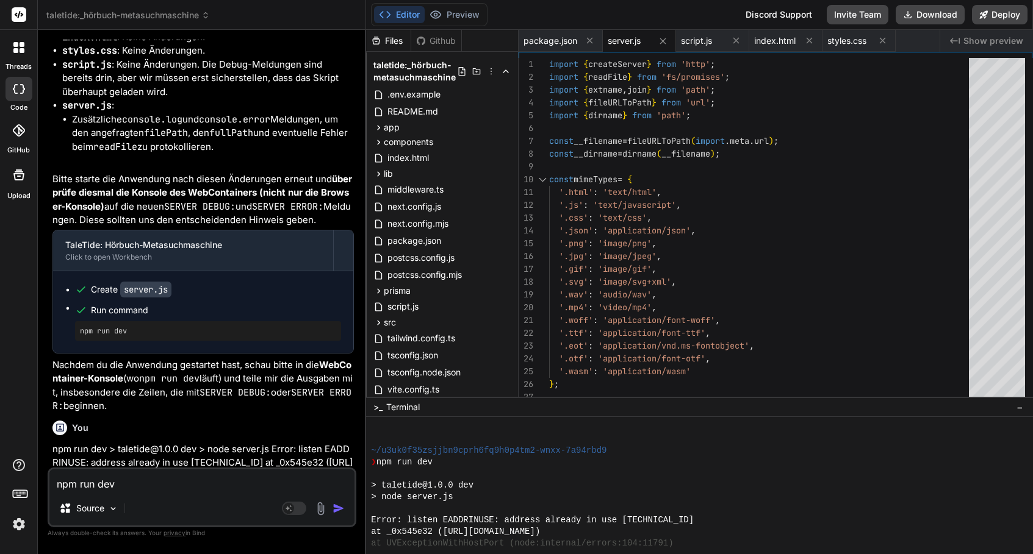
click at [216, 488] on textarea "npm run dev > taletide@1.0.0 dev > node server.js Error: listen EADDRINUSE: add…" at bounding box center [201, 481] width 305 height 22
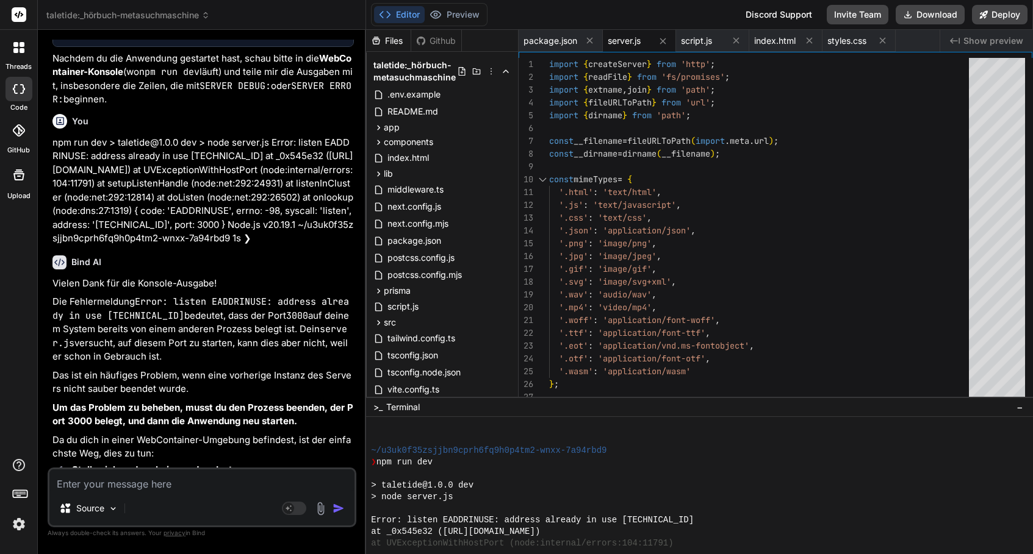
scroll to position [36116, 0]
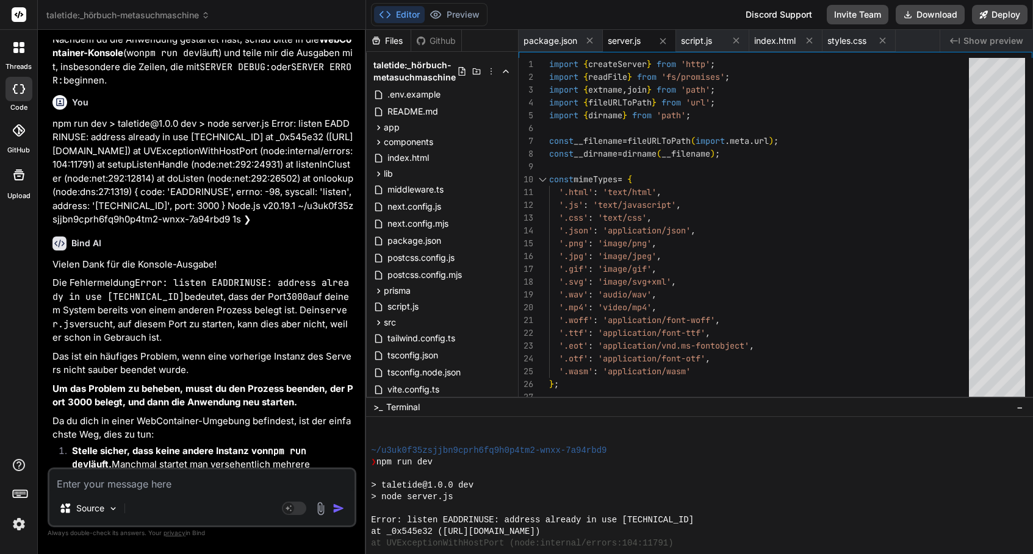
click at [477, 503] on div "> node server.js" at bounding box center [692, 498] width 643 height 12
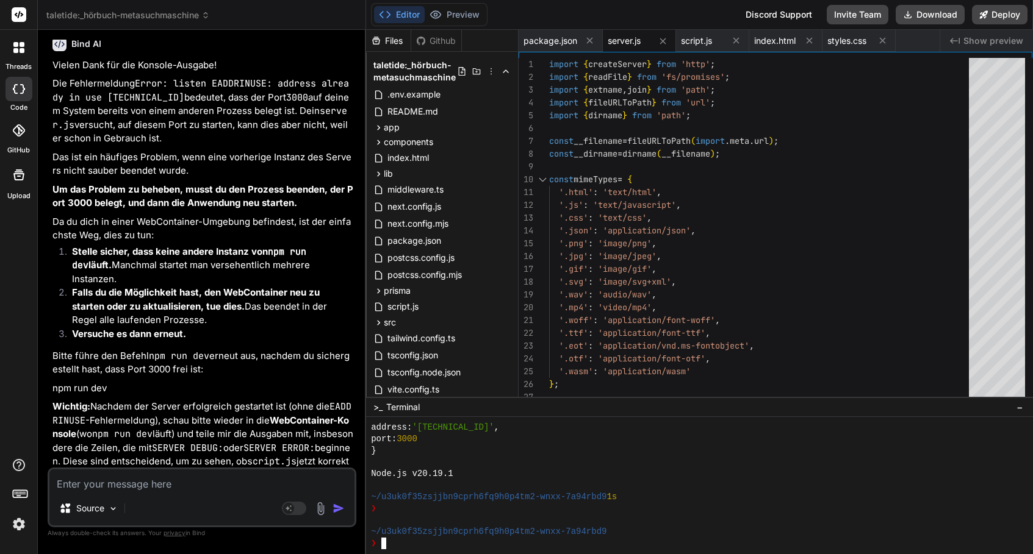
scroll to position [36338, 0]
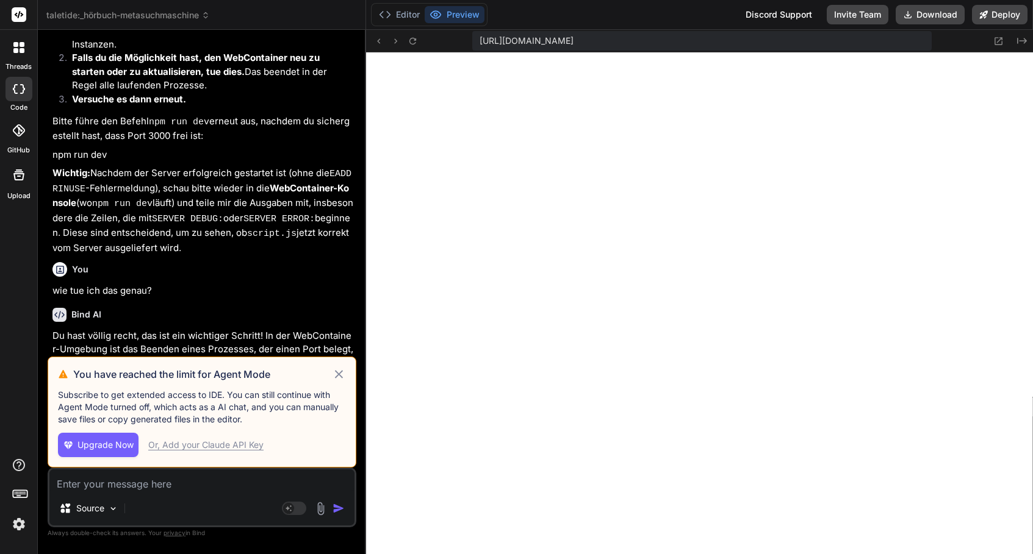
scroll to position [162, 0]
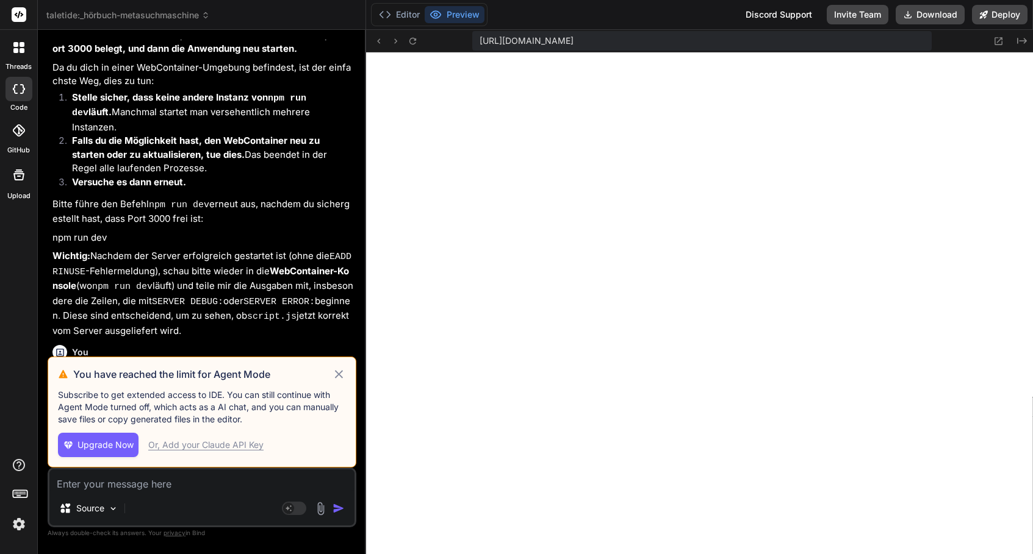
click at [96, 452] on button "Upgrade Now" at bounding box center [98, 445] width 81 height 24
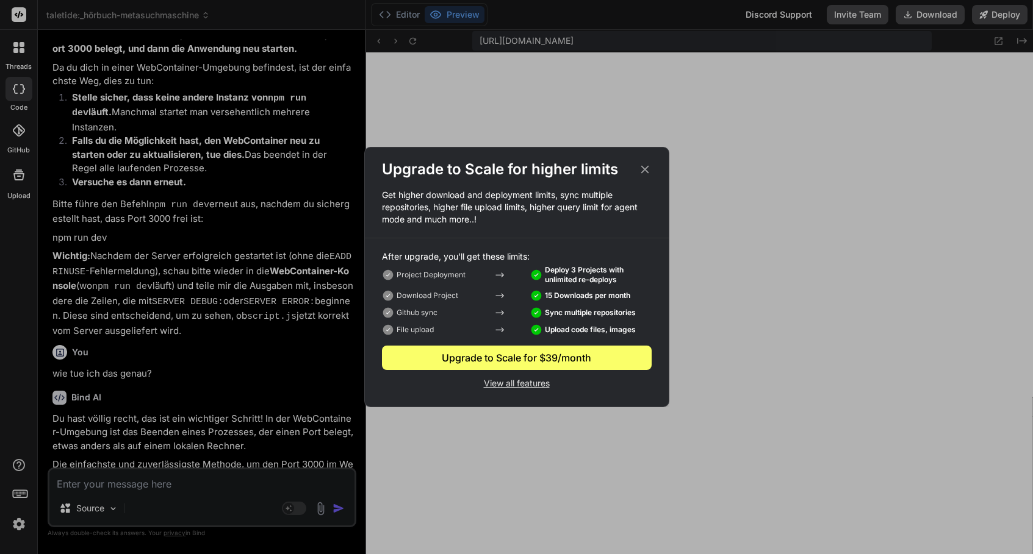
click at [518, 386] on p "View all features" at bounding box center [517, 382] width 270 height 15
click at [639, 170] on icon at bounding box center [644, 169] width 13 height 13
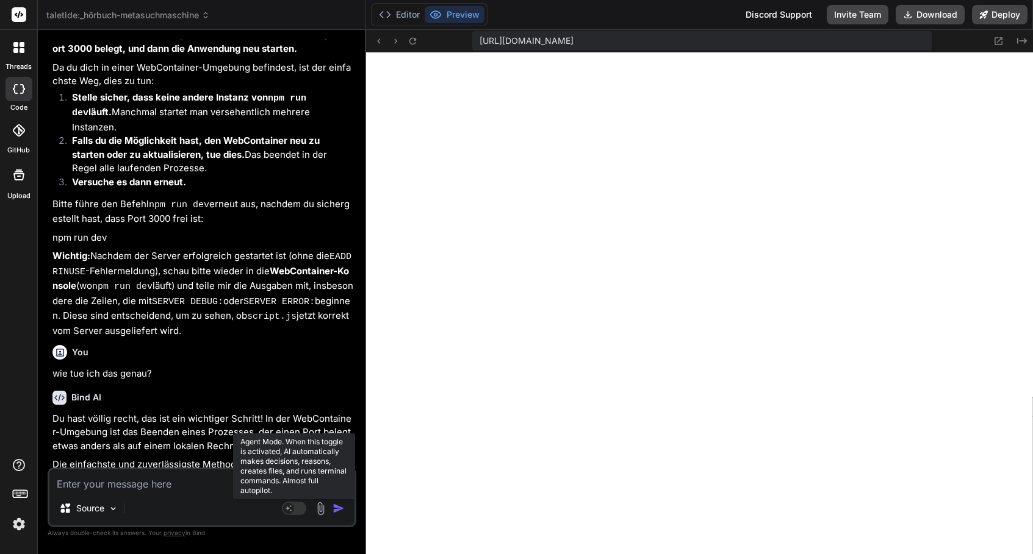
click at [293, 511] on rect at bounding box center [288, 508] width 11 height 11
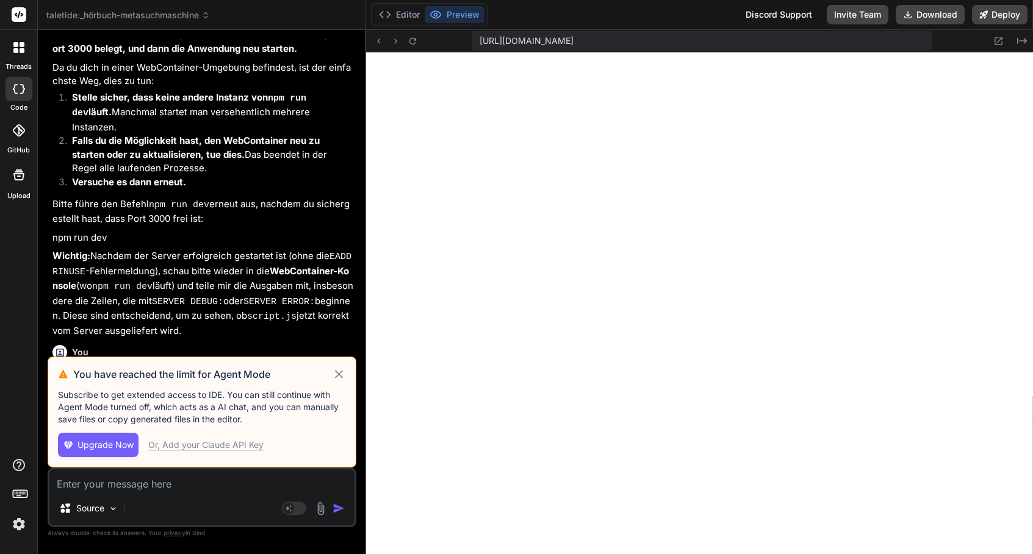
click at [207, 446] on div "Or, Add your Claude API Key" at bounding box center [205, 445] width 115 height 12
type textarea "x"
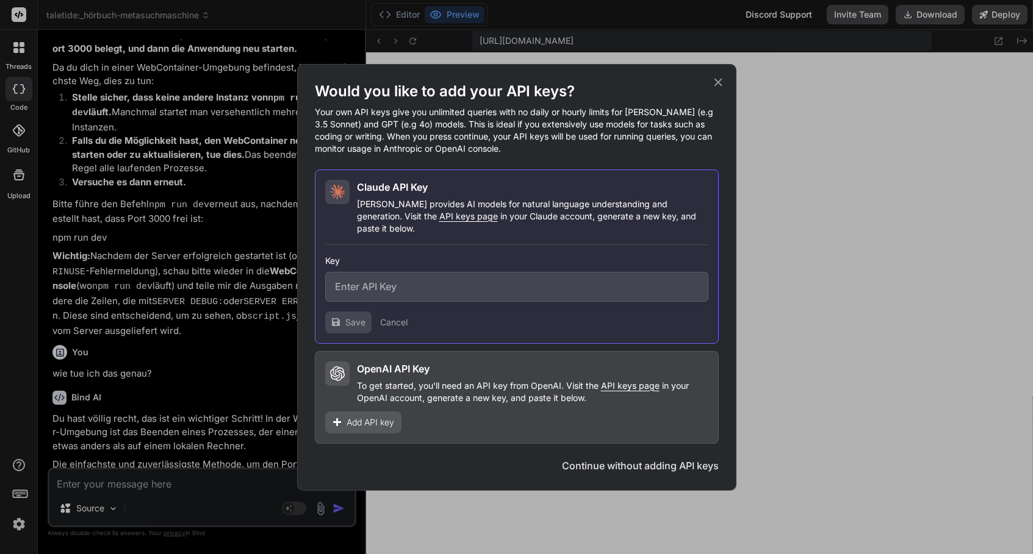
click at [368, 417] on span "Add API key" at bounding box center [370, 423] width 48 height 12
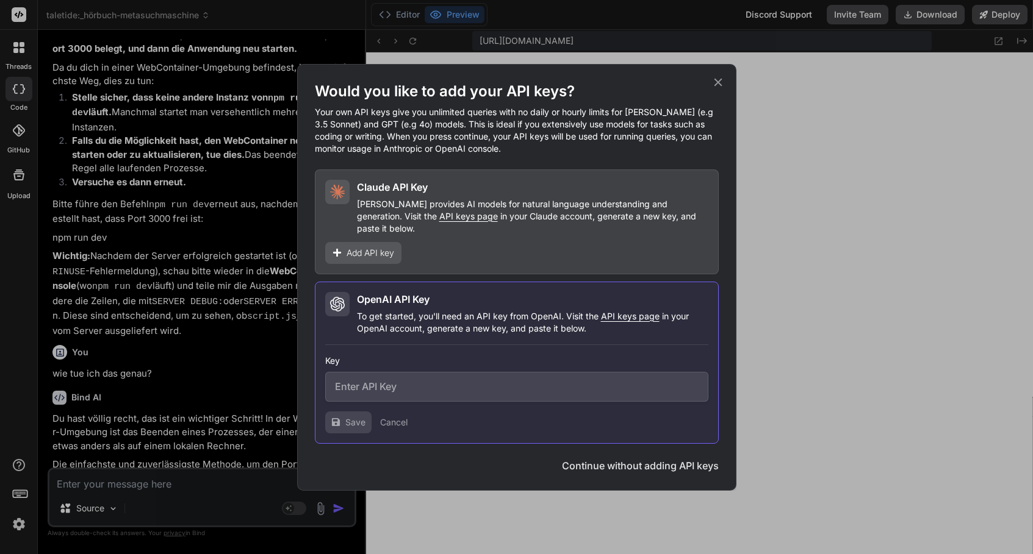
click at [625, 311] on span "API keys page" at bounding box center [630, 316] width 59 height 10
click at [412, 392] on input "text" at bounding box center [516, 387] width 383 height 30
paste input "sk-proj-DrXur559I18sl04W5ITtTSFhg2WTulKmpIFiSH4VyhQsfR82b-49ohxvs7UQ-3yKE_D9Bjm…"
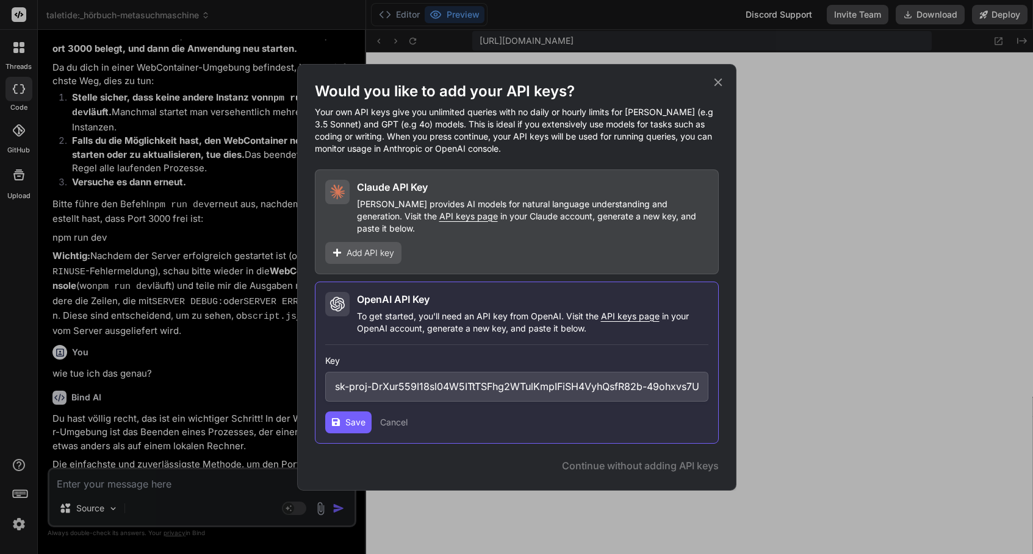
type input "sk-proj-DrXur559I18sl04W5ITtTSFhg2WTulKmpIFiSH4VyhQsfR82b-49ohxvs7UQ-3yKE_D9Bjm…"
click at [360, 417] on span "Save" at bounding box center [355, 423] width 20 height 12
click at [394, 386] on input "sk-proj-DrXur559I18sl04W5ITtTSFhg2WTulKmpIFiSH4VyhQsfR82b-49ohxvs7UQ-3yKE_D9Bjm…" at bounding box center [516, 387] width 383 height 30
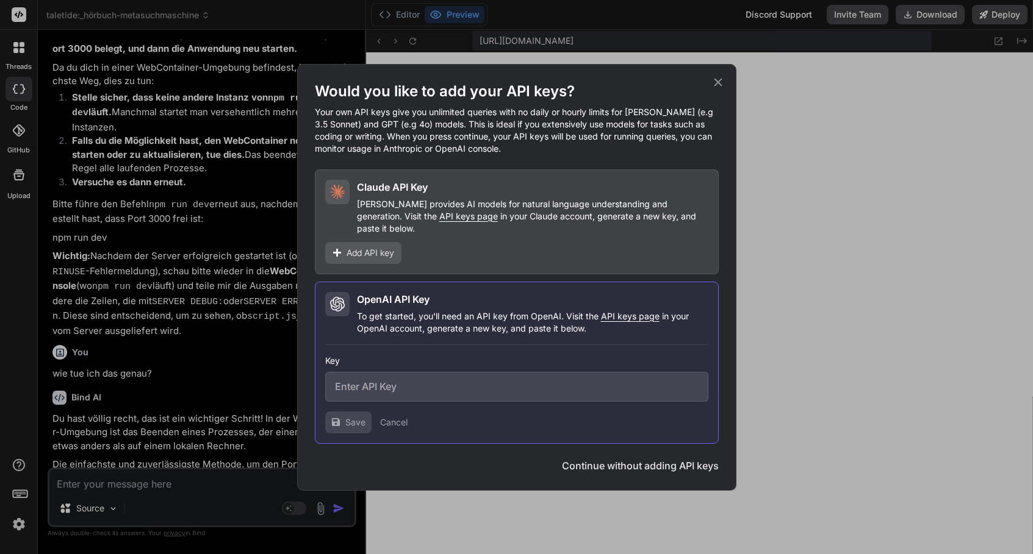
paste input "sk-proj-DrXur559I18sl04W5ITtTSFhg2WTulKmpIFiSH4VyhQsfR82b-49ohxvs7UQ-3yKE_D9Bjm…"
type input "sk-proj-DrXur559I18sl04W5ITtTSFhg2WTulKmpIFiSH4VyhQsfR82b-49ohxvs7UQ-3yKE_D9Bjm…"
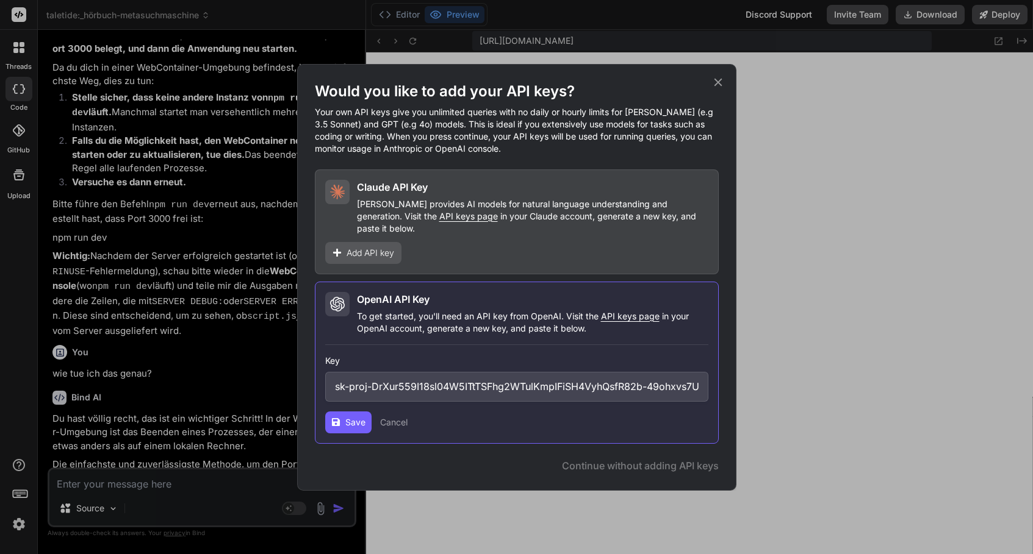
click at [343, 423] on button "Save" at bounding box center [348, 423] width 46 height 22
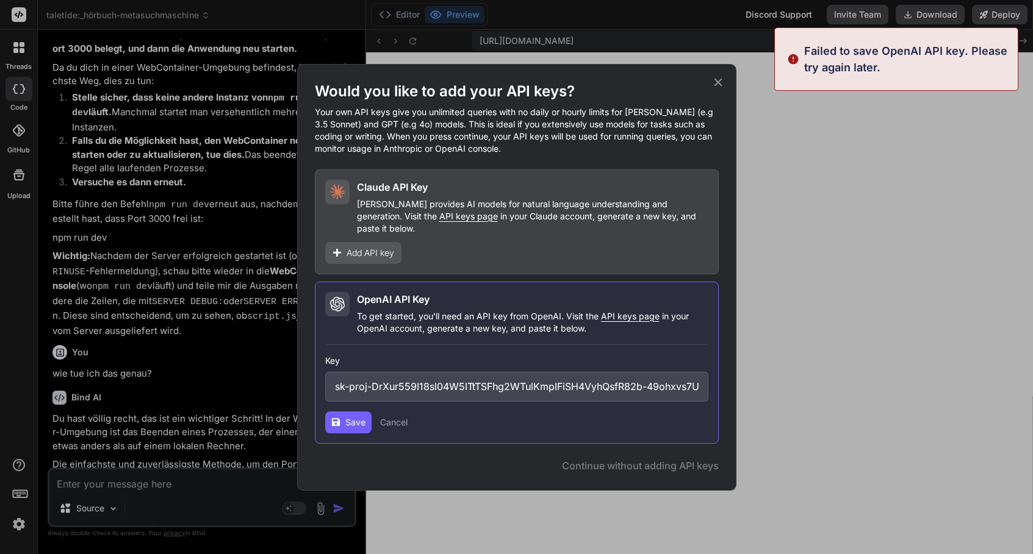
click at [343, 423] on button "Save" at bounding box center [348, 423] width 46 height 22
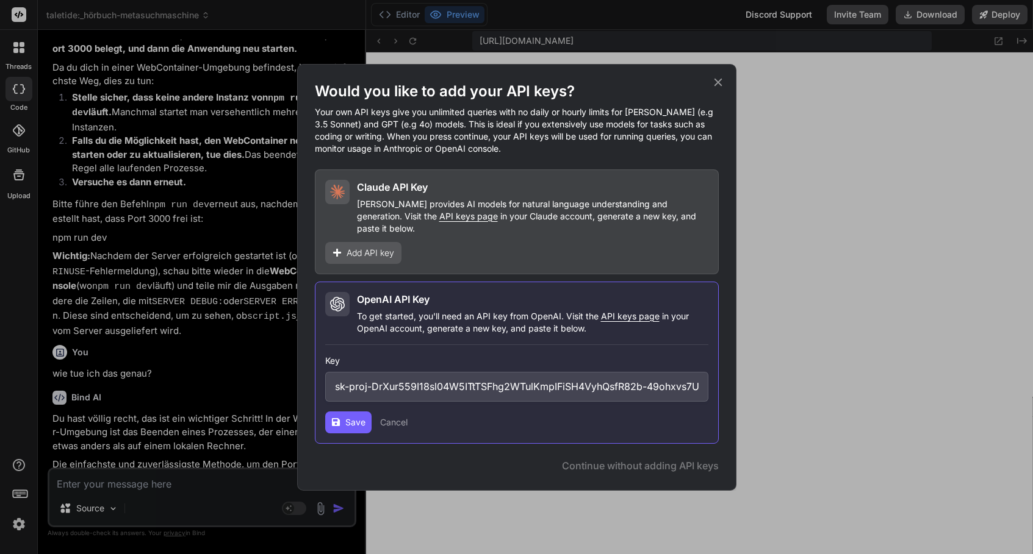
click at [342, 416] on button "Save" at bounding box center [348, 423] width 46 height 22
drag, startPoint x: 419, startPoint y: 370, endPoint x: 256, endPoint y: 415, distance: 169.0
click at [256, 415] on div "Would you like to add your API keys? Your own API keys give you unlimited queri…" at bounding box center [516, 277] width 1033 height 554
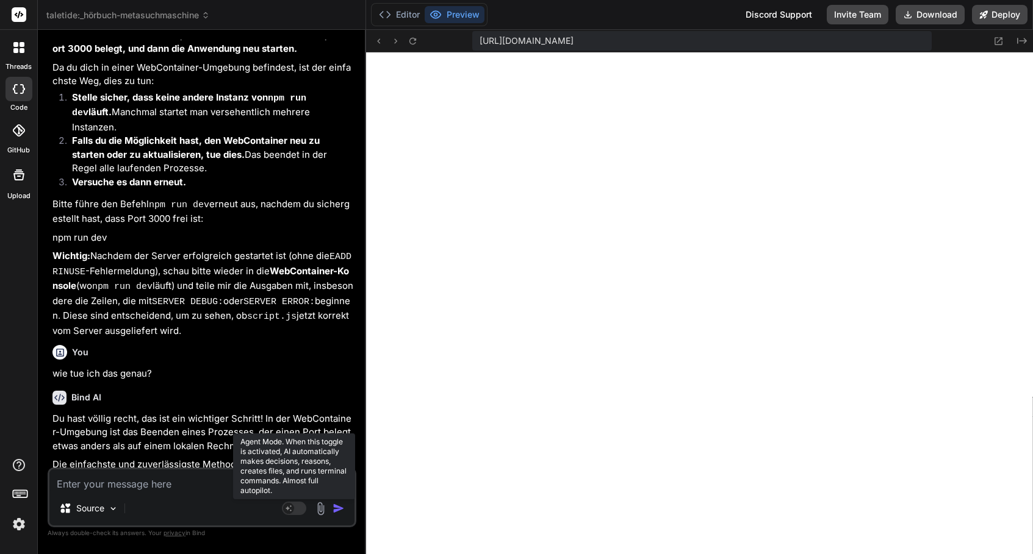
click at [299, 511] on rect at bounding box center [294, 508] width 24 height 13
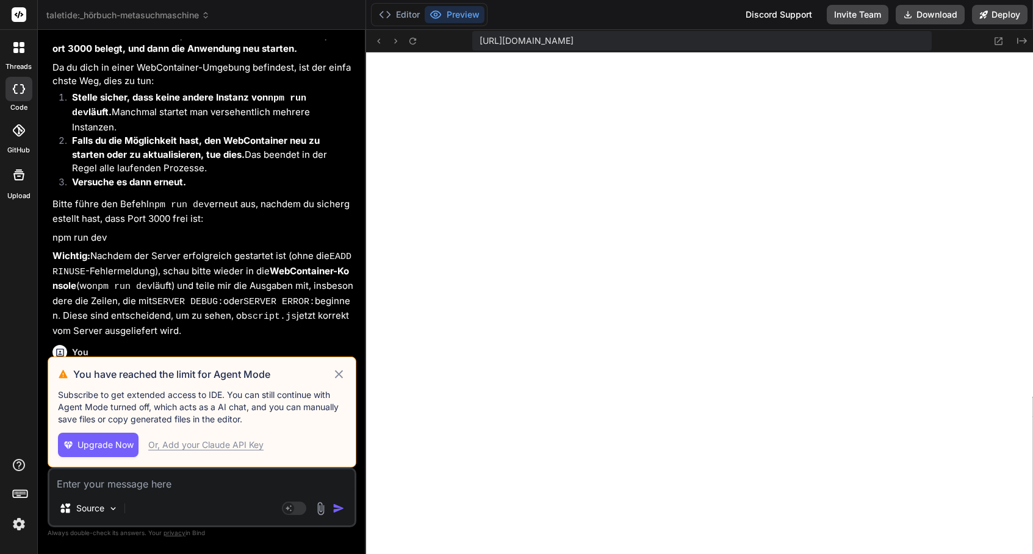
click at [242, 443] on div "Or, Add your Claude API Key" at bounding box center [205, 445] width 115 height 12
type textarea "x"
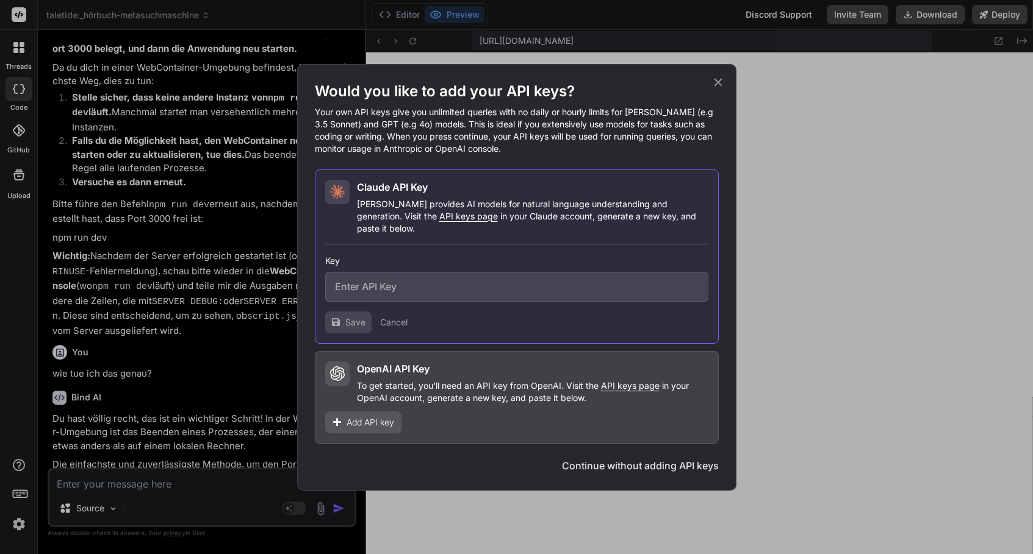
click at [363, 385] on p "To get started, you'll need an API key from OpenAI. Visit the API keys page in …" at bounding box center [532, 392] width 351 height 24
click at [353, 417] on span "Add API key" at bounding box center [370, 423] width 48 height 12
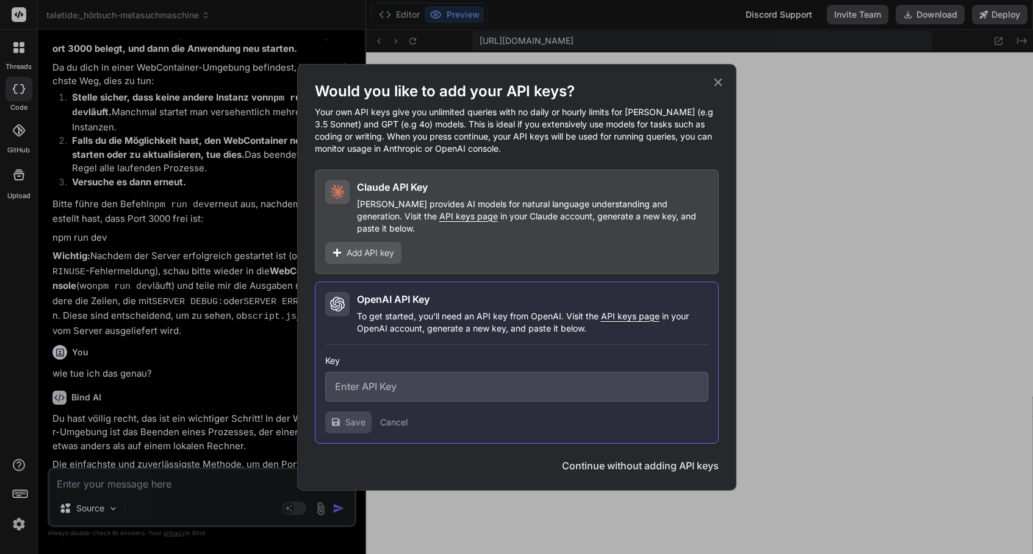
click at [376, 384] on input "text" at bounding box center [516, 387] width 383 height 30
paste input "sk-proj-DrXur559I18sl04W5ITtTSFhg2WTulKmpIFiSH4VyhQsfR82b-49ohxvs7UQ-3yKE_D9Bjm…"
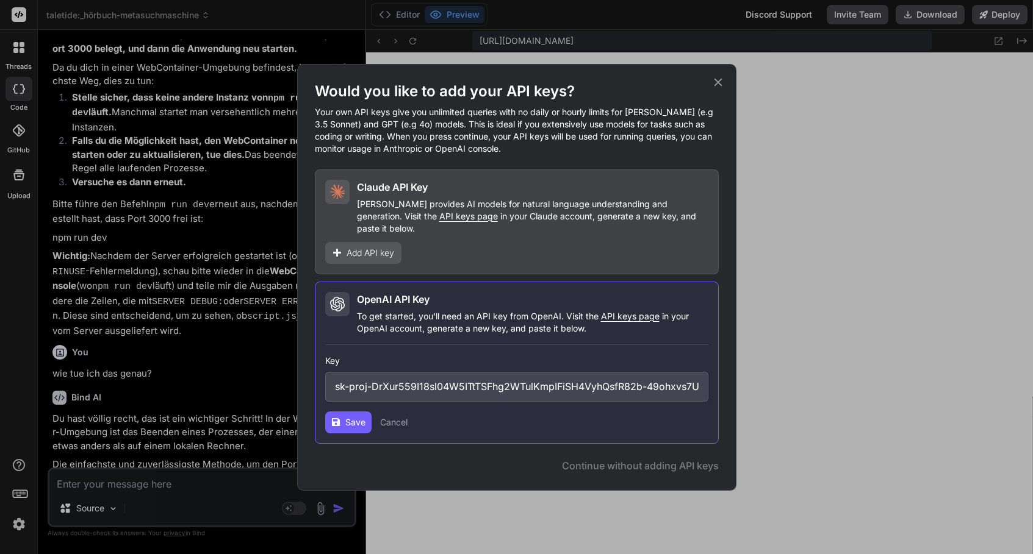
type input "sk-proj-DrXur559I18sl04W5ITtTSFhg2WTulKmpIFiSH4VyhQsfR82b-49ohxvs7UQ-3yKE_D9Bjm…"
click at [357, 417] on span "Save" at bounding box center [355, 423] width 20 height 12
click at [345, 417] on span "Save" at bounding box center [355, 423] width 20 height 12
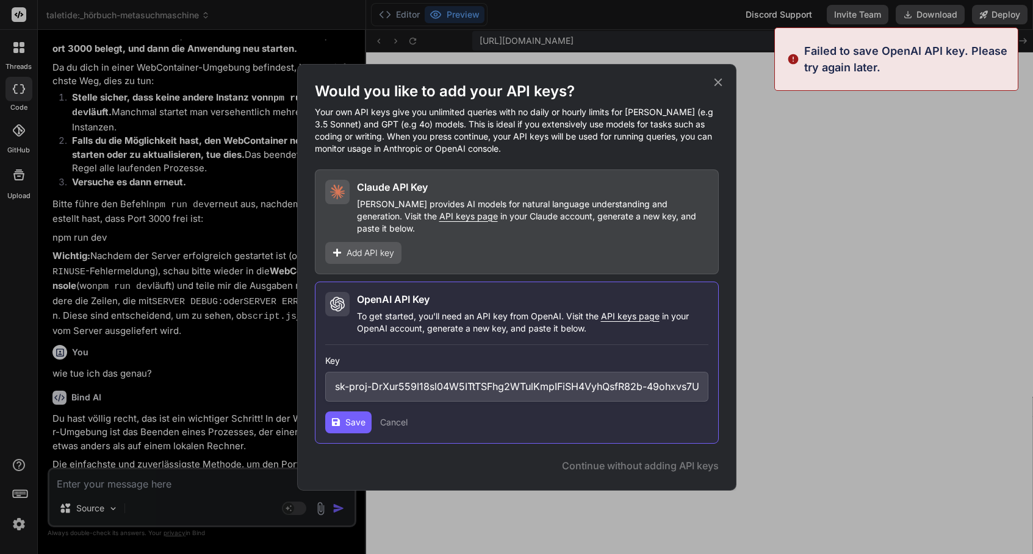
click at [719, 84] on icon at bounding box center [717, 82] width 13 height 13
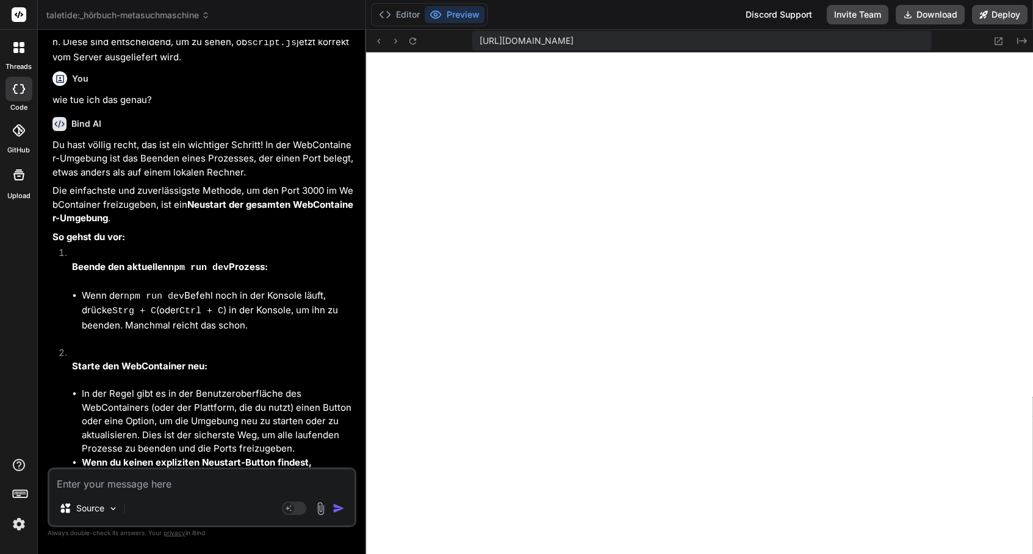
scroll to position [5561, 0]
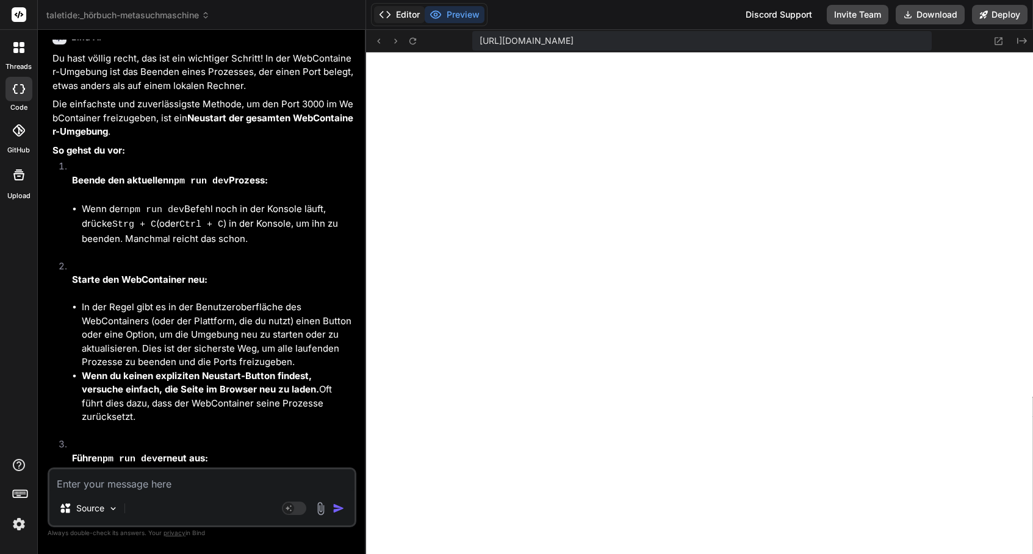
click at [398, 13] on button "Editor" at bounding box center [399, 14] width 51 height 17
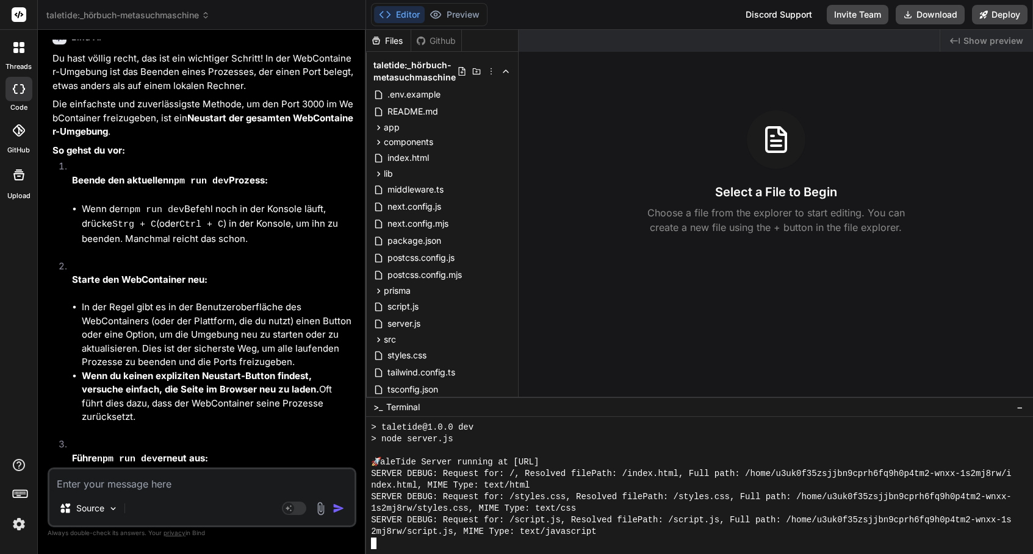
click at [617, 534] on div "2mj8rw/script.js, MIME Type: text/javascript" at bounding box center [692, 532] width 643 height 12
click at [465, 21] on button "Preview" at bounding box center [455, 14] width 60 height 17
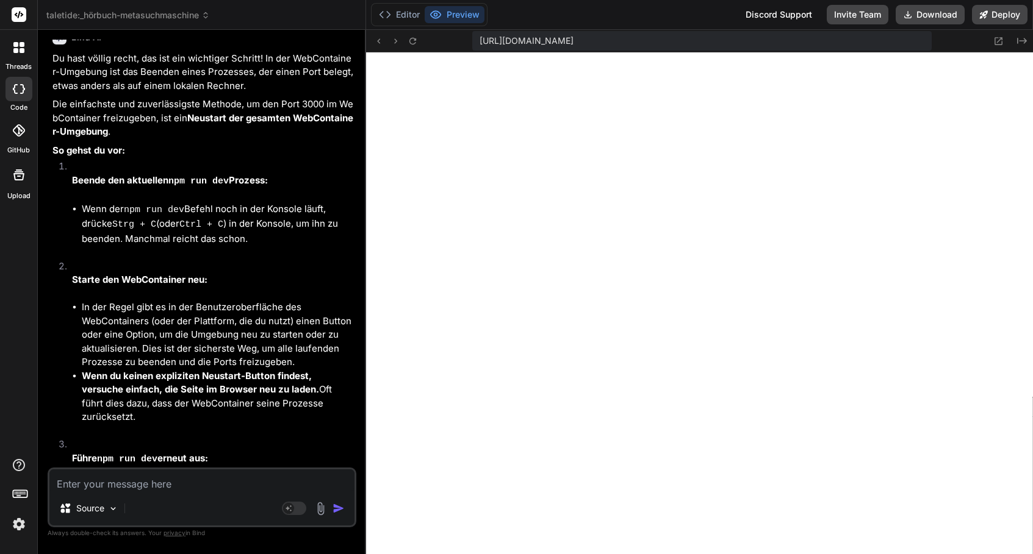
scroll to position [301, 0]
click at [411, 18] on button "Editor" at bounding box center [399, 14] width 51 height 17
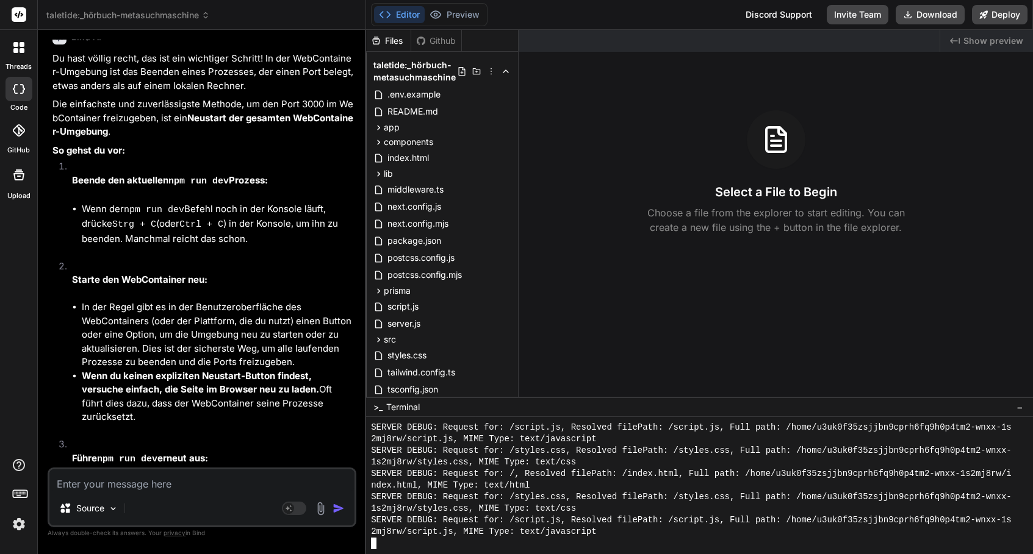
click at [371, 542] on div at bounding box center [699, 485] width 667 height 137
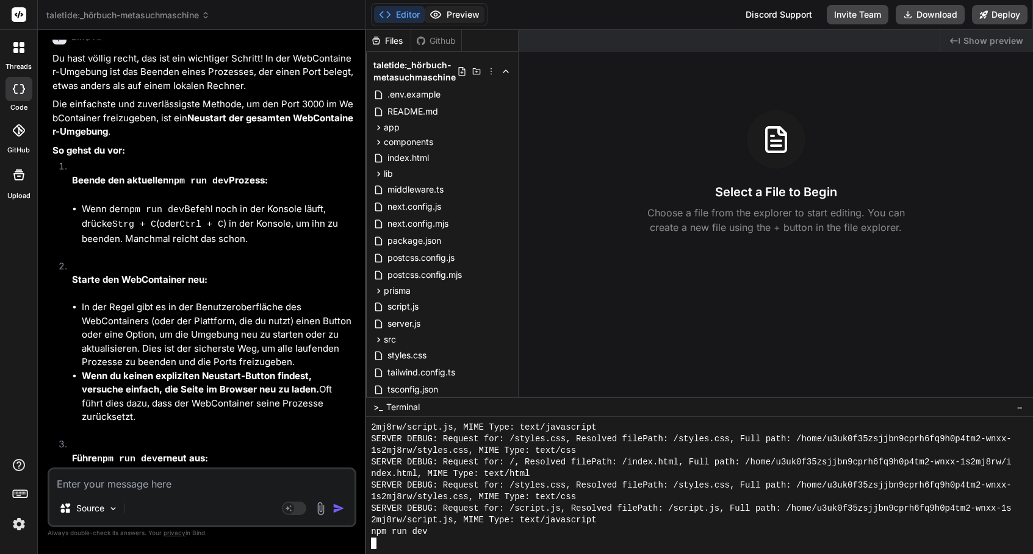
click at [453, 19] on button "Preview" at bounding box center [455, 14] width 60 height 17
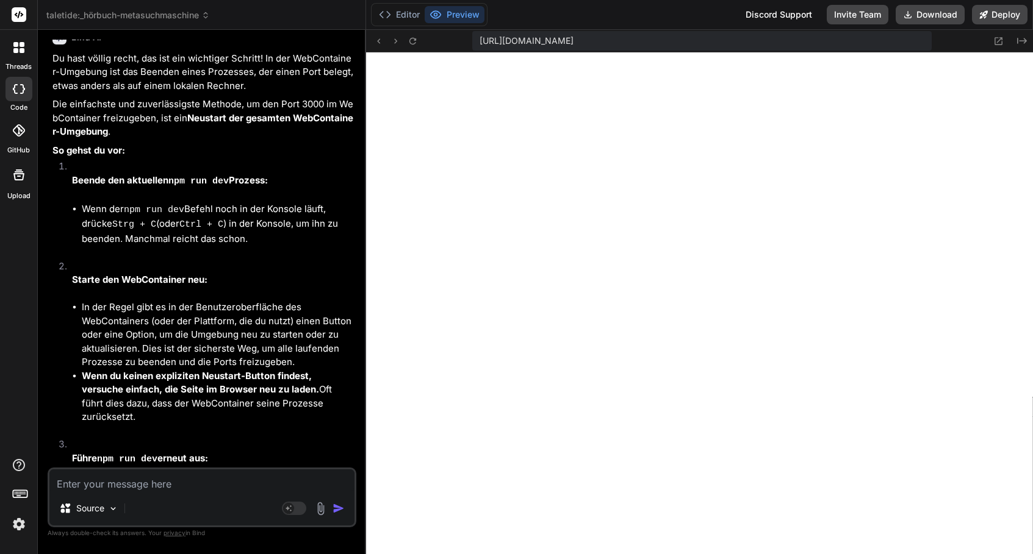
scroll to position [382, 0]
click at [390, 21] on button "Editor" at bounding box center [399, 14] width 51 height 17
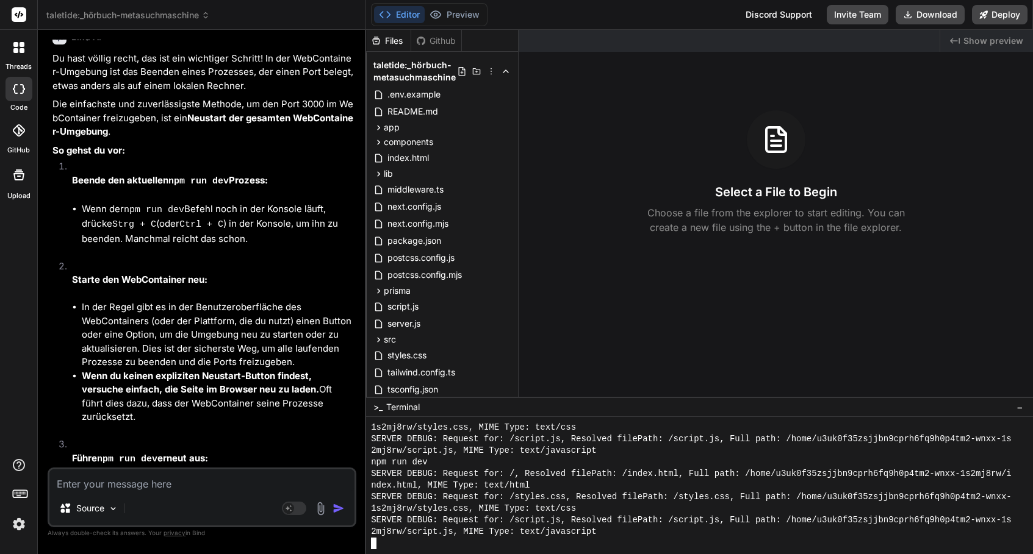
click at [447, 542] on div at bounding box center [692, 544] width 643 height 12
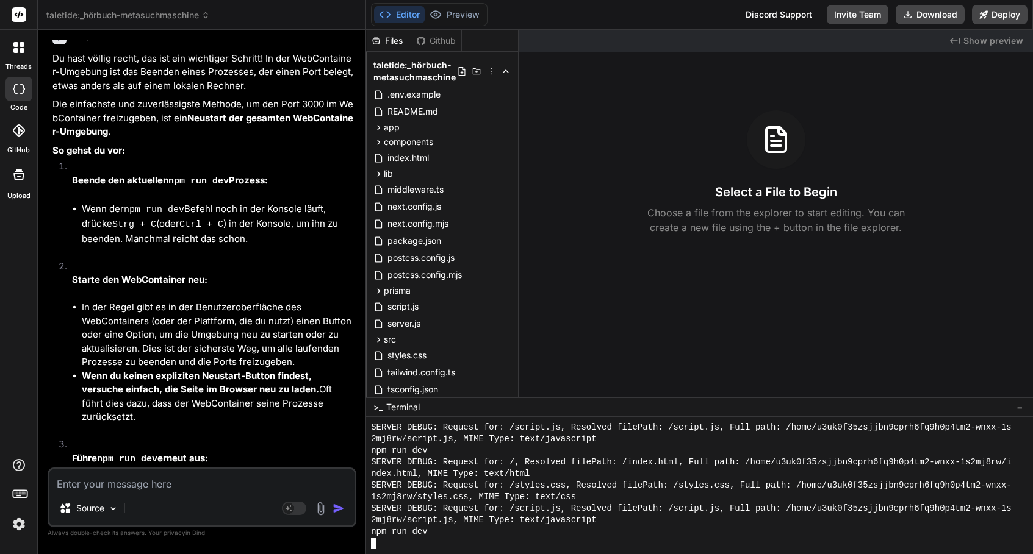
scroll to position [394, 0]
click at [207, 473] on textarea at bounding box center [201, 481] width 305 height 22
type textarea "s"
type textarea "x"
type textarea "st"
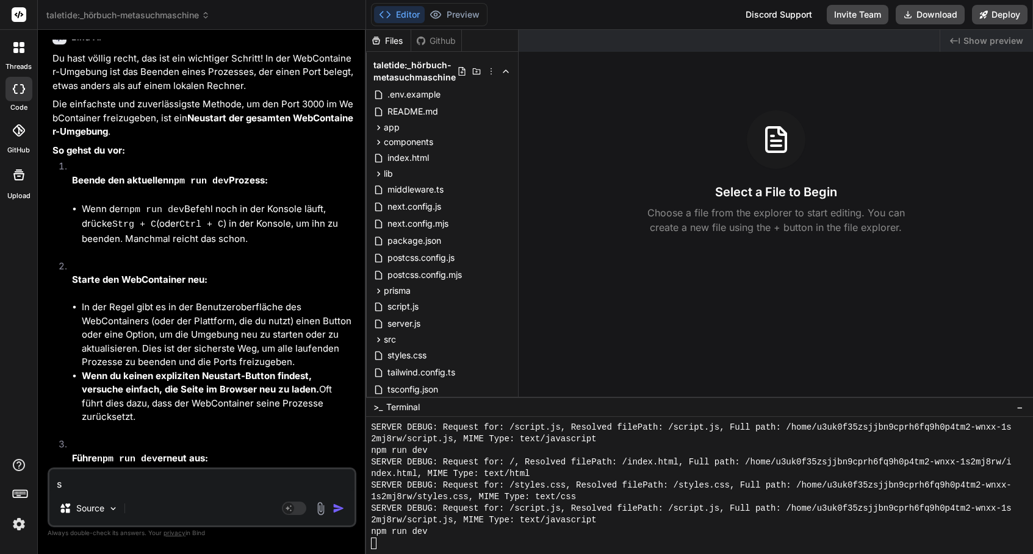
type textarea "x"
type textarea "sta"
type textarea "x"
type textarea "star"
type textarea "x"
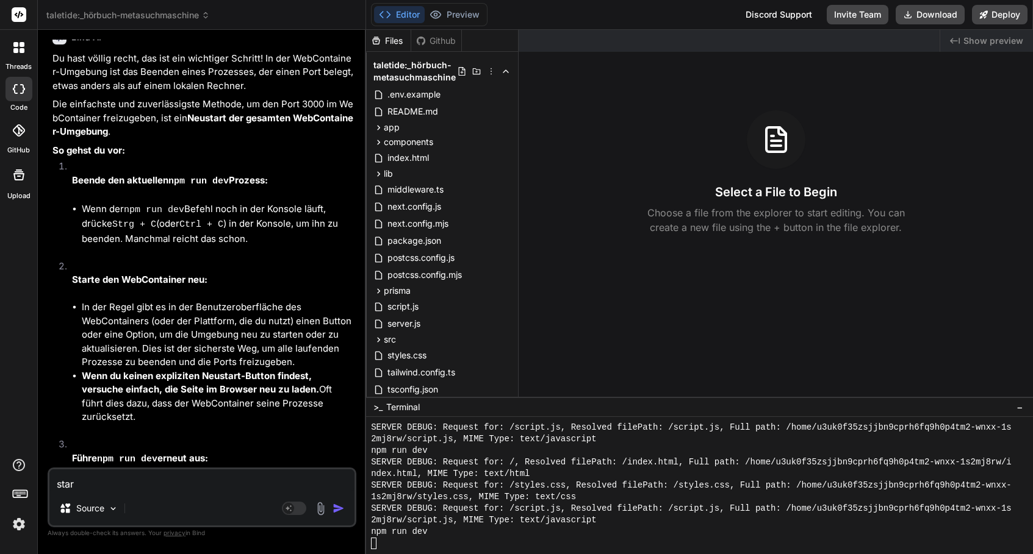
type textarea "start"
type textarea "x"
type textarea "starte"
type textarea "x"
type textarea "starte"
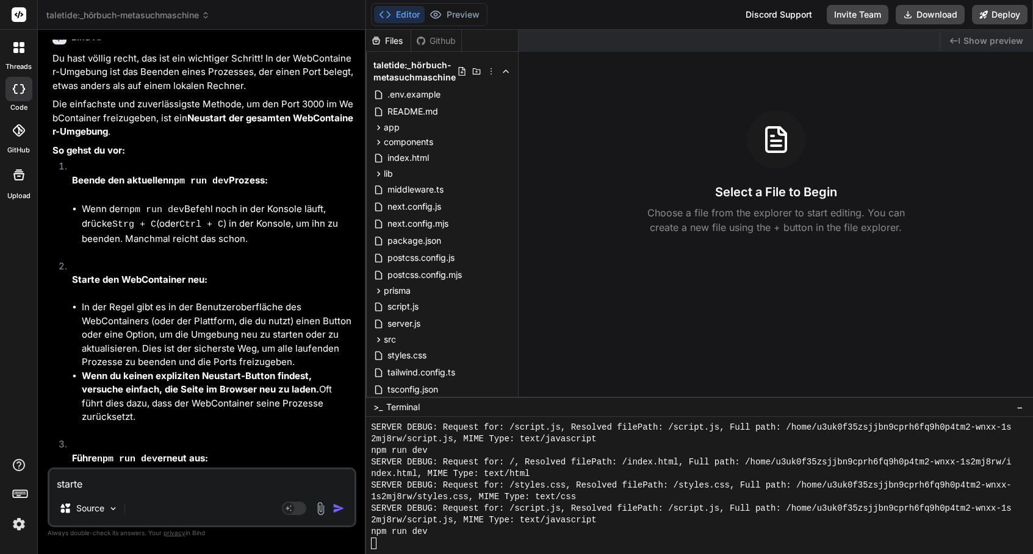
type textarea "x"
type textarea "starte d"
type textarea "x"
type textarea "starte du"
type textarea "x"
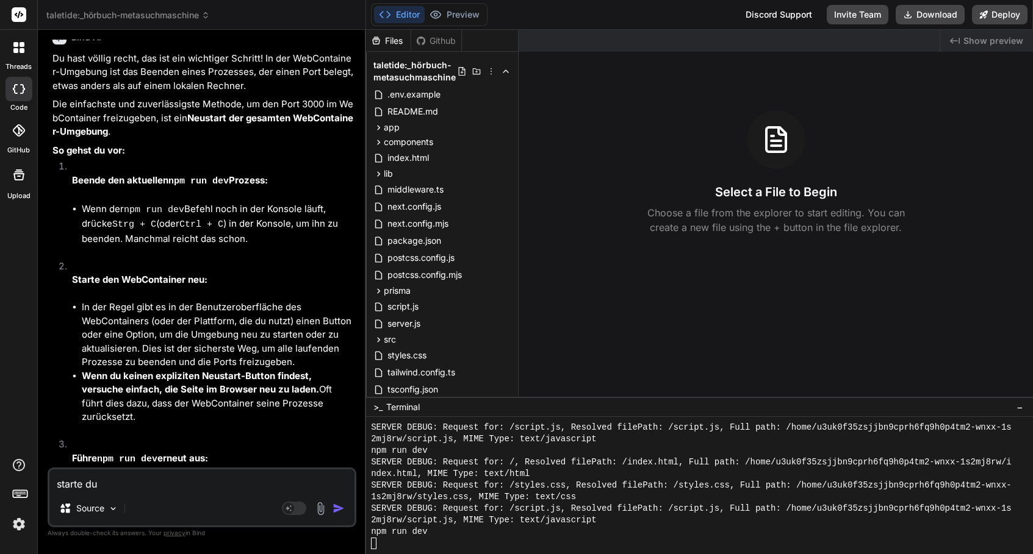
type textarea "starte du"
type textarea "x"
type textarea "starte du e"
type textarea "x"
type textarea "starte du es"
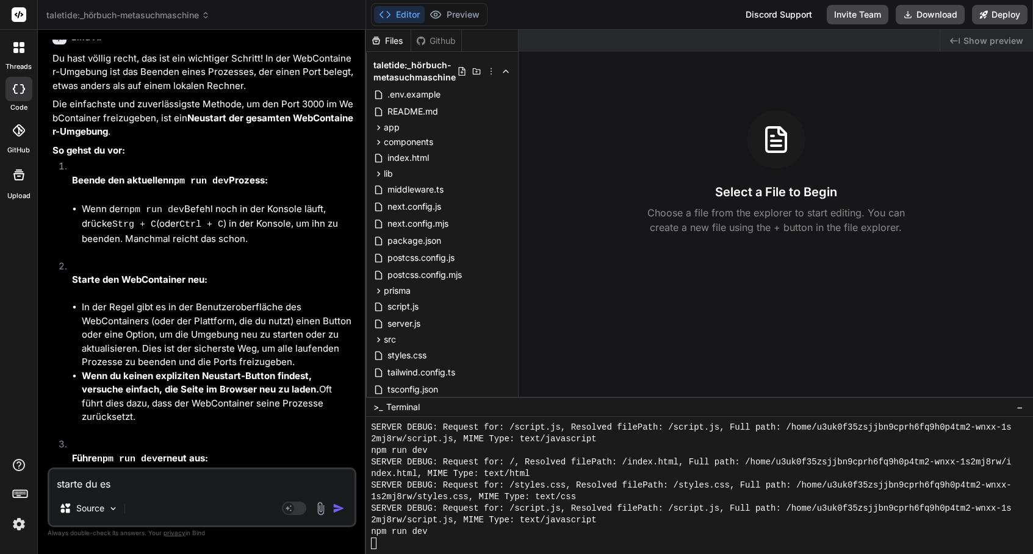
type textarea "x"
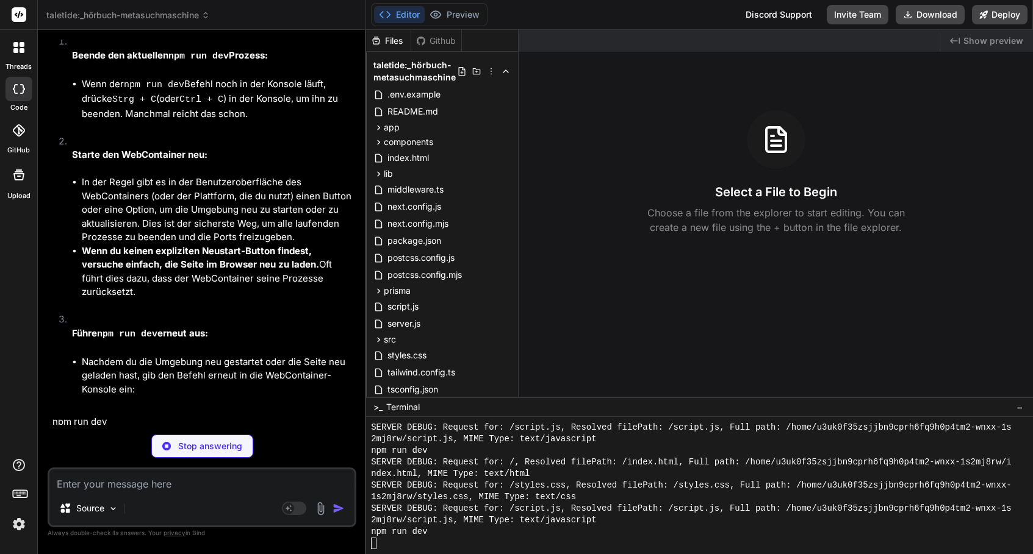
scroll to position [5675, 0]
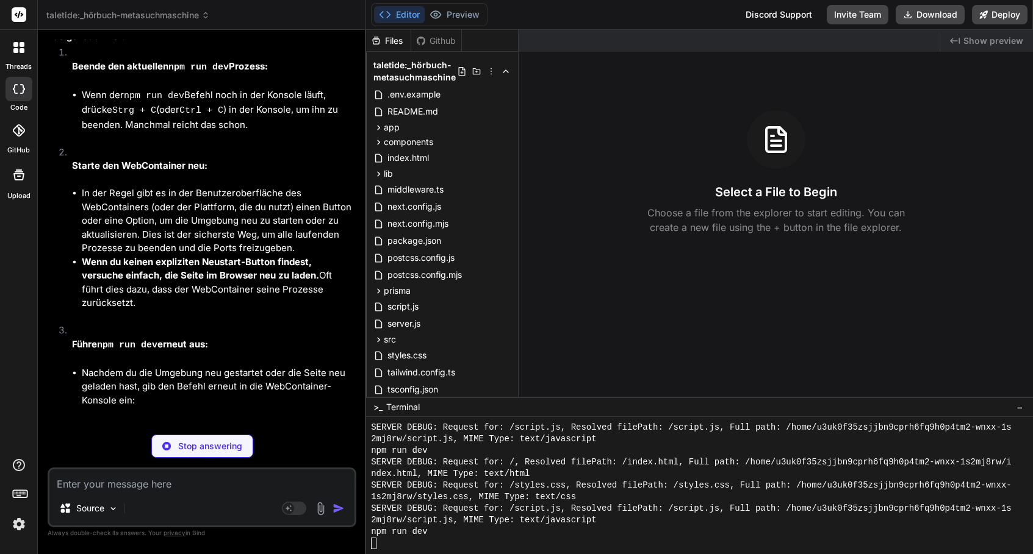
click at [199, 520] on li "Jetzt ist es entscheidend: Schau in die WebContainer-Konsole (wo npm run dev lä…" at bounding box center [208, 563] width 292 height 87
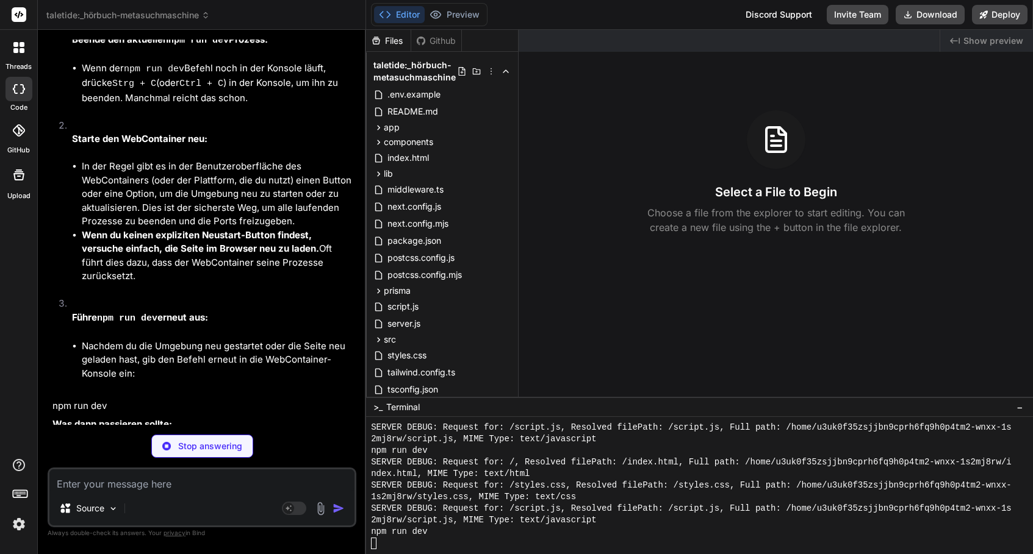
scroll to position [5775, 0]
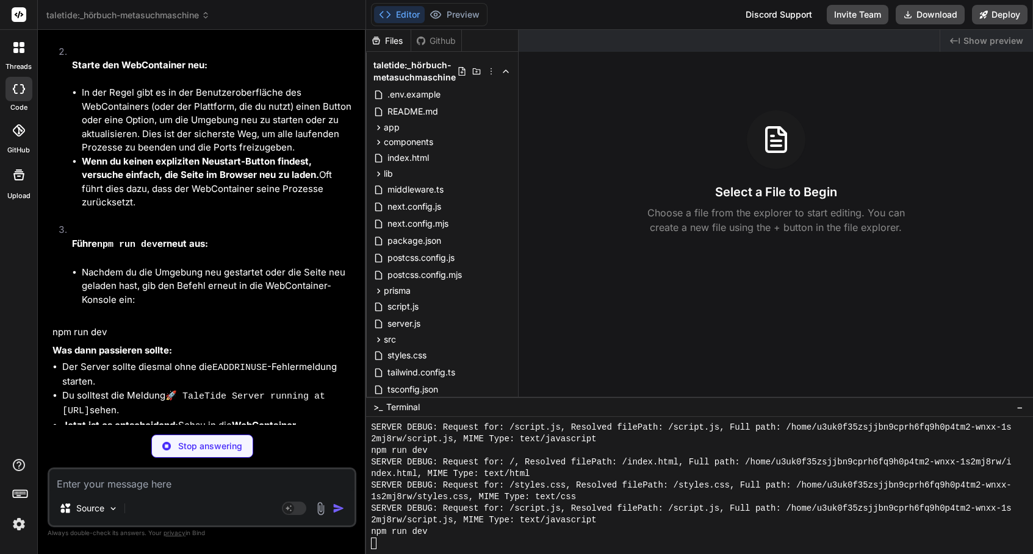
type textarea "x"
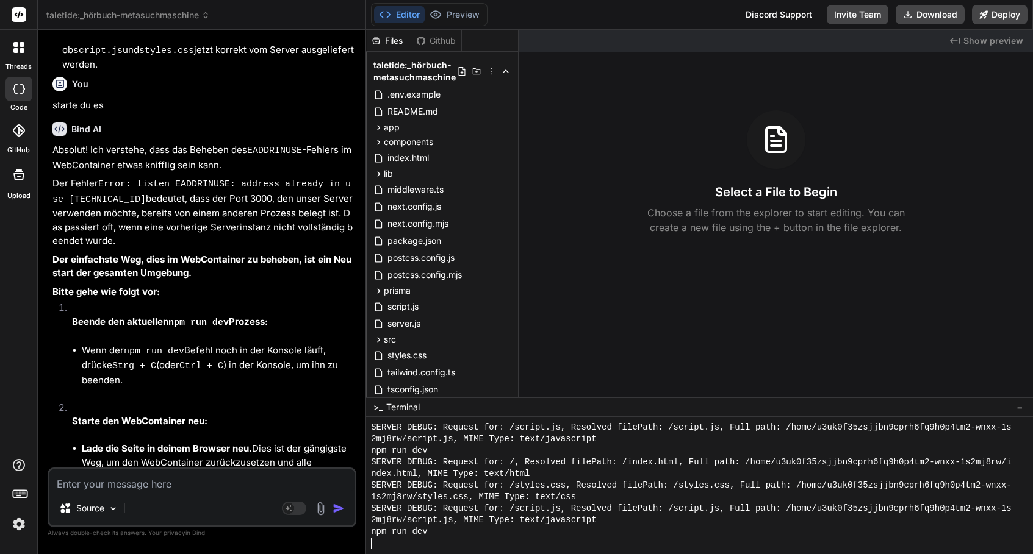
scroll to position [6234, 0]
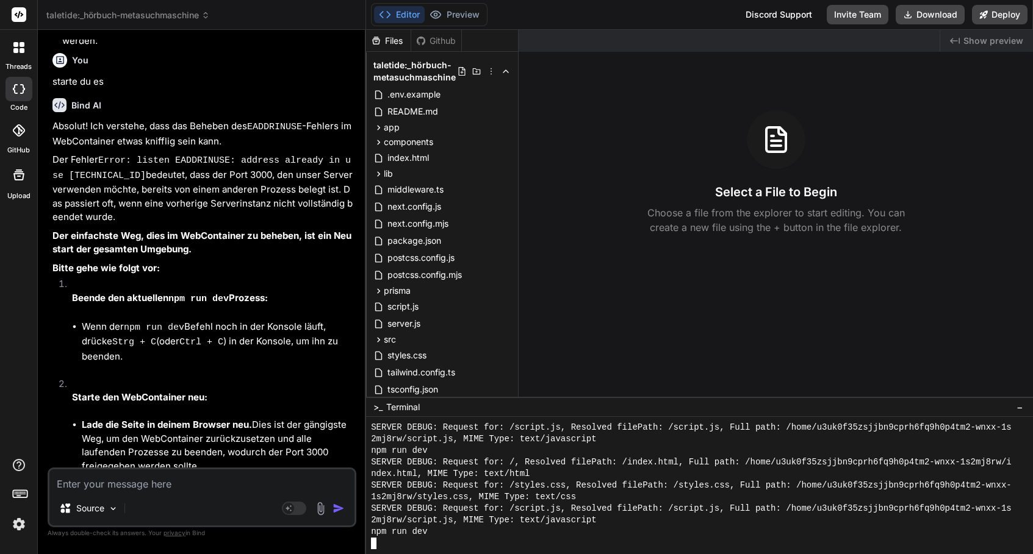
click at [403, 547] on div at bounding box center [692, 544] width 643 height 12
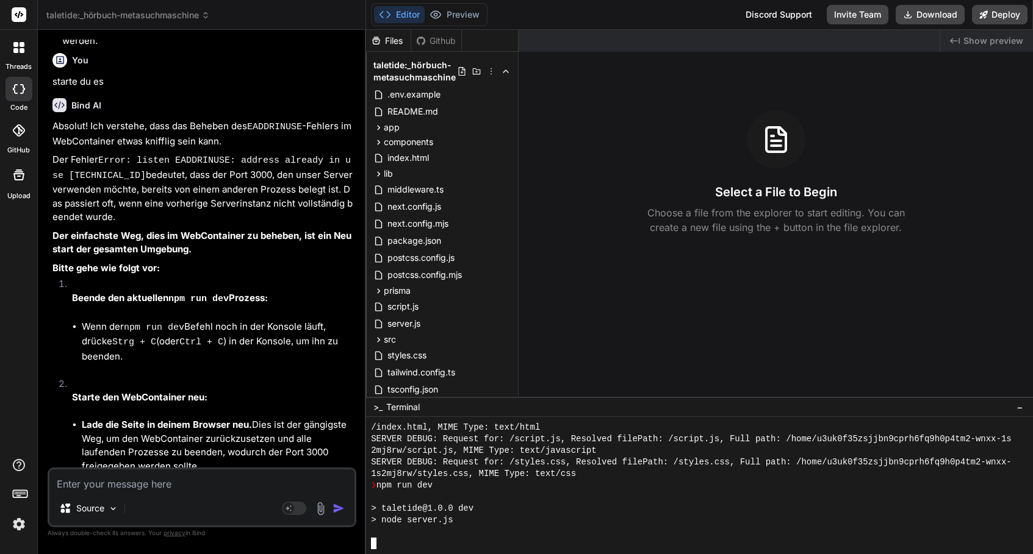
scroll to position [1147, 0]
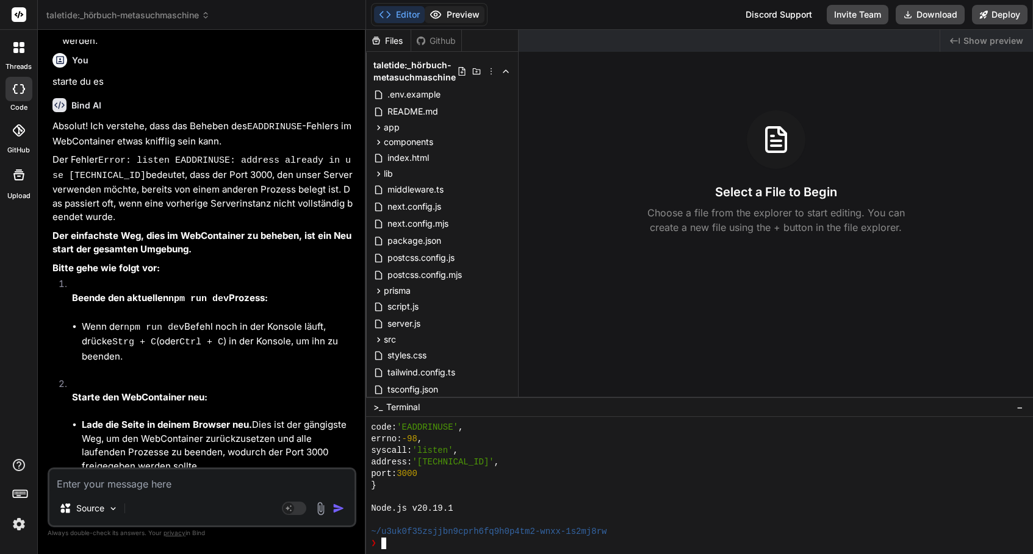
click at [450, 20] on button "Preview" at bounding box center [455, 14] width 60 height 17
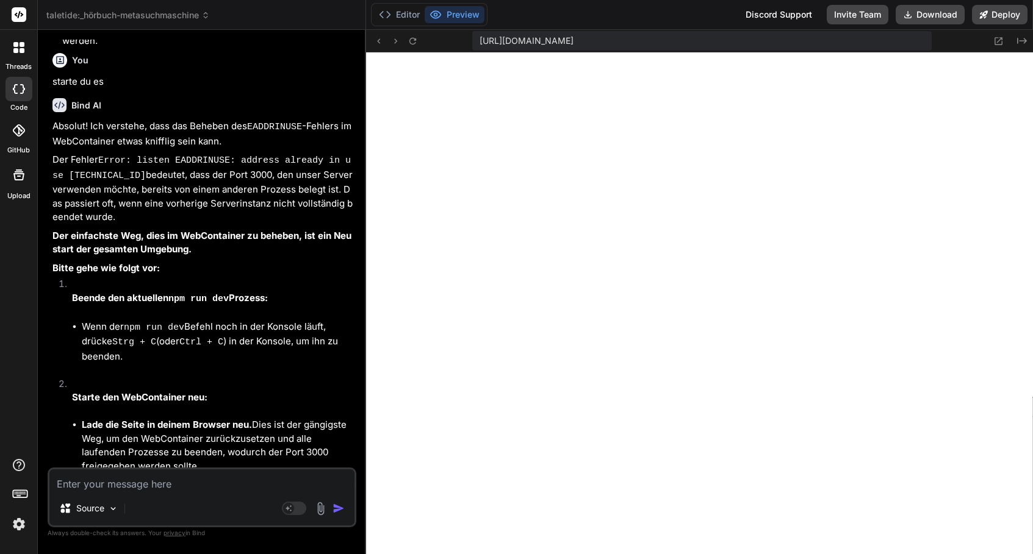
scroll to position [1286, 0]
click at [406, 16] on button "Editor" at bounding box center [399, 14] width 51 height 17
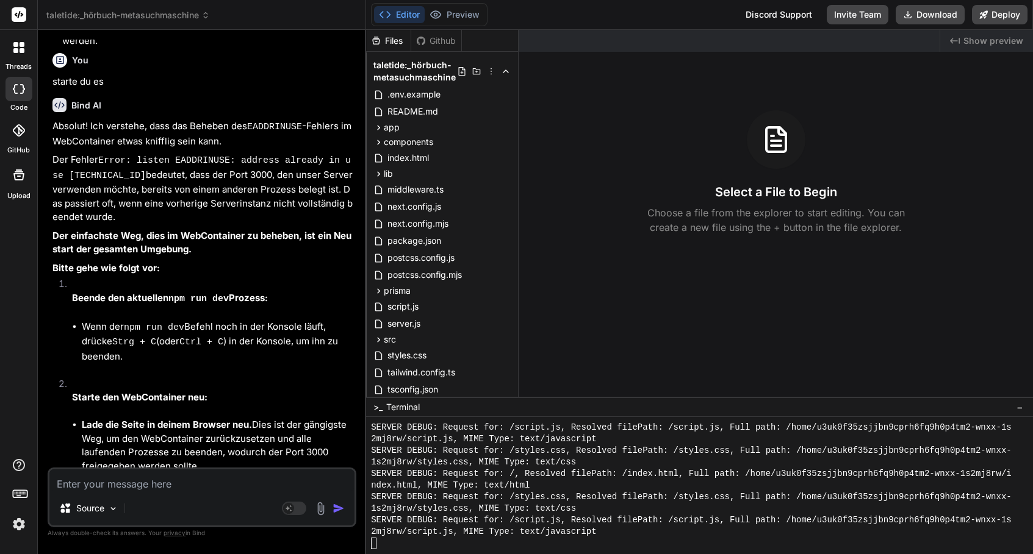
click at [522, 542] on div at bounding box center [692, 544] width 643 height 12
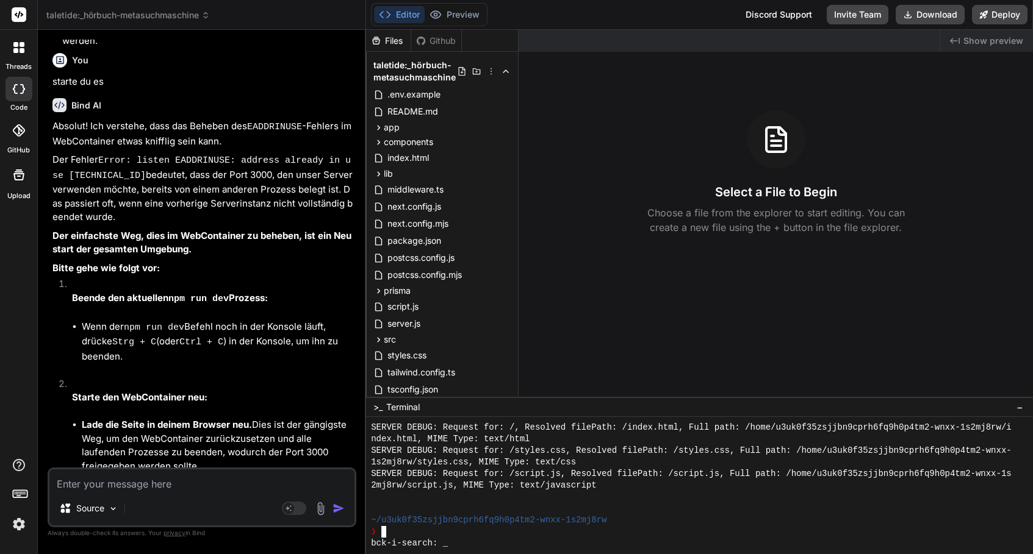
scroll to position [1333, 0]
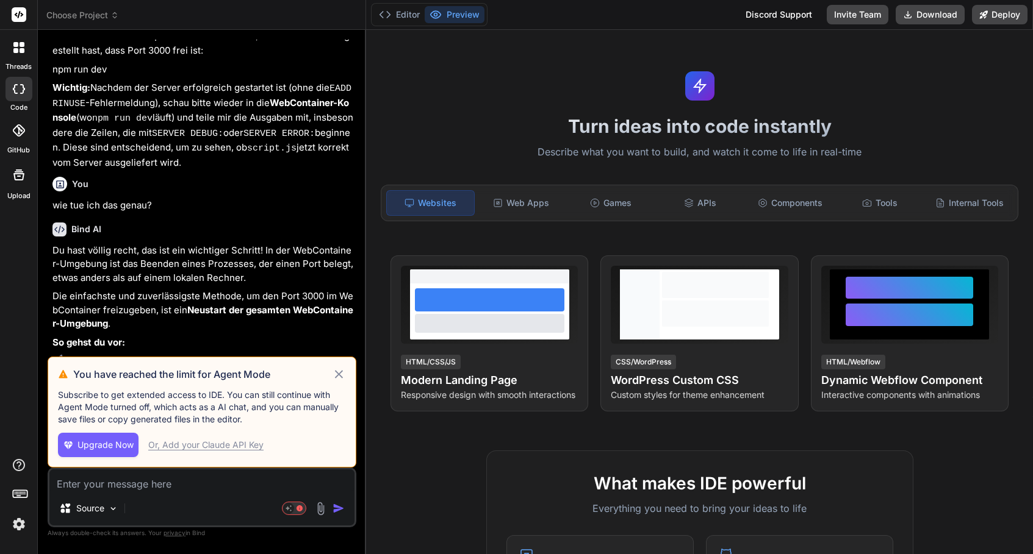
scroll to position [4951, 0]
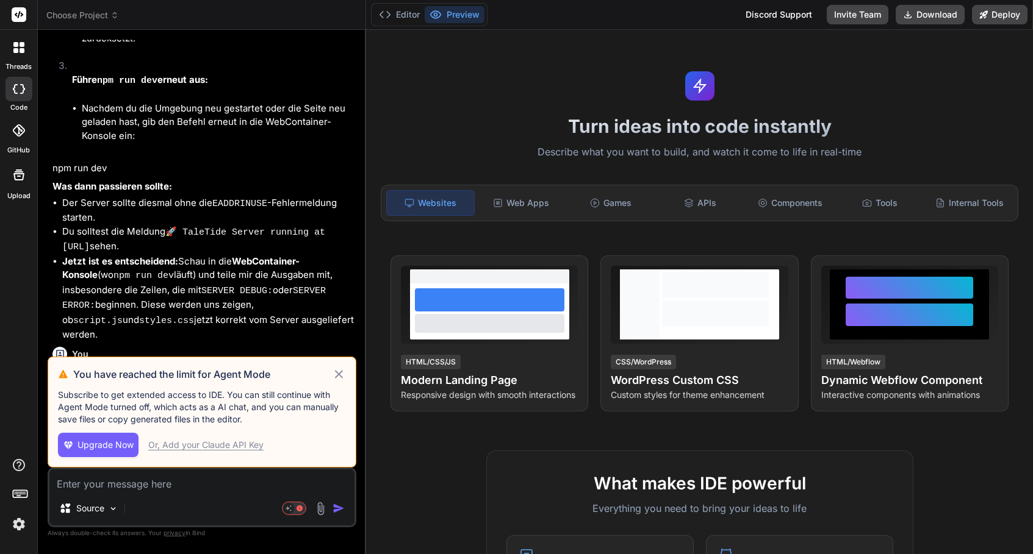
click at [336, 374] on icon at bounding box center [339, 374] width 14 height 15
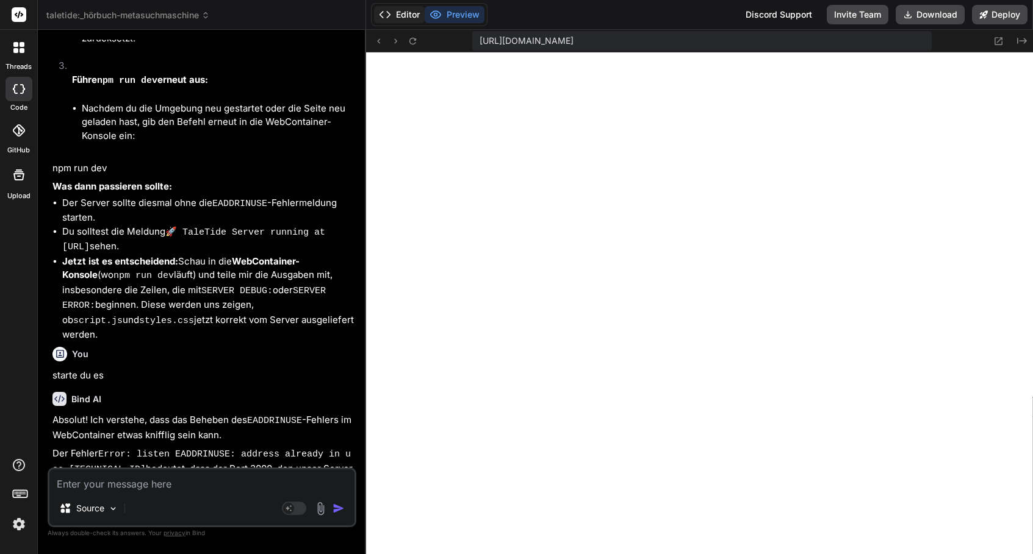
scroll to position [162, 0]
type textarea "x"
click at [388, 12] on icon at bounding box center [385, 15] width 12 height 12
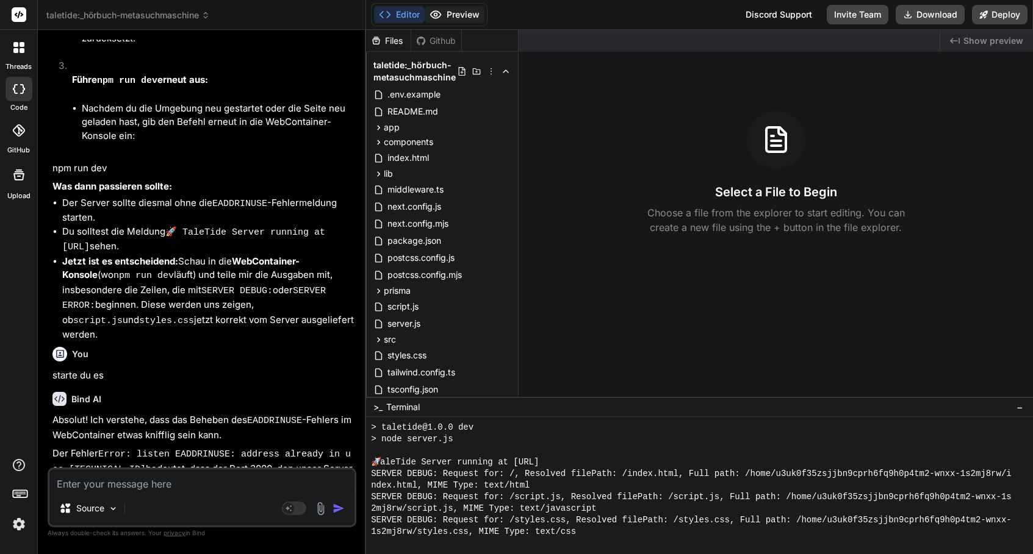
click at [460, 10] on button "Preview" at bounding box center [455, 14] width 60 height 17
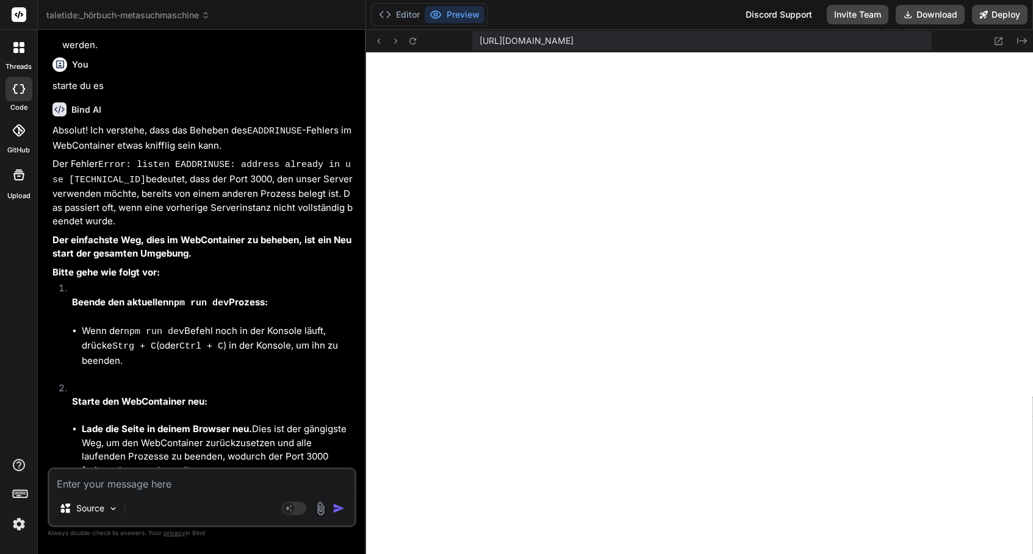
scroll to position [5278, 0]
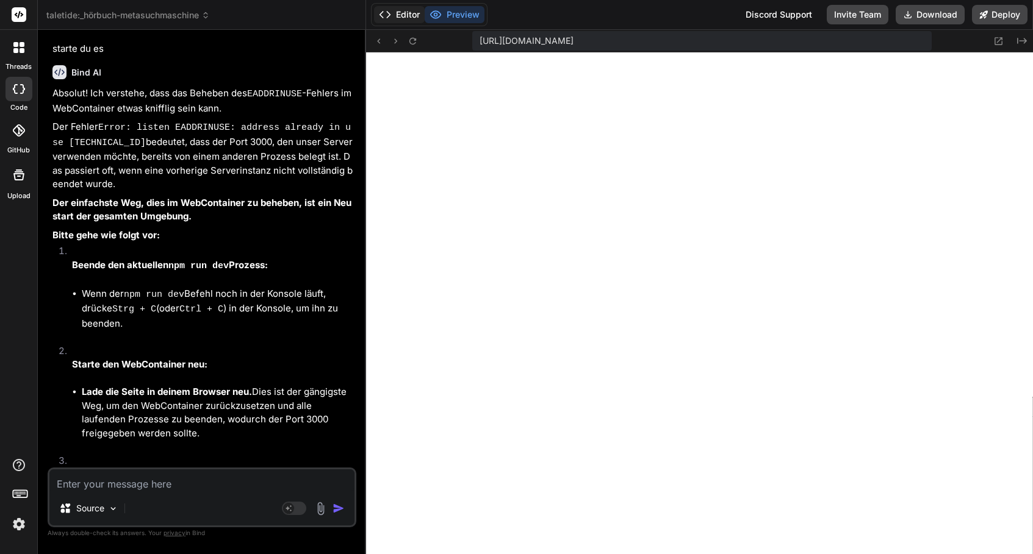
click at [401, 20] on button "Editor" at bounding box center [399, 14] width 51 height 17
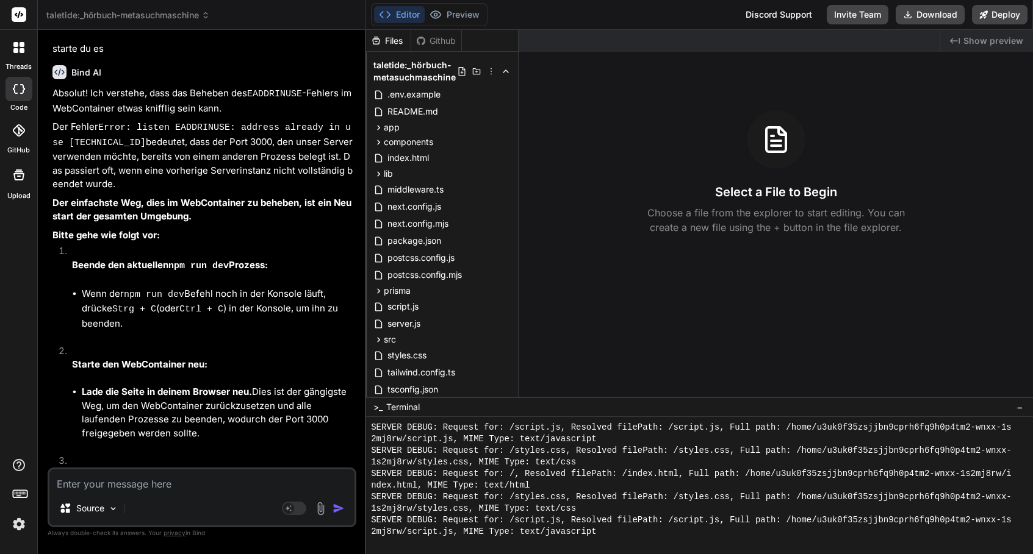
click at [285, 474] on textarea at bounding box center [201, 481] width 305 height 22
type textarea "d"
type textarea "x"
type textarea "da"
type textarea "x"
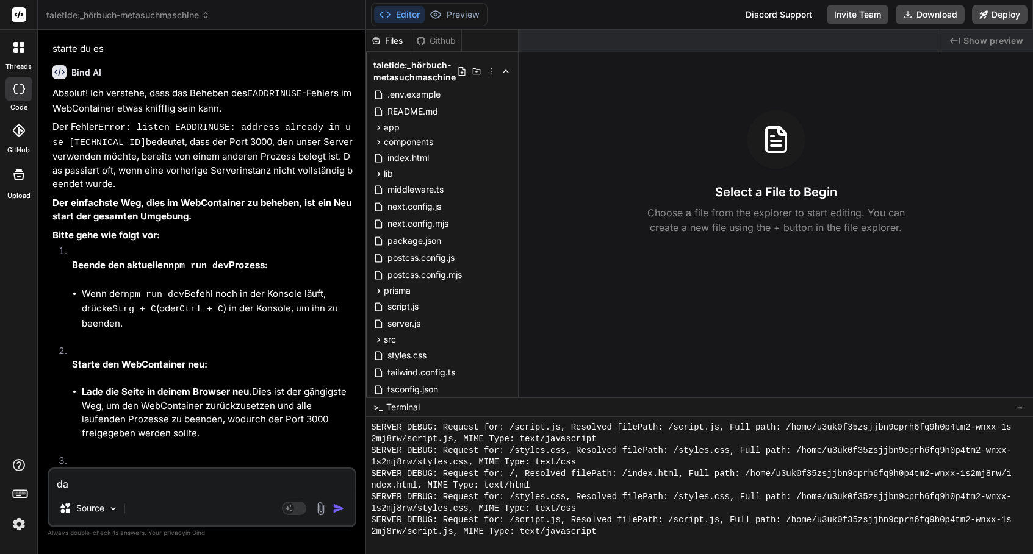
type textarea "das"
type textarea "x"
type textarea "das"
type textarea "x"
type textarea "das l"
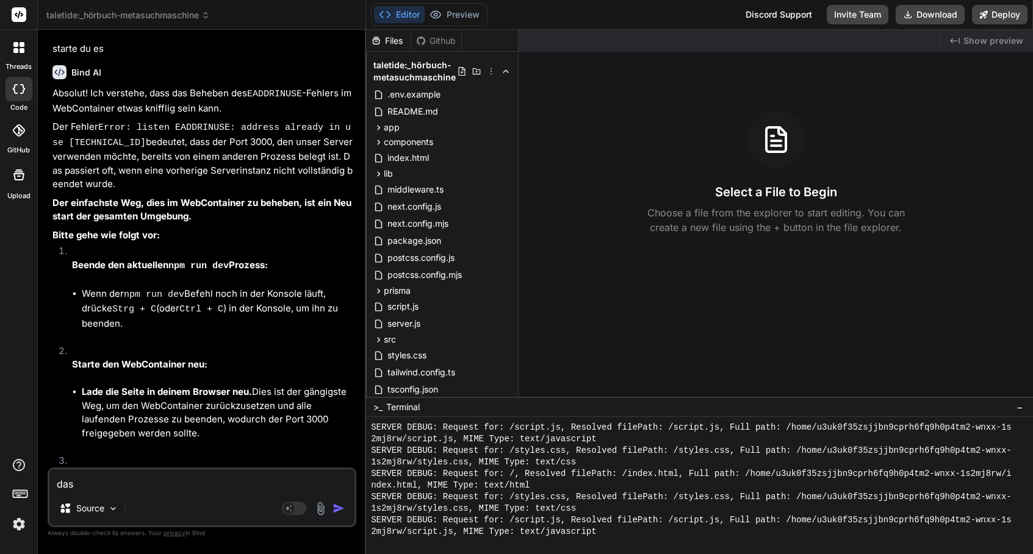
type textarea "x"
type textarea "das lä"
type textarea "x"
type textarea "das läu"
type textarea "x"
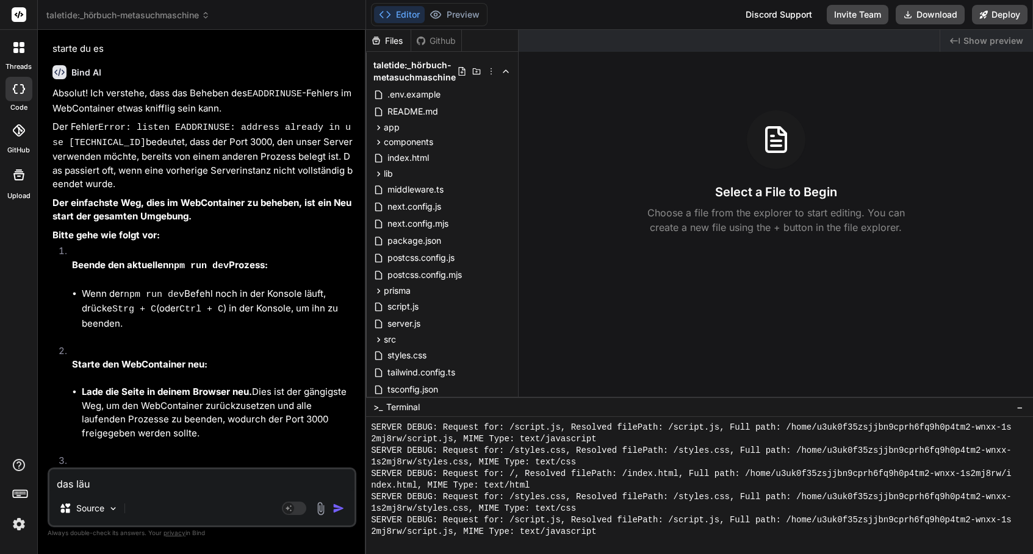
type textarea "das läuf"
type textarea "x"
type textarea "das läuft"
type textarea "x"
type textarea "das läuft"
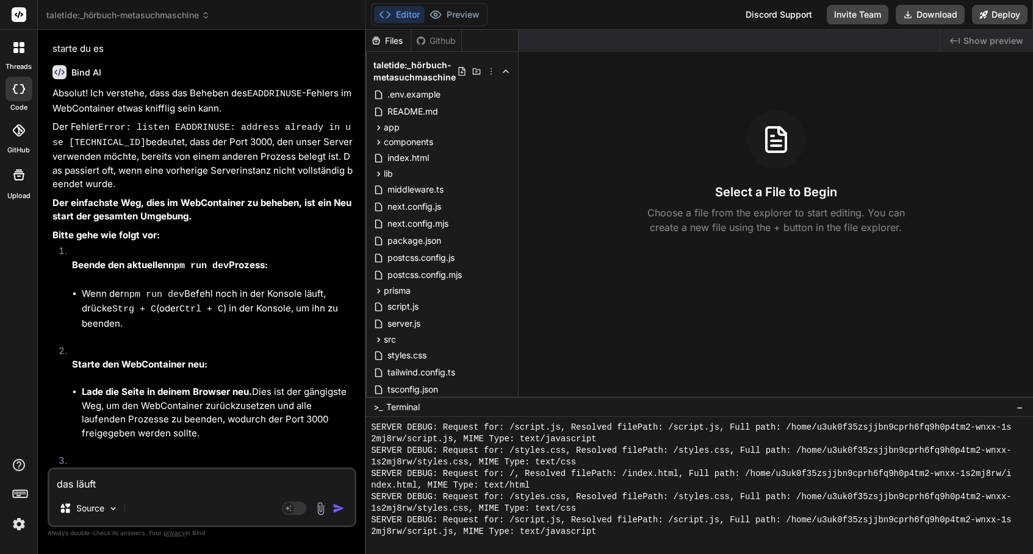
type textarea "x"
type textarea "das läuft s"
type textarea "x"
type textarea "das läuft so"
type textarea "x"
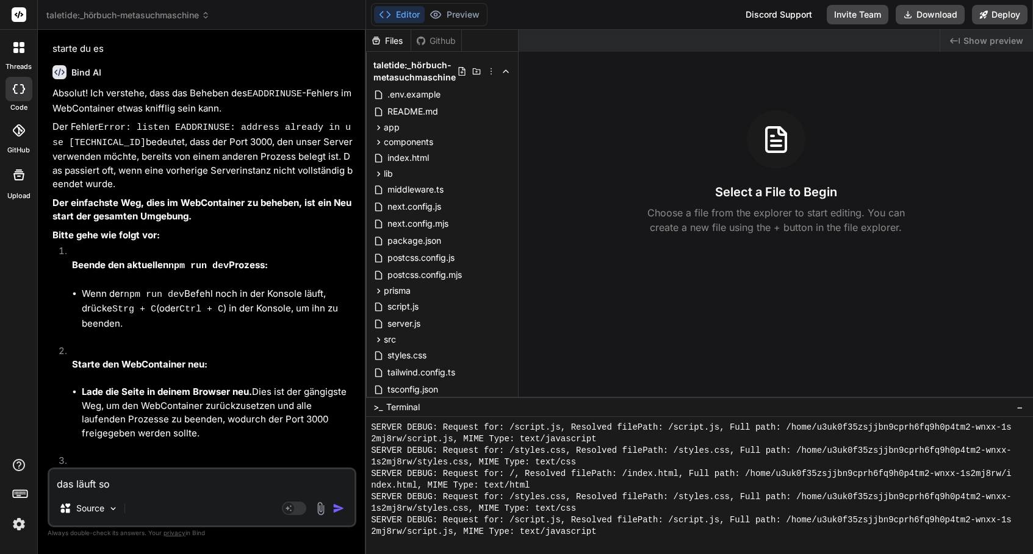
type textarea "das läuft so"
type textarea "x"
type textarea "das läuft so n"
type textarea "x"
type textarea "das läuft so ni"
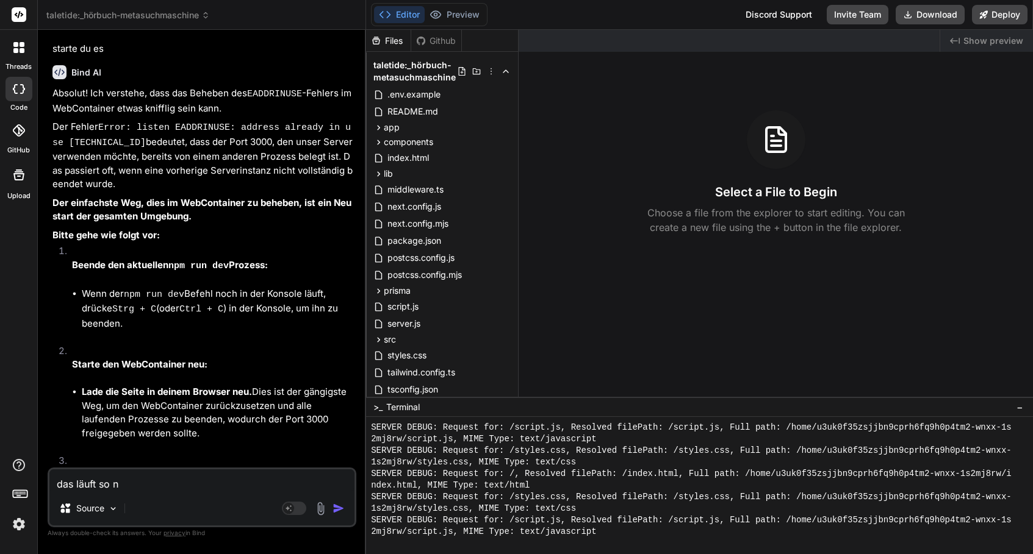
type textarea "x"
type textarea "das läuft so nic"
type textarea "x"
type textarea "das läuft so nich"
type textarea "x"
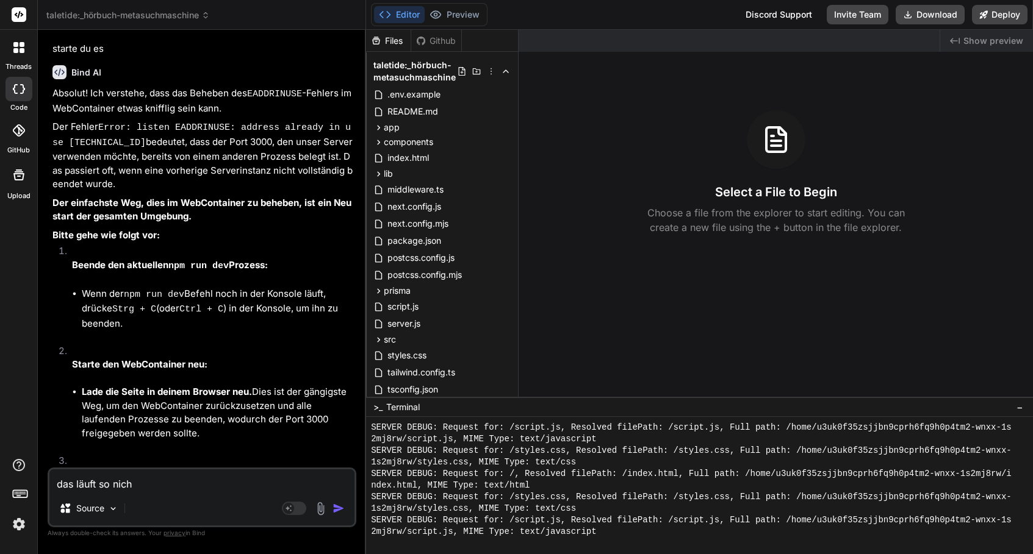
type textarea "das läuft so nicht"
type textarea "x"
type textarea "das läuft so nicht."
type textarea "x"
type textarea "das läuft so nicht."
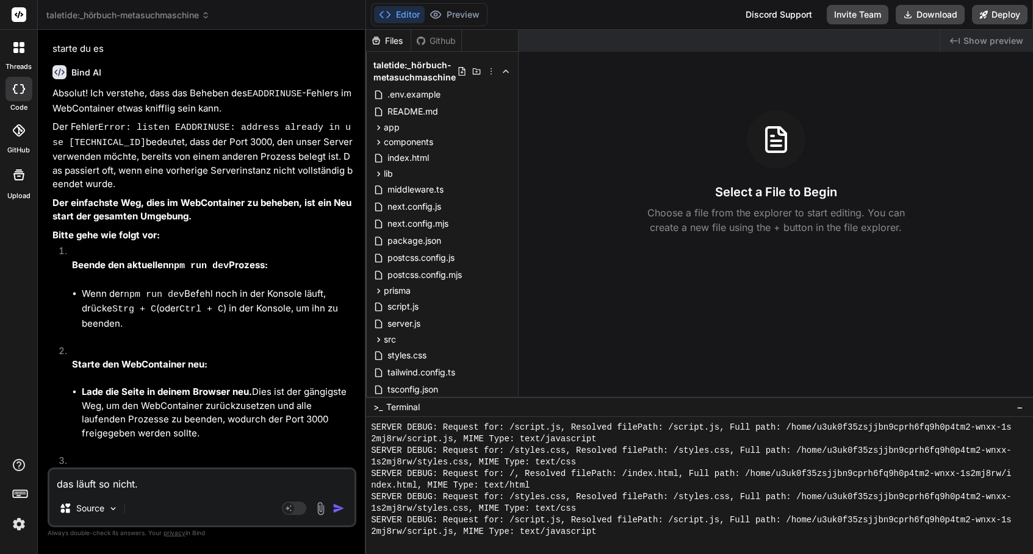
type textarea "x"
type textarea "das läuft so nicht. g"
type textarea "x"
type textarea "das läuft so nicht. gi"
type textarea "x"
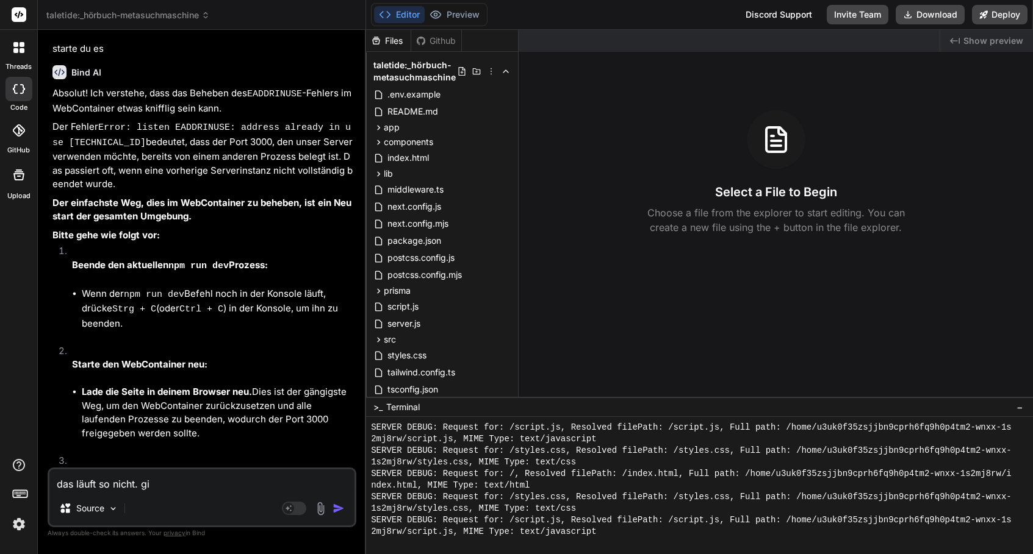
type textarea "das läuft so nicht. gib"
type textarea "x"
type textarea "das läuft so nicht. gibt"
type textarea "x"
type textarea "das läuft so nicht. gibt"
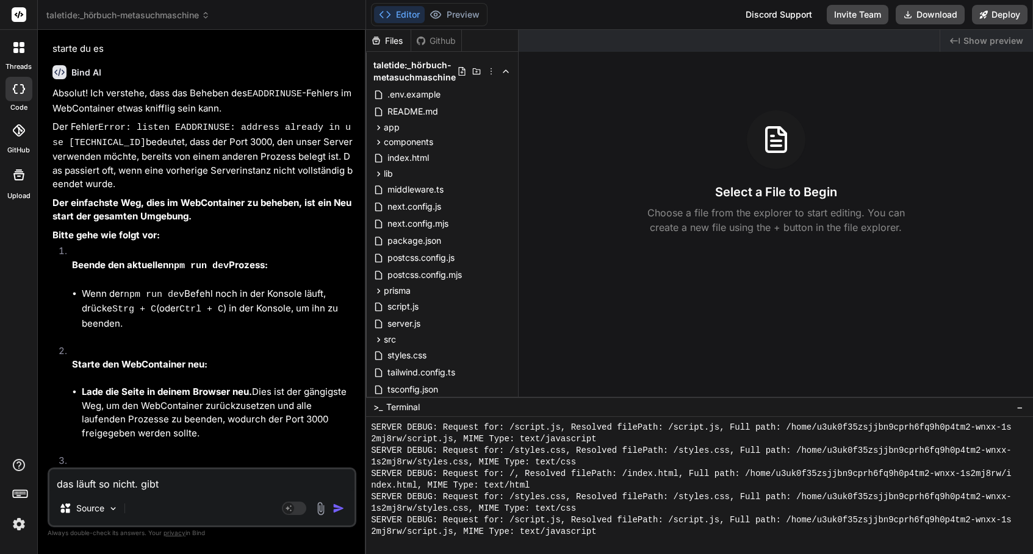
type textarea "x"
type textarea "das läuft so nicht. gibt e"
type textarea "x"
type textarea "das läuft so nicht. gibt es"
type textarea "x"
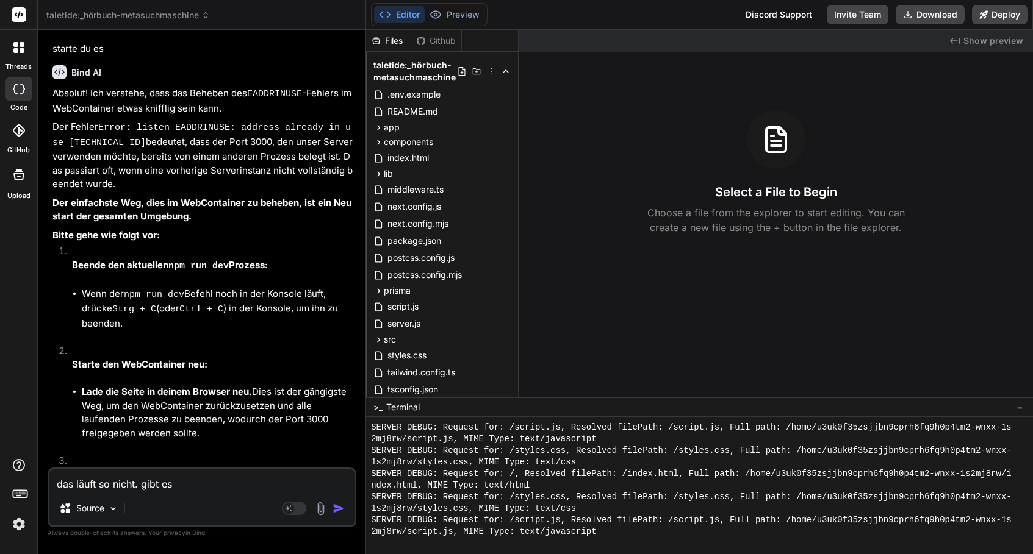
type textarea "das läuft so nicht. gibt es"
type textarea "x"
type textarea "das läuft so nicht. gibt es d"
type textarea "x"
type textarea "das läuft so nicht. gibt es di"
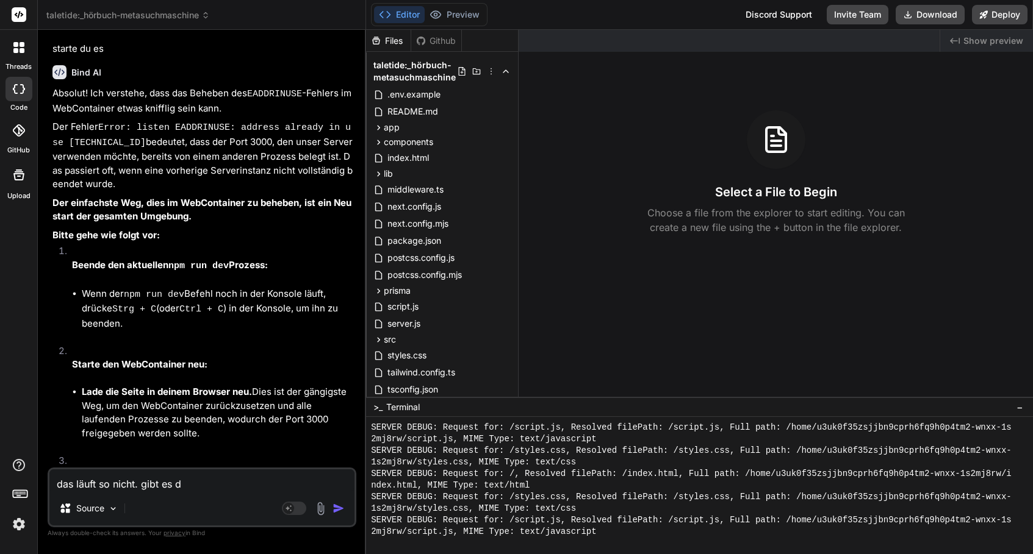
type textarea "x"
type textarea "das läuft so nicht. gibt es die"
type textarea "x"
type textarea "das läuft so nicht. gibt es die"
type textarea "x"
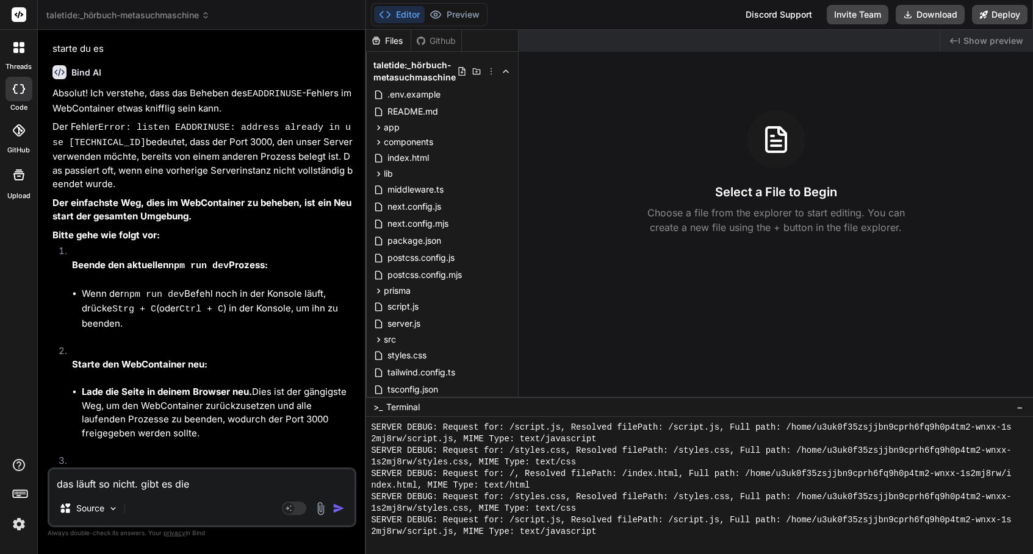
type textarea "das läuft so nicht. gibt es die m"
type textarea "x"
type textarea "das läuft so nicht. gibt es die mö"
type textarea "x"
type textarea "das läuft so nicht. gibt es die mög"
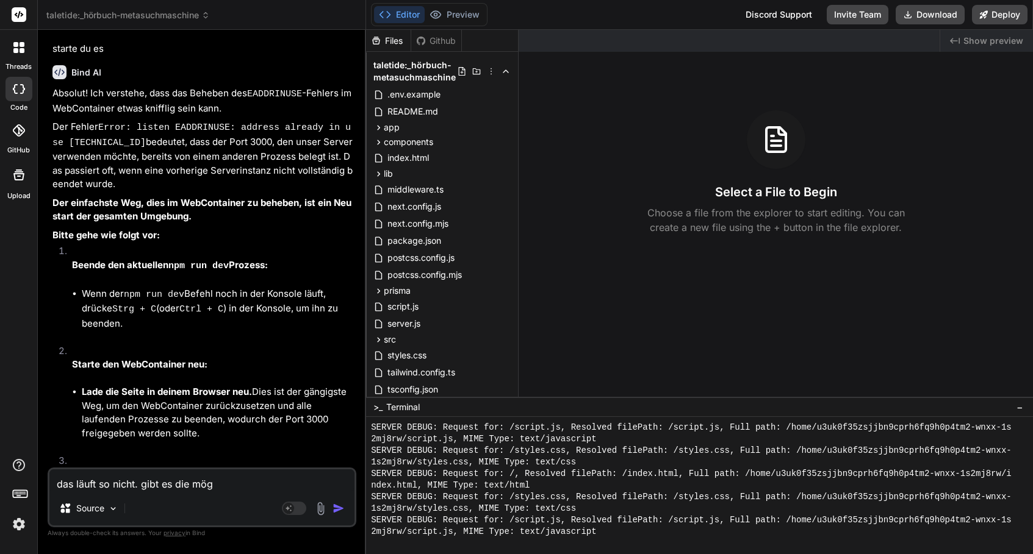
type textarea "x"
type textarea "das läuft so nicht. gibt es die mögl"
type textarea "x"
type textarea "das läuft so nicht. gibt es die mögli"
type textarea "x"
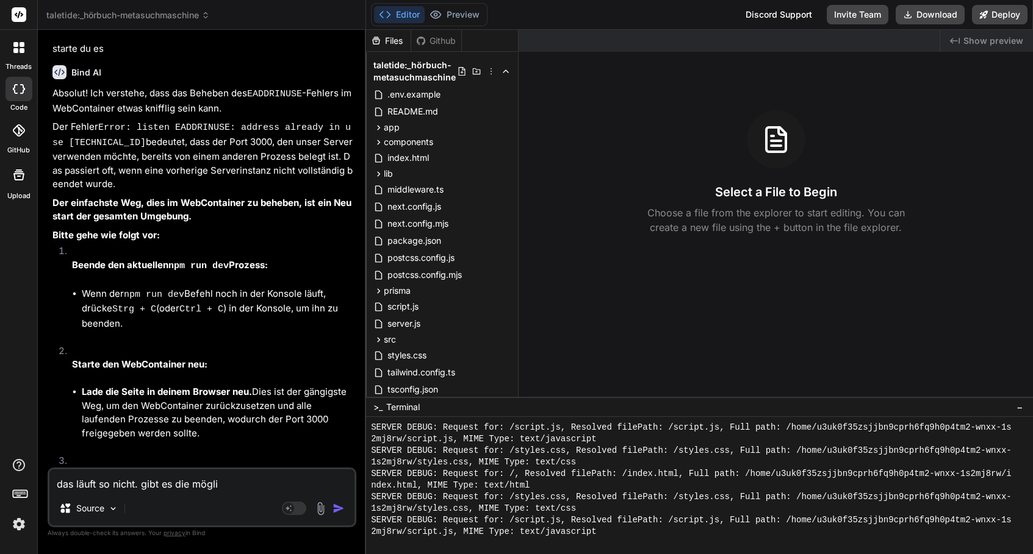
type textarea "das läuft so nicht. gibt es die möglic"
type textarea "x"
type textarea "das läuft so nicht. gibt es die möglich"
type textarea "x"
type textarea "das läuft so nicht. gibt es die möglichk"
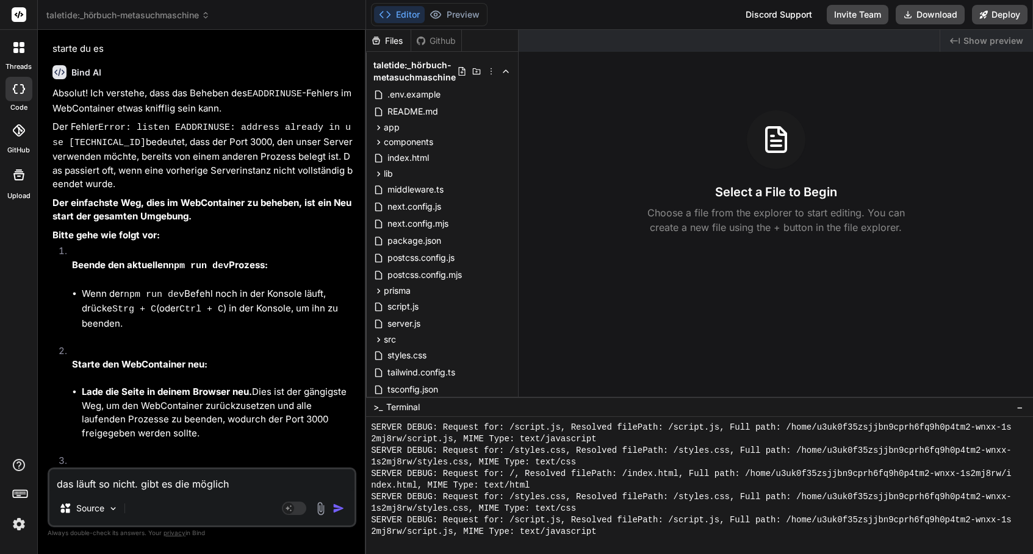
type textarea "x"
type textarea "das läuft so nicht. gibt es die möglichke"
type textarea "x"
type textarea "das läuft so nicht. gibt es die möglichkei"
type textarea "x"
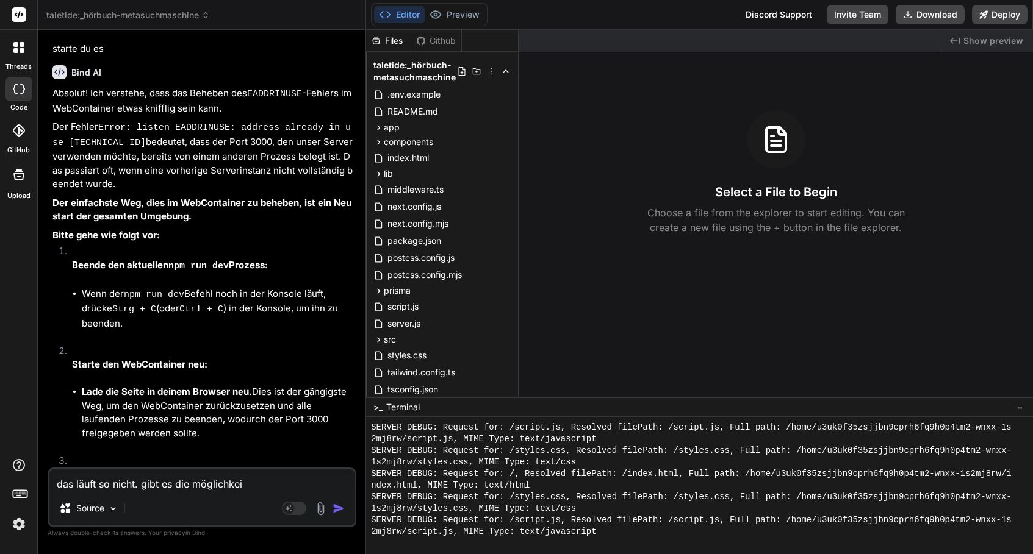
type textarea "das läuft so nicht. gibt es die möglichkeit"
type textarea "x"
type textarea "das läuft so nicht. gibt es die Möglichkeit"
type textarea "x"
type textarea "das läuft so nicht. gibt es die Möglichkeit d"
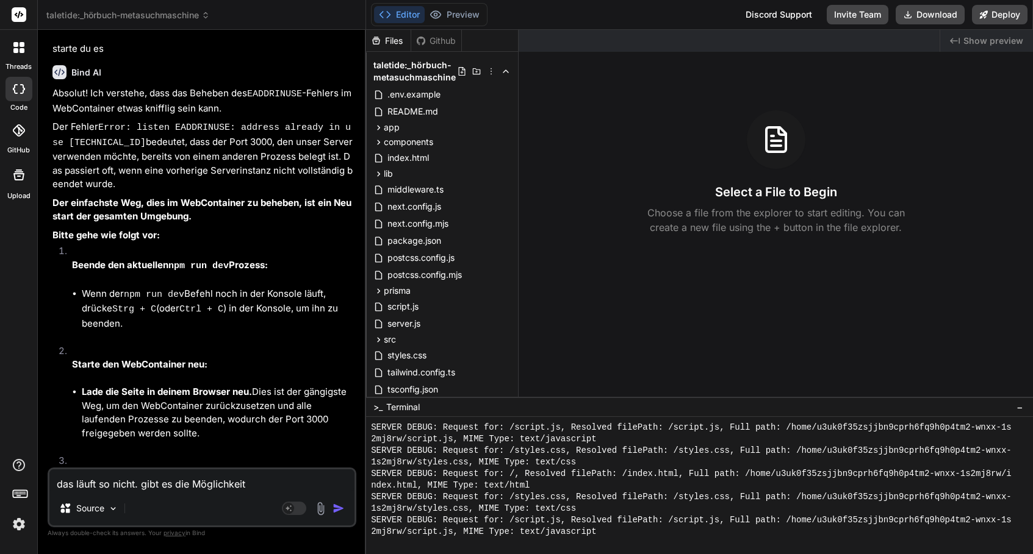
type textarea "x"
type textarea "das läuft so nicht. gibt es die Möglichkeit de"
type textarea "x"
type textarea "das läuft so nicht. gibt es die Möglichkeit den"
type textarea "x"
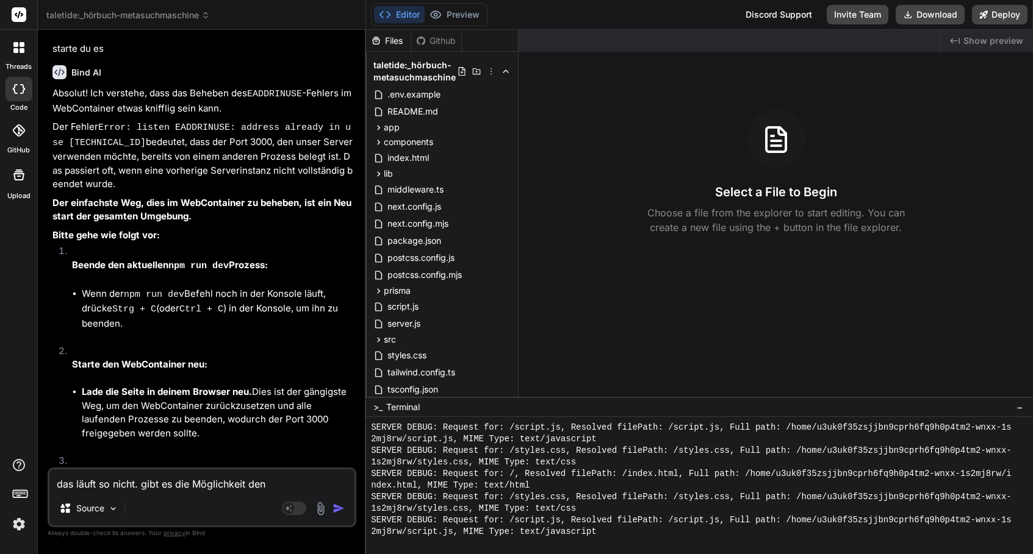
type textarea "das läuft so nicht. gibt es die Möglichkeit den"
type textarea "x"
type textarea "das läuft so nicht. gibt es die Möglichkeit den w"
type textarea "x"
type textarea "das läuft so nicht. gibt es die Möglichkeit den we"
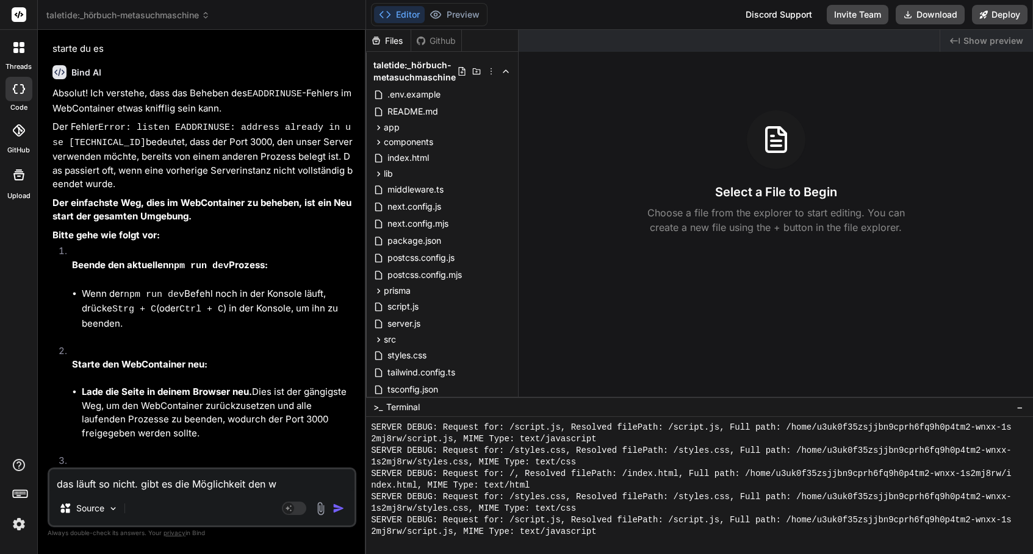
type textarea "x"
type textarea "das läuft so nicht. gibt es die Möglichkeit den web"
type textarea "x"
type textarea "das läuft so nicht. gibt es die Möglichkeit den webc"
type textarea "x"
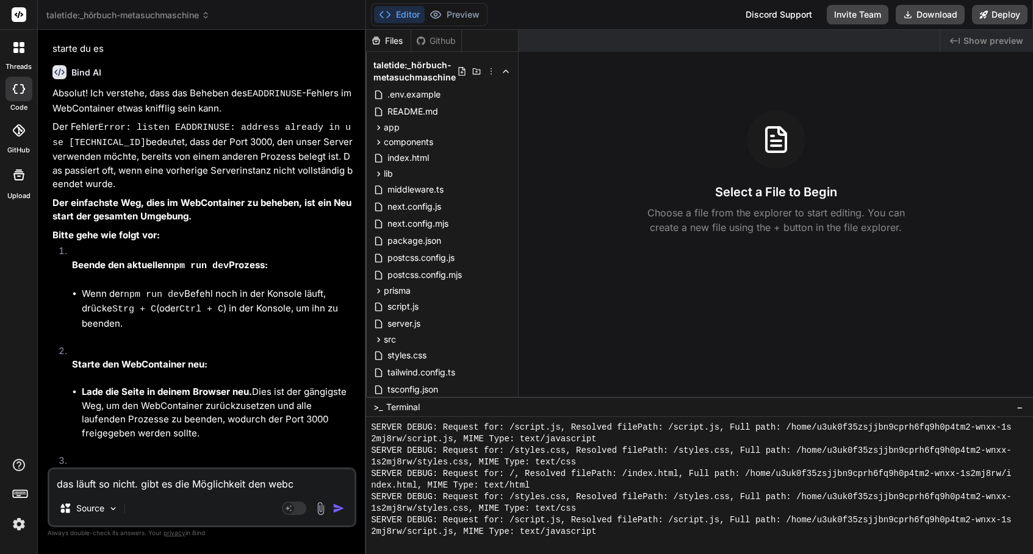
type textarea "das läuft so nicht. gibt es die Möglichkeit den webco"
type textarea "x"
type textarea "das läuft so nicht. gibt es die Möglichkeit den webcon"
type textarea "x"
type textarea "das läuft so nicht. gibt es die Möglichkeit den webcont"
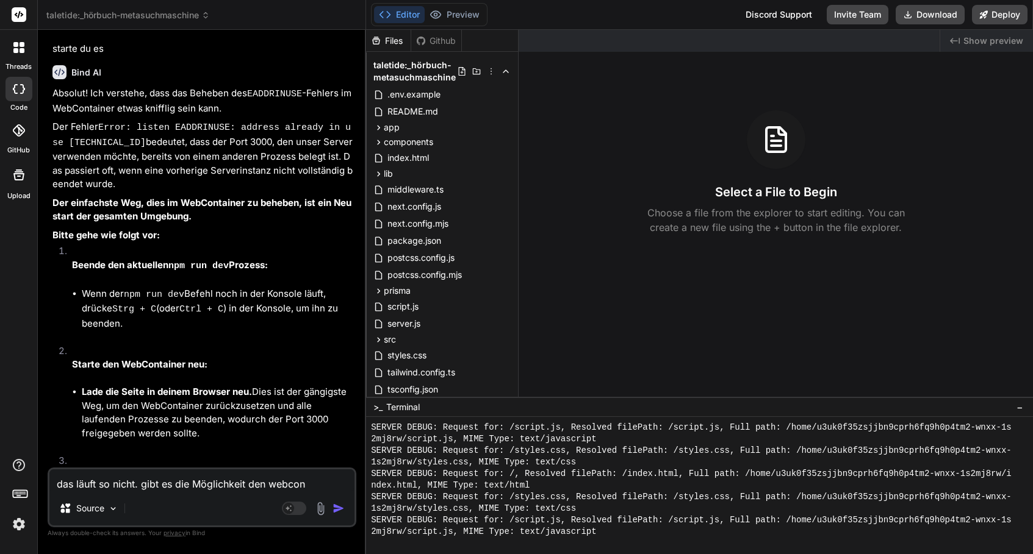
type textarea "x"
type textarea "das läuft so nicht. gibt es die Möglichkeit den webconta"
type textarea "x"
type textarea "das läuft so nicht. gibt es die Möglichkeit den webcontai"
type textarea "x"
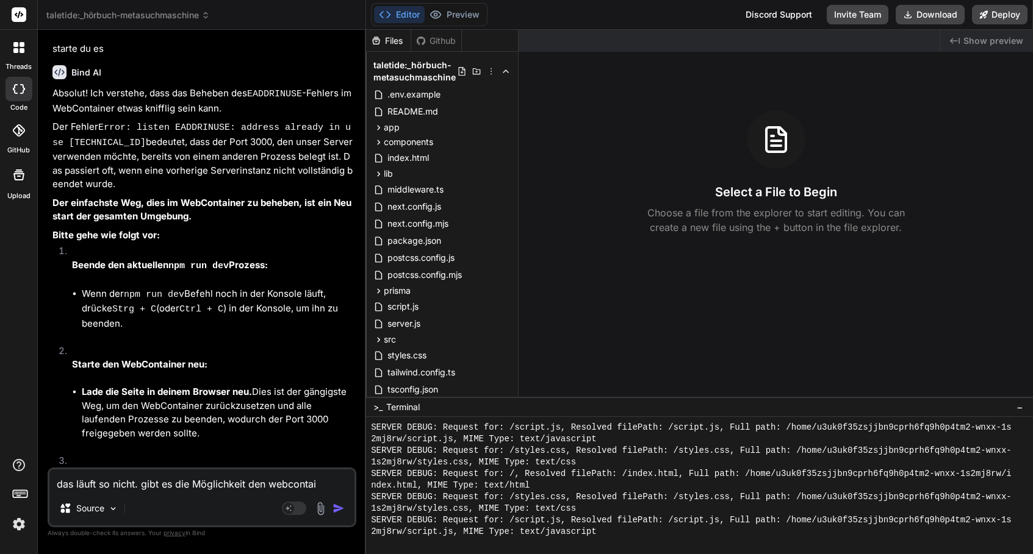
type textarea "das läuft so nicht. gibt es die Möglichkeit den webcontain"
type textarea "x"
type textarea "das läuft so nicht. gibt es die Möglichkeit den webcontaine"
type textarea "x"
type textarea "das läuft so nicht. gibt es die Möglichkeit den webcontainer"
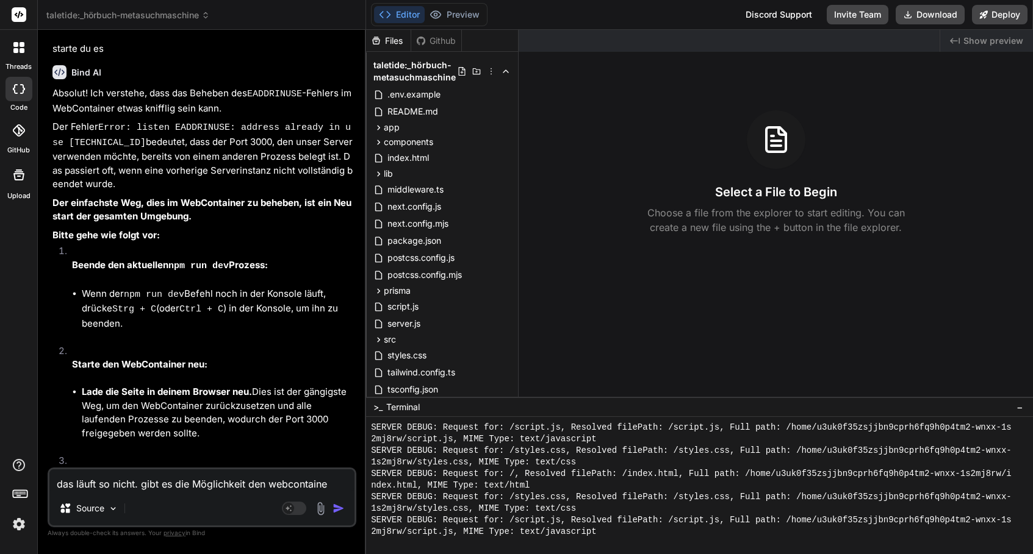
type textarea "x"
type textarea "das läuft so nicht. gibt es die Möglichkeit den Webcontainer"
type textarea "x"
type textarea "das läuft so nicht. gibt es die Möglichkeit den Webcontainer w"
type textarea "x"
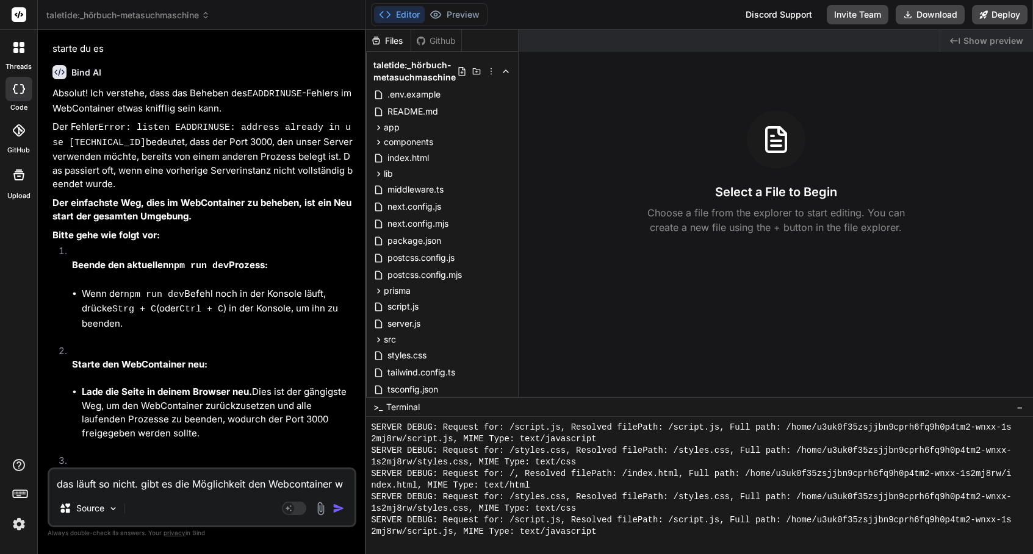
type textarea "das läuft so nicht. gibt es die Möglichkeit den Webcontainer wo"
type textarea "x"
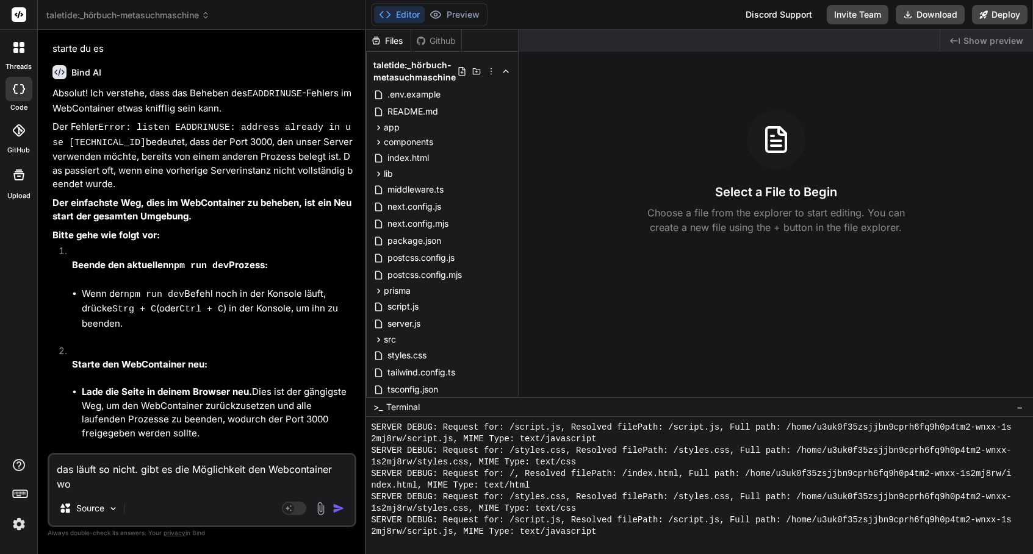
type textarea "das läuft so nicht. gibt es die Möglichkeit den Webcontainer woa"
type textarea "x"
type textarea "das läuft so nicht. gibt es die Möglichkeit den Webcontainer woan"
type textarea "x"
type textarea "das läuft so nicht. gibt es die Möglichkeit den Webcontainer woand"
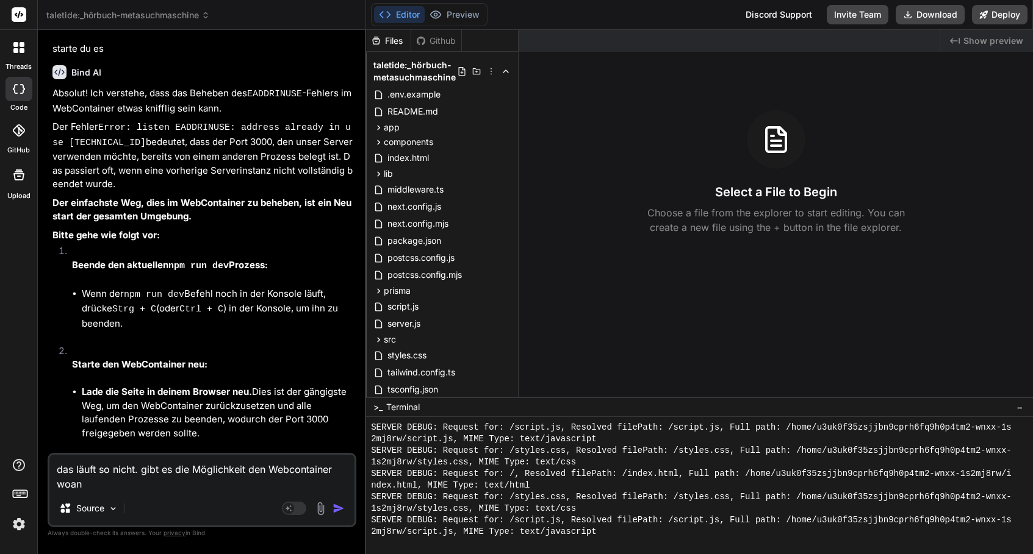
type textarea "x"
type textarea "das läuft so nicht. gibt es die Möglichkeit den Webcontainer woande"
type textarea "x"
type textarea "das läuft so nicht. gibt es die Möglichkeit den Webcontainer woander"
type textarea "x"
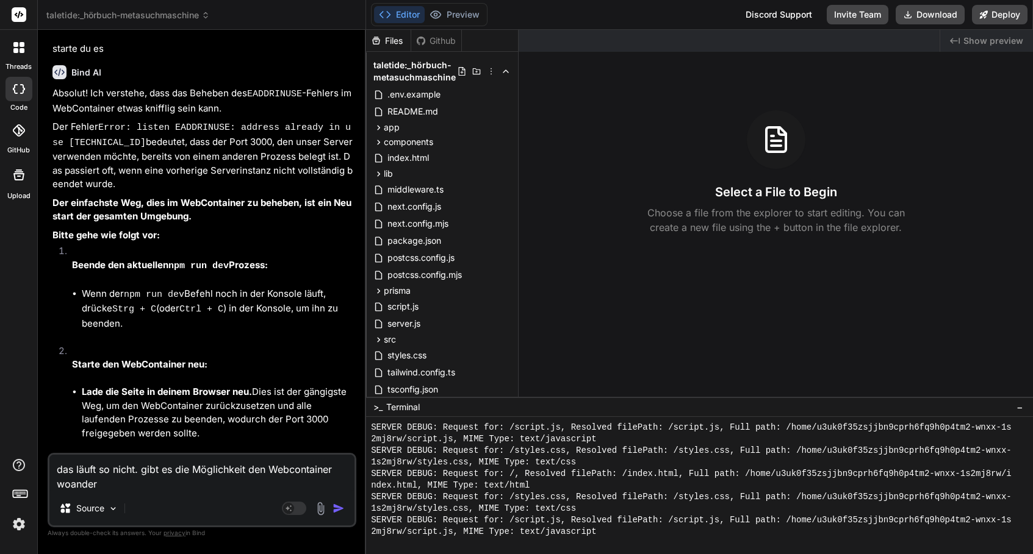
type textarea "das läuft so nicht. gibt es die Möglichkeit den Webcontainer woanders"
type textarea "x"
type textarea "das läuft so nicht. gibt es die Möglichkeit den Webcontainer woanders"
type textarea "x"
type textarea "das läuft so nicht. gibt es die Möglichkeit den Webcontainer woanders z"
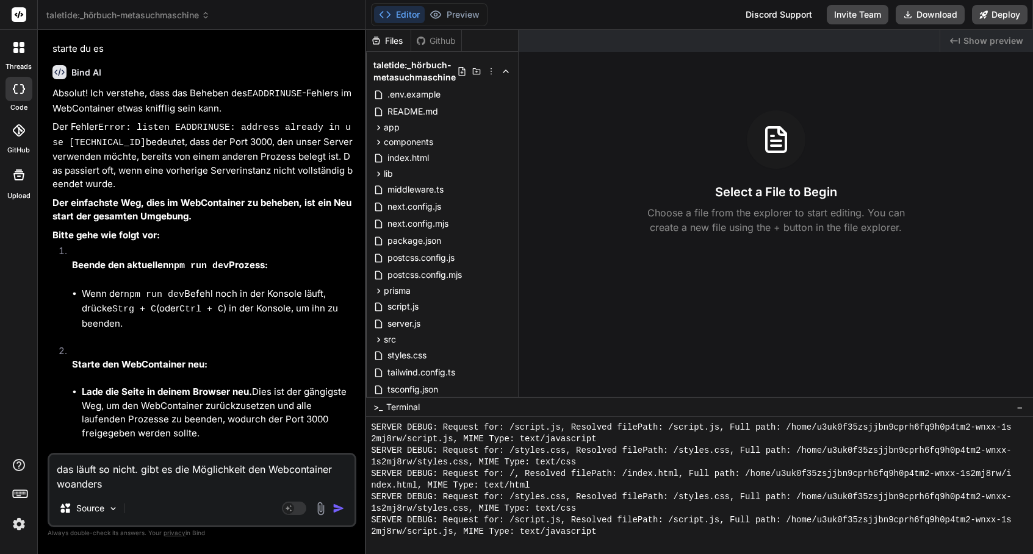
type textarea "x"
type textarea "das läuft so nicht. gibt es die Möglichkeit den Webcontainer woanders zu"
type textarea "x"
type textarea "das läuft so nicht. gibt es die Möglichkeit den Webcontainer woanders zu"
type textarea "x"
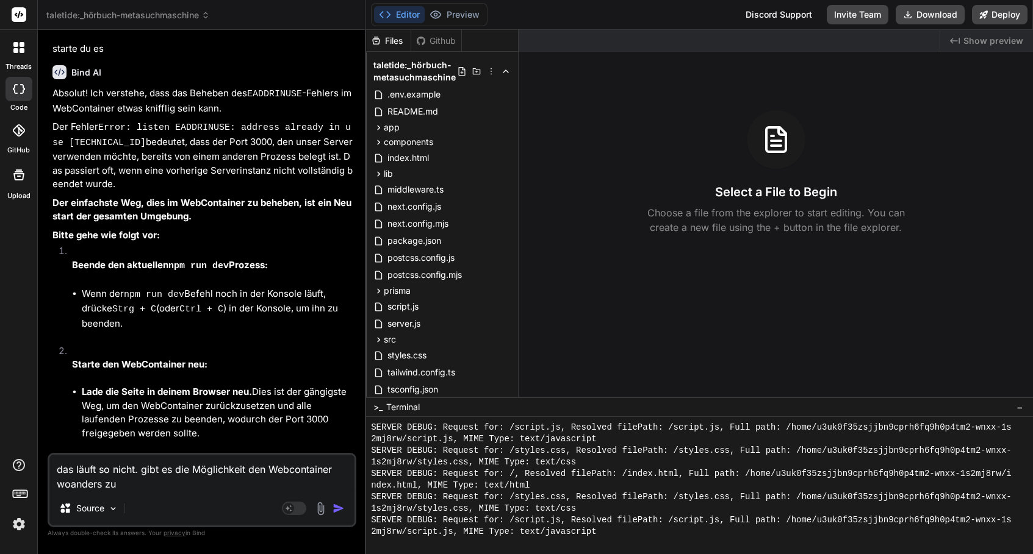
type textarea "das läuft so nicht. gibt es die Möglichkeit den Webcontainer woanders zu s"
type textarea "x"
type textarea "das läuft so nicht. gibt es die Möglichkeit den Webcontainer woanders zu st"
type textarea "x"
type textarea "das läuft so nicht. gibt es die Möglichkeit den Webcontainer woanders zu sta"
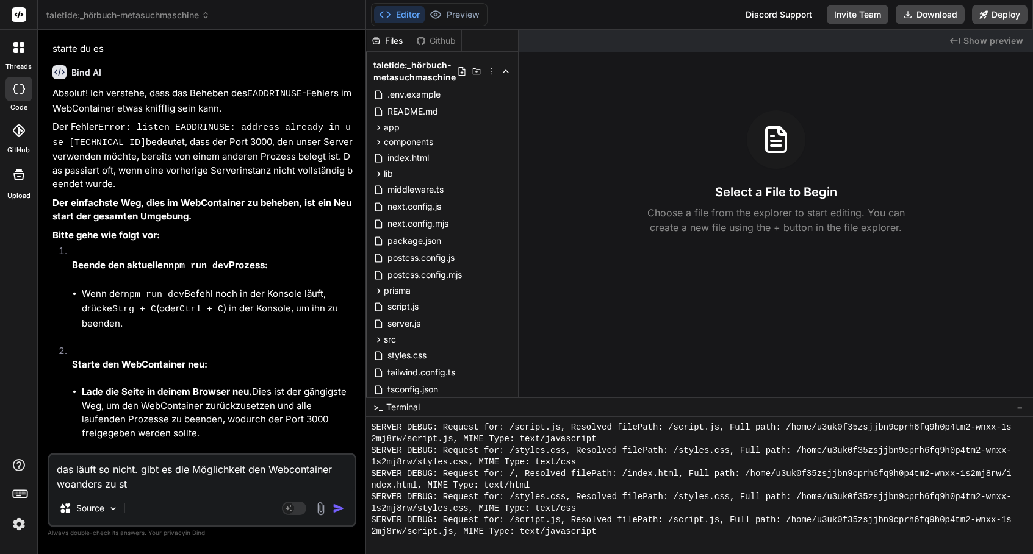
type textarea "x"
type textarea "das läuft so nicht. gibt es die Möglichkeit den Webcontainer woanders zu star"
type textarea "x"
type textarea "das läuft so nicht. gibt es die Möglichkeit den Webcontainer woanders zu start"
type textarea "x"
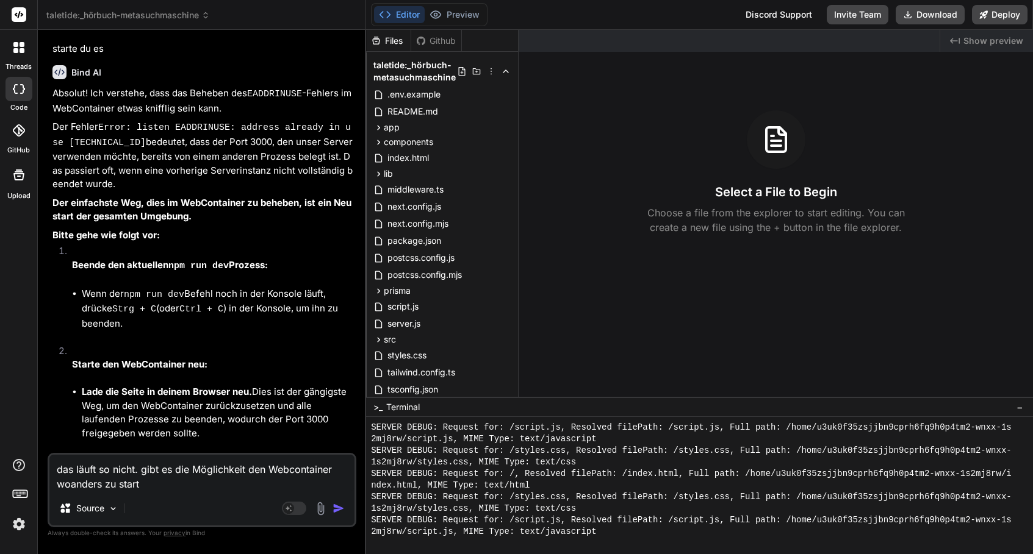
type textarea "das läuft so nicht. gibt es die Möglichkeit den Webcontainer woanders zu starte"
type textarea "x"
type textarea "das läuft so nicht. gibt es die Möglichkeit den Webcontainer woanders zu starten"
type textarea "x"
type textarea "das läuft so nicht. gibt es die Möglichkeit den Webcontainer woanders zu starte…"
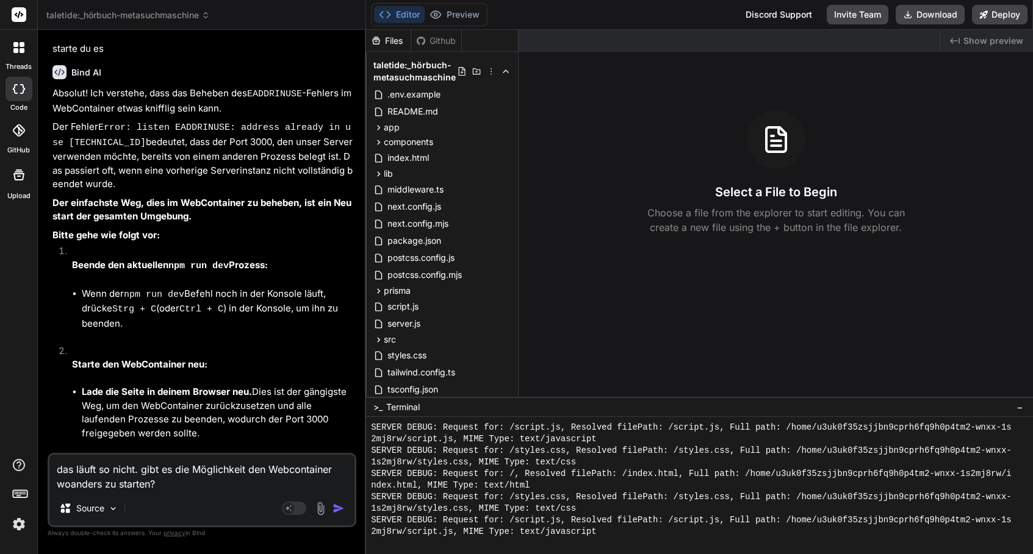
type textarea "x"
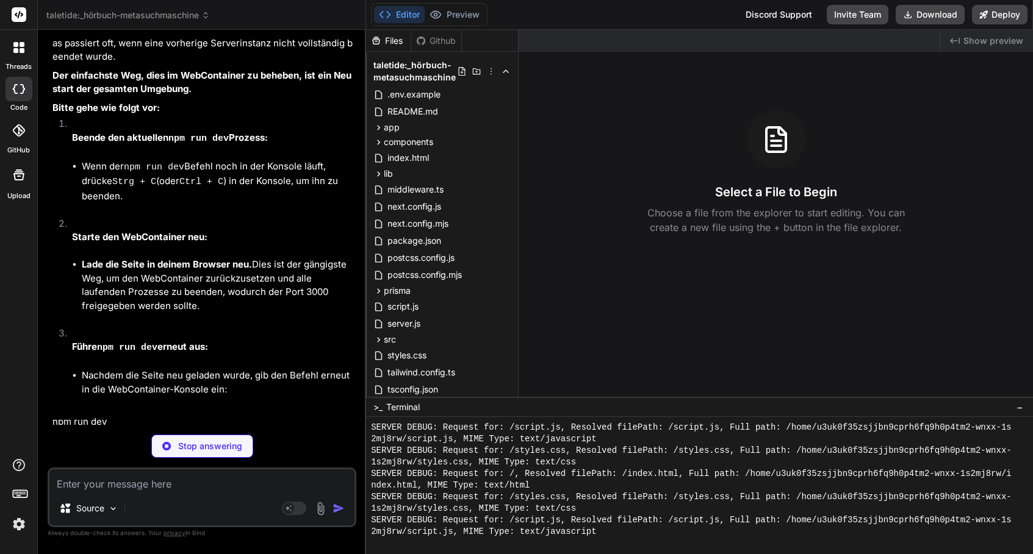
scroll to position [5653, 0]
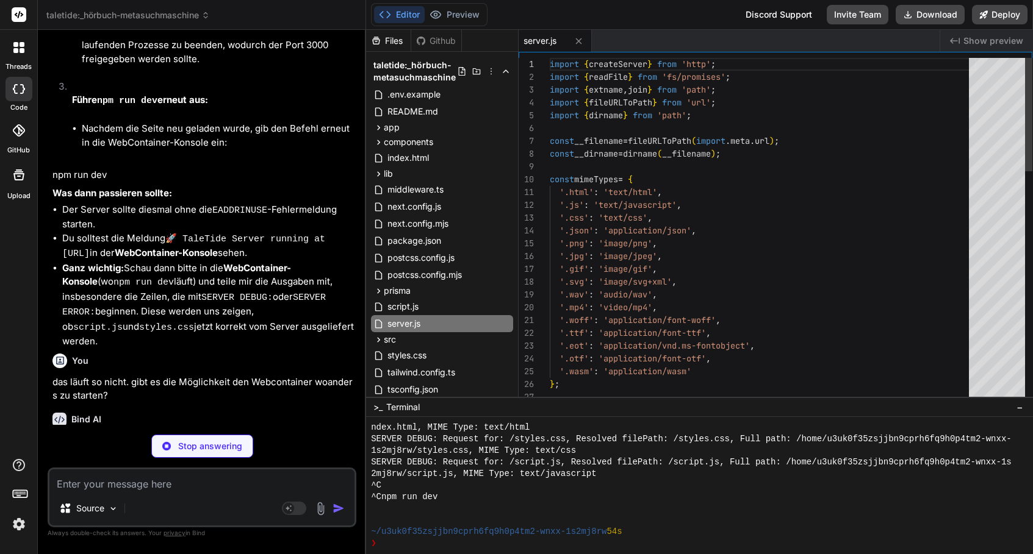
type textarea "x"
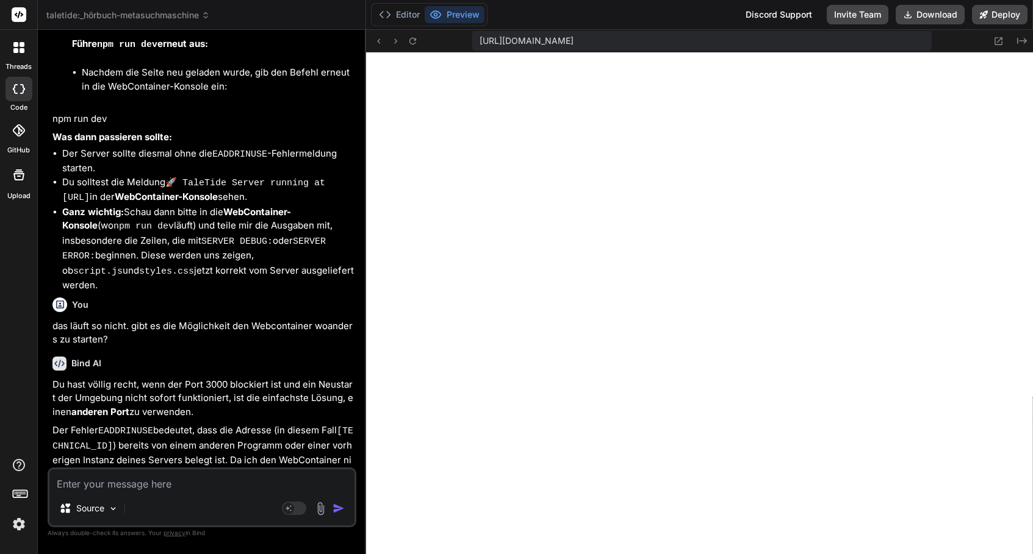
scroll to position [5765, 0]
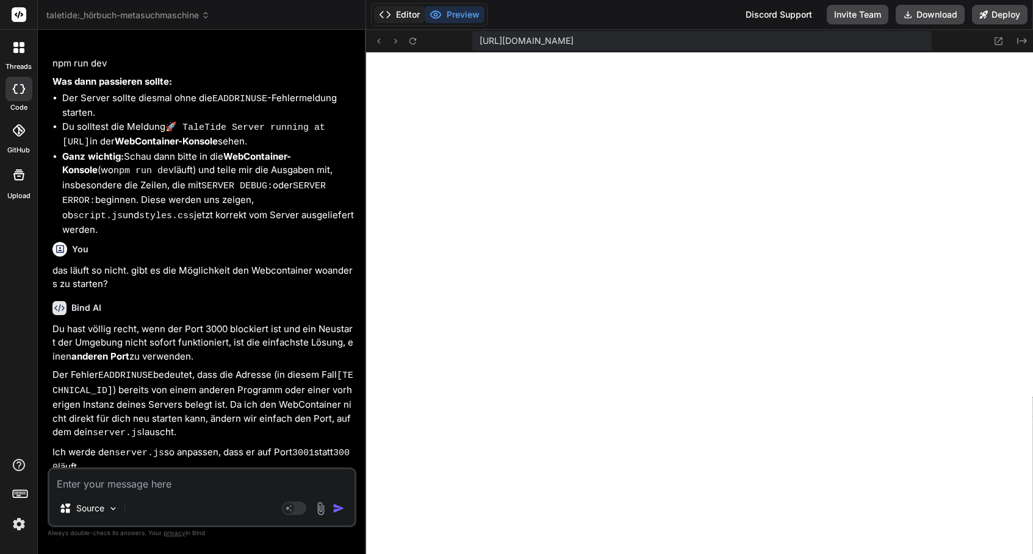
click at [403, 20] on button "Editor" at bounding box center [399, 14] width 51 height 17
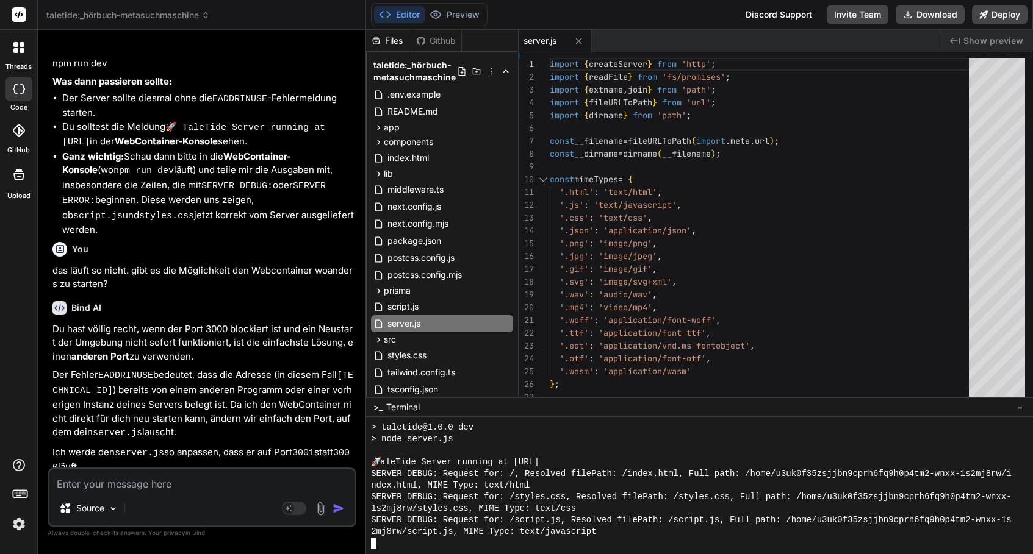
click at [626, 528] on div "2mj8rw/script.js, MIME Type: text/javascript" at bounding box center [692, 532] width 643 height 12
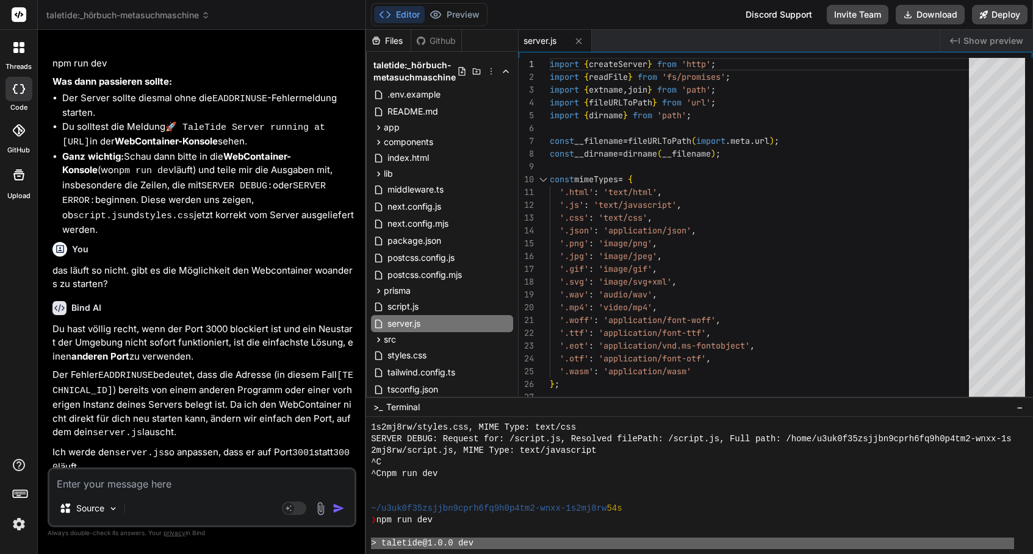
scroll to position [313, 0]
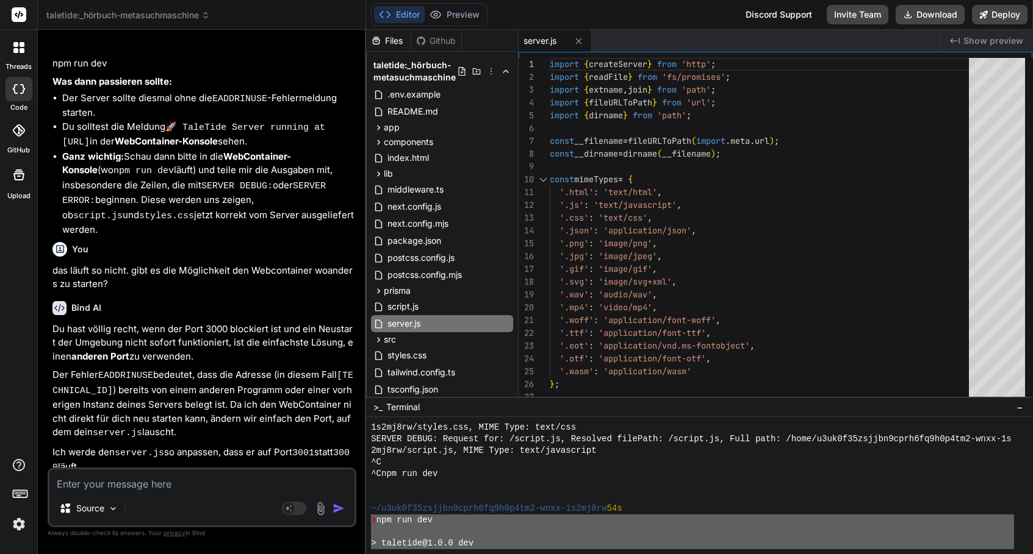
drag, startPoint x: 606, startPoint y: 531, endPoint x: 370, endPoint y: 524, distance: 235.6
click at [370, 524] on div "yyyyyyyyyyyyyyyyyyyyyyyyyyyyyyyy 1s2mj8rw/styles.css, MIME Type: text/css SERVE…" at bounding box center [699, 485] width 667 height 137
click at [271, 478] on textarea at bounding box center [201, 481] width 305 height 22
type textarea "d"
type textarea "x"
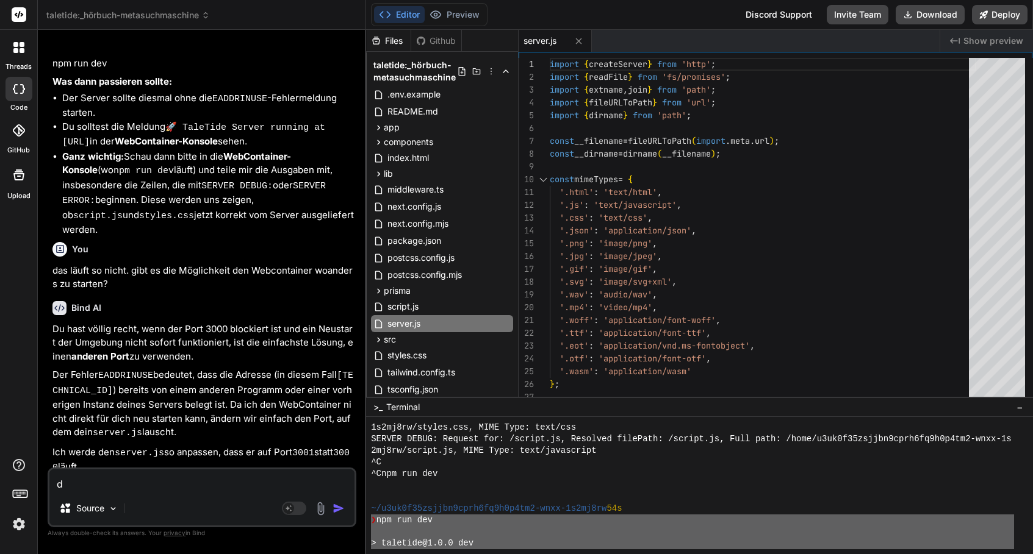
type textarea "da"
type textarea "x"
type textarea "das"
type textarea "x"
type textarea "das"
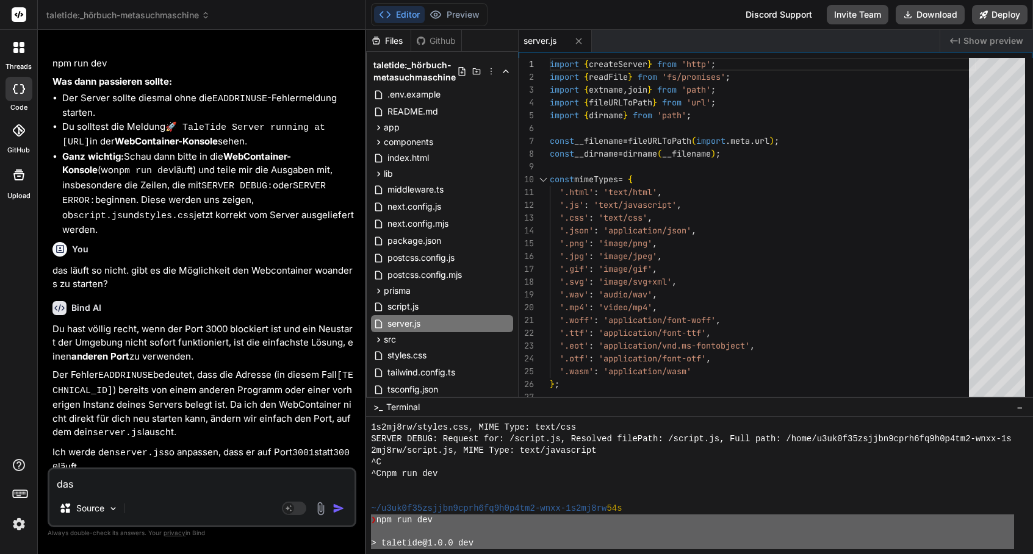
type textarea "x"
type textarea "das s"
type textarea "x"
type textarea "das st"
type textarea "x"
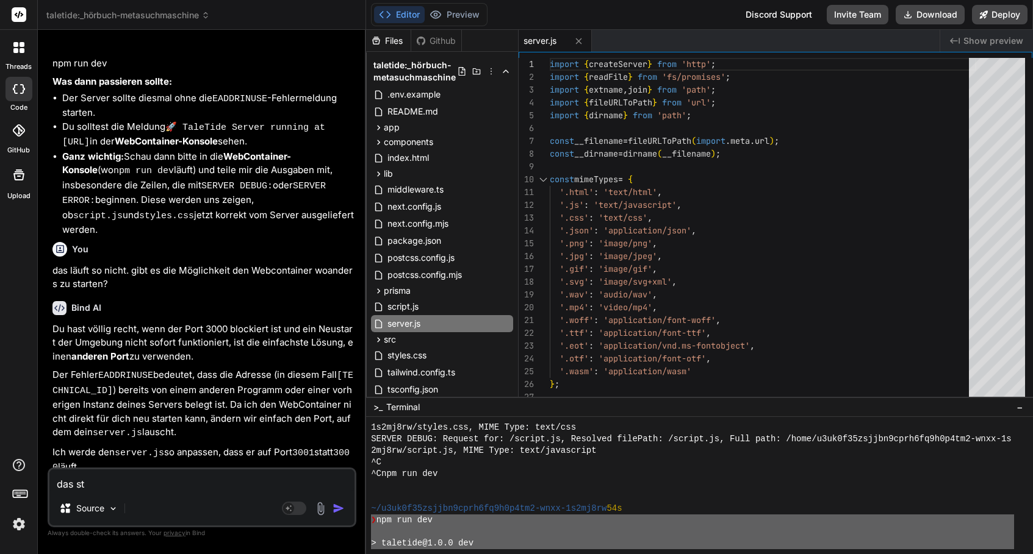
type textarea "das ste"
type textarea "x"
type textarea "das steh"
type textarea "x"
type textarea "das steht"
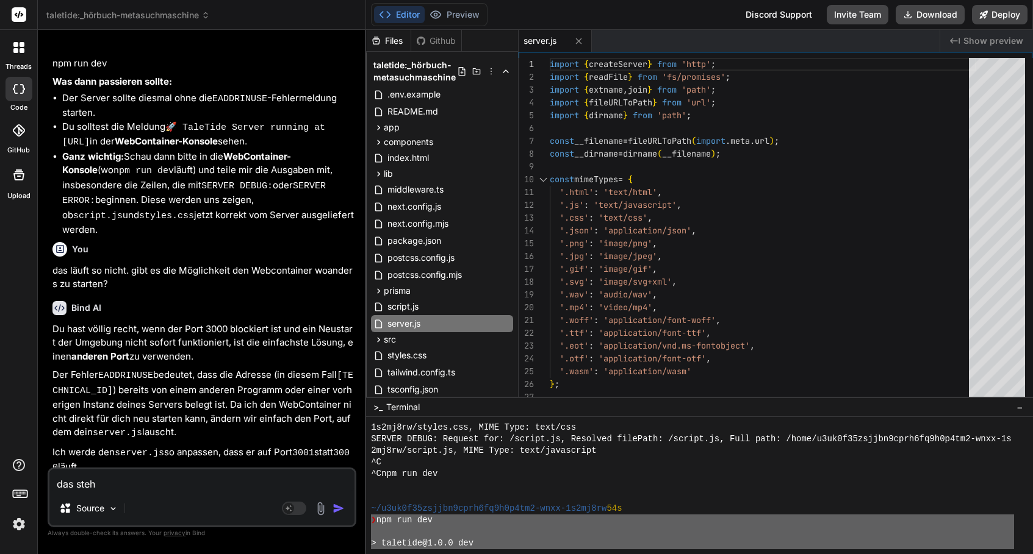
type textarea "x"
type textarea "das steht"
type textarea "x"
type textarea "das steht j"
type textarea "x"
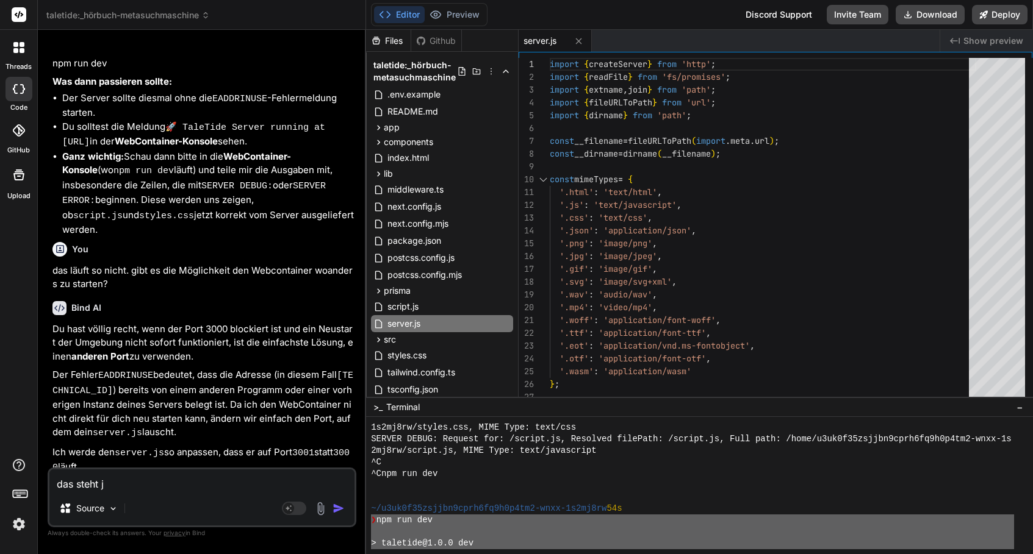
type textarea "das steht je"
type textarea "x"
type textarea "das steht jet"
type textarea "x"
type textarea "das steht jetz"
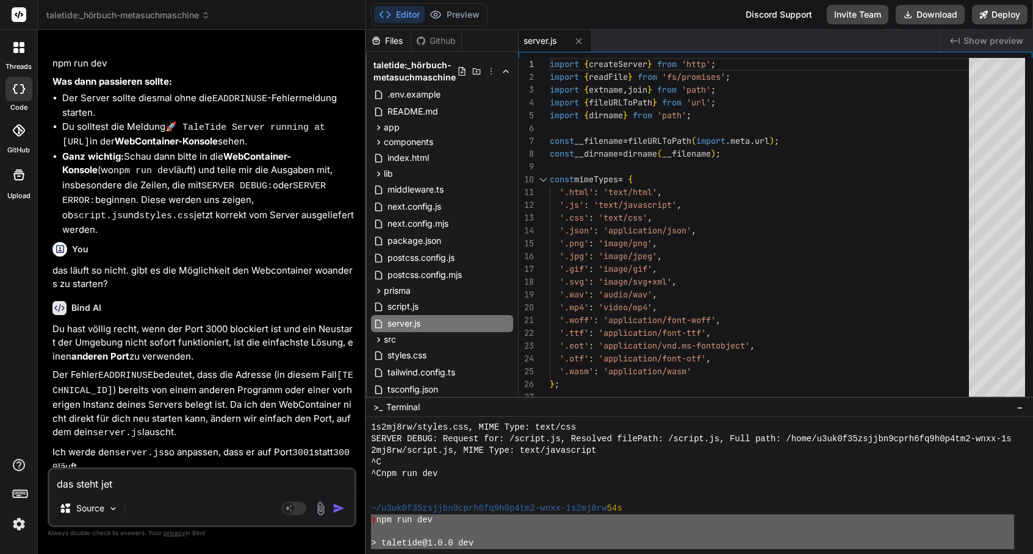
type textarea "x"
type textarea "das steht jetzt"
type textarea "x"
type textarea "das steht jetzt"
type textarea "x"
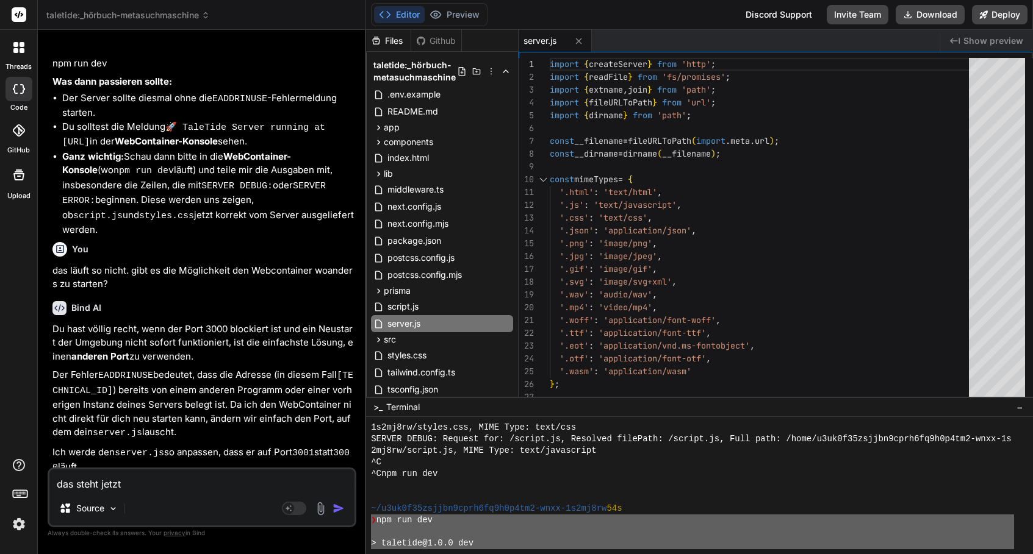
type textarea "das steht jetzt i"
type textarea "x"
type textarea "das steht jetzt in"
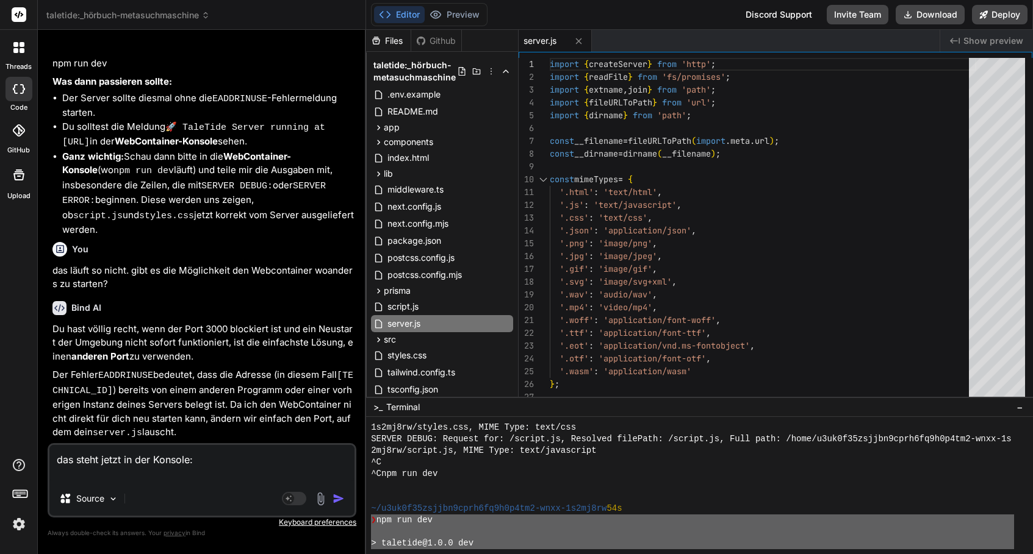
paste textarea "❯ npm run dev > taletide@1.0.0 dev > node server.js 🚀 TaleTide Server running a…"
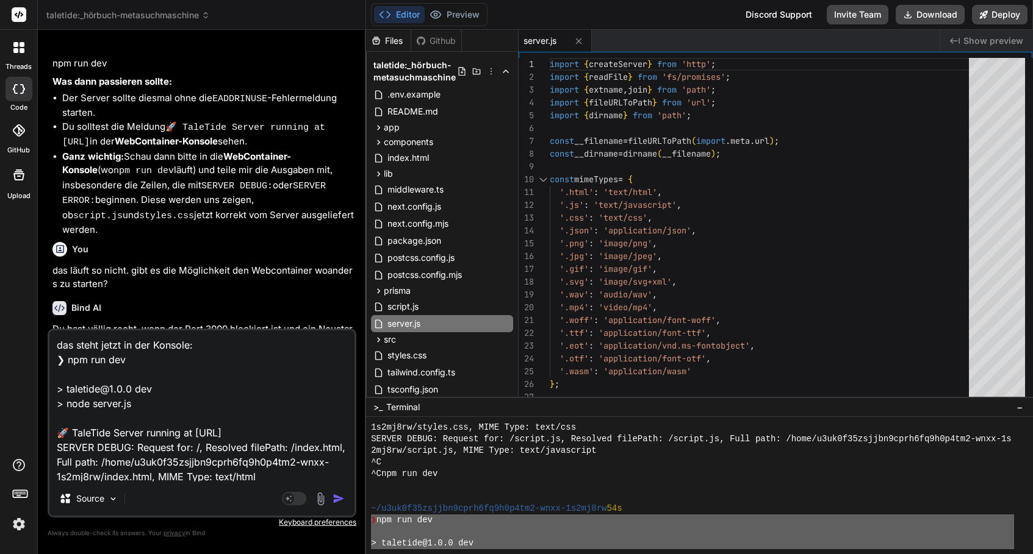
scroll to position [134, 0]
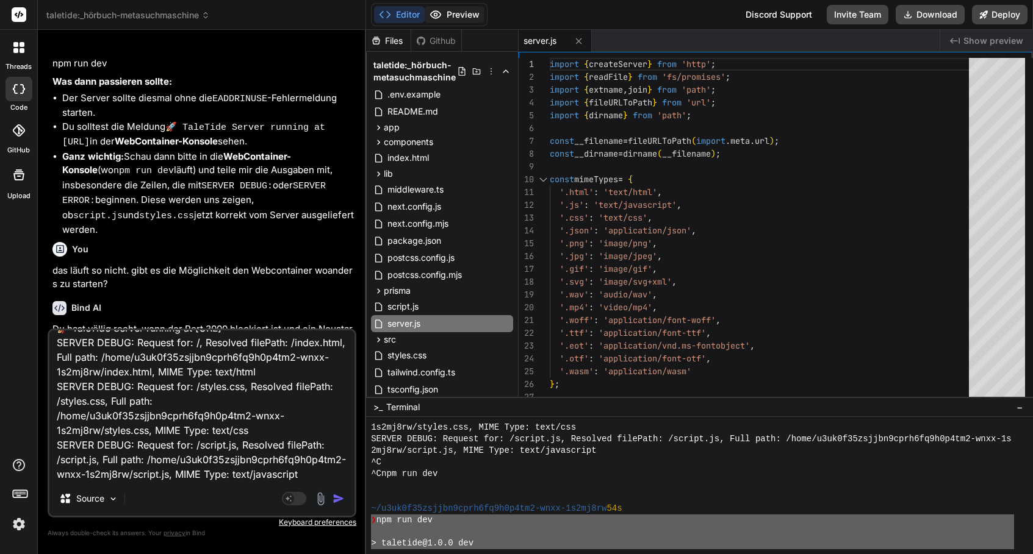
click at [454, 20] on button "Preview" at bounding box center [455, 14] width 60 height 17
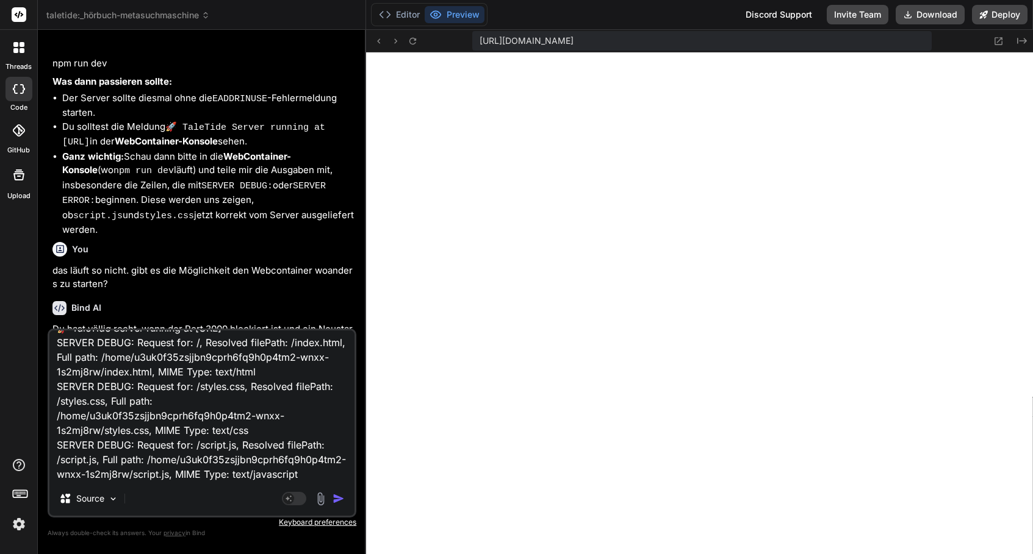
click at [271, 473] on textarea "das steht jetzt in der Konsole: ❯ npm run dev > taletide@1.0.0 dev > node serve…" at bounding box center [201, 406] width 305 height 151
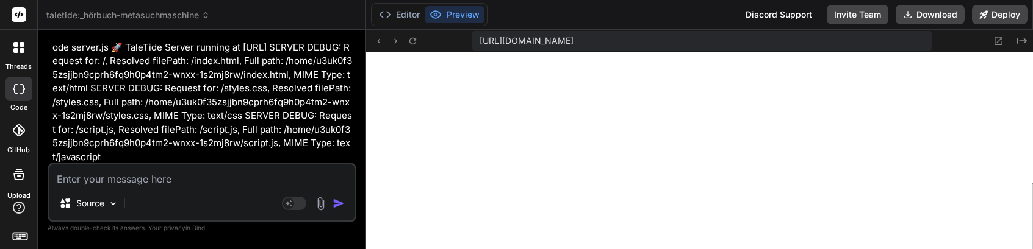
scroll to position [6490, 0]
click at [167, 173] on textarea at bounding box center [201, 176] width 305 height 22
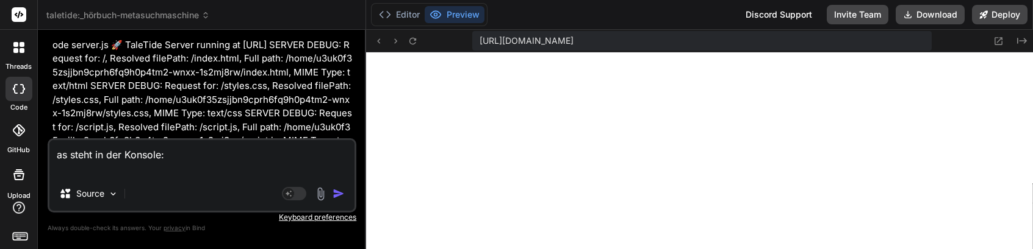
paste textarea "[Warning] 190 console messages are not shown. [Log] (2) (7134-bc671e832d5efcfd.…"
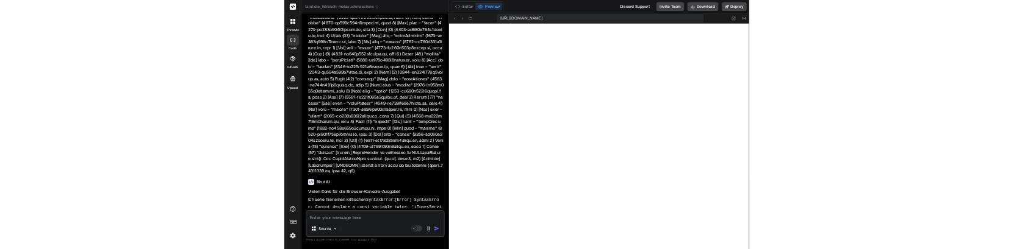
scroll to position [406, 0]
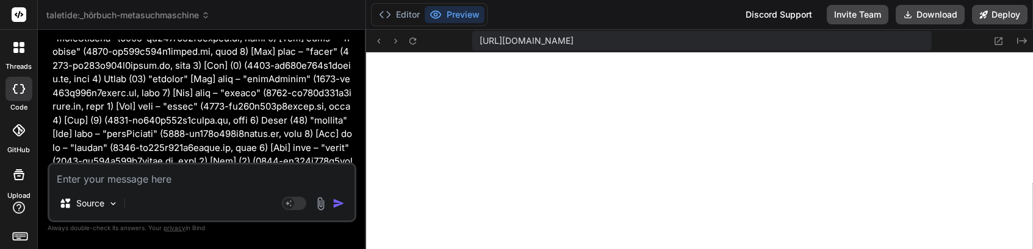
click at [185, 176] on textarea at bounding box center [201, 176] width 305 height 22
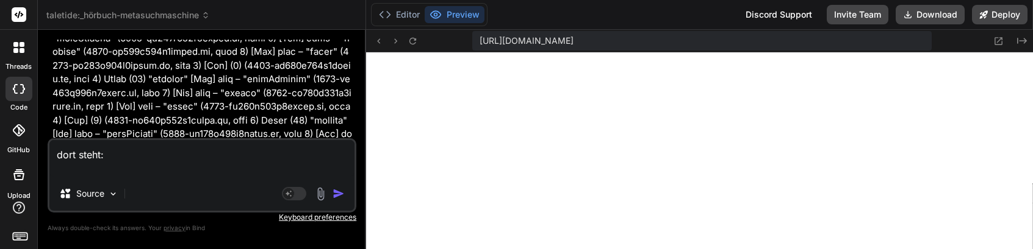
paste textarea "[Warning] 1830 console messages are not shown. [Log] (2) (7134-bc671e832d5efcfd…"
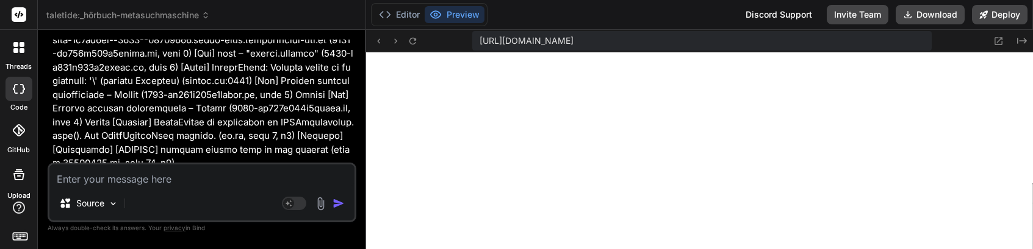
scroll to position [10065, 0]
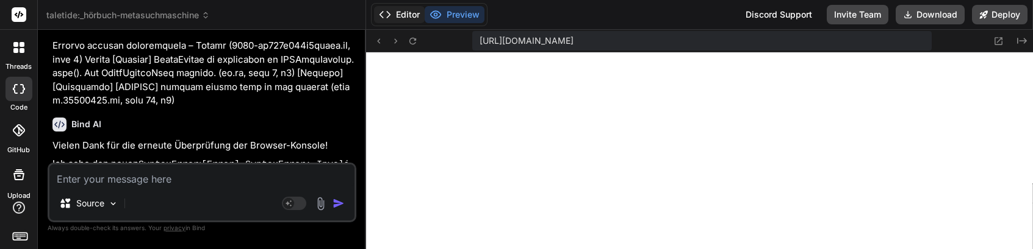
click at [380, 12] on icon at bounding box center [385, 15] width 12 height 12
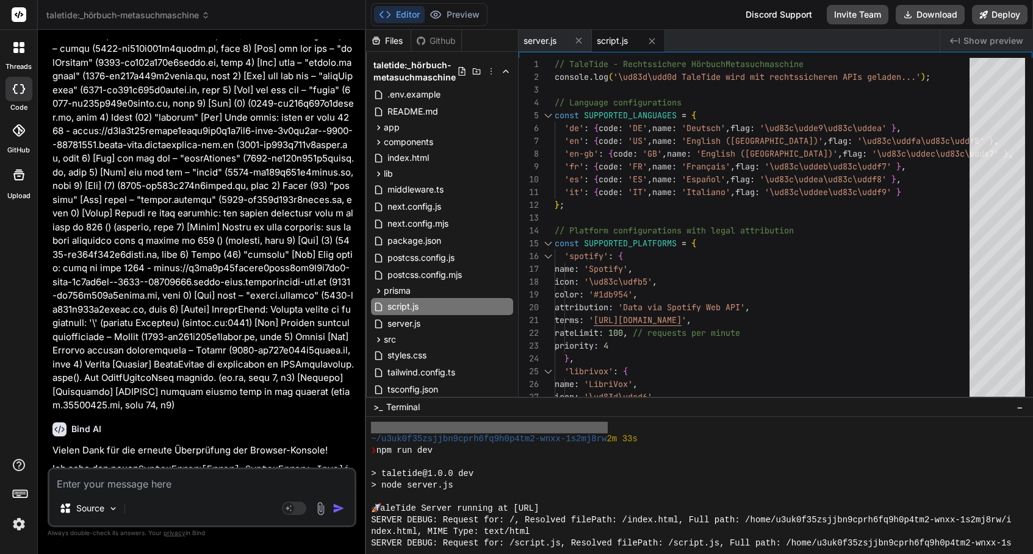
scroll to position [1032, 0]
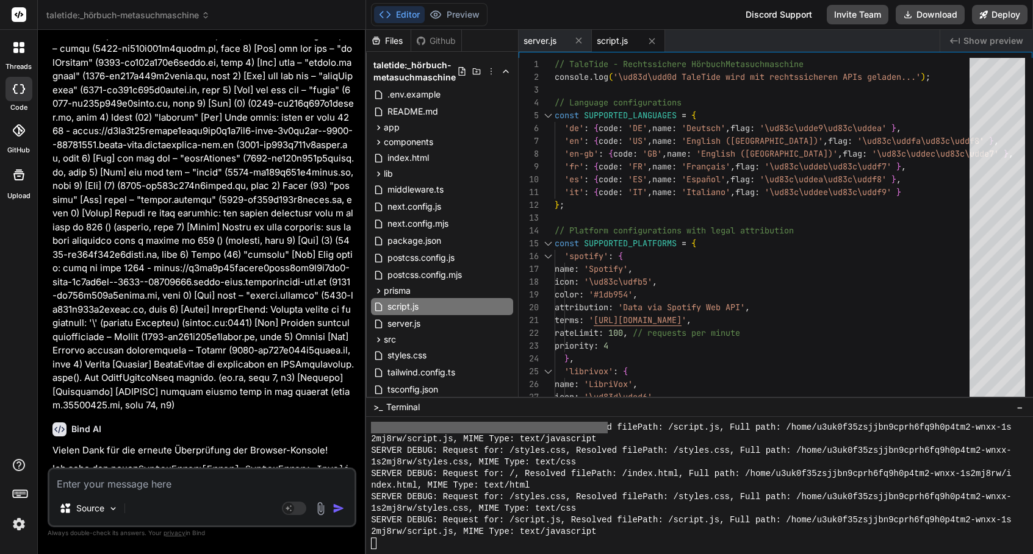
click at [616, 535] on div "2mj8rw/script.js, MIME Type: text/javascript" at bounding box center [692, 532] width 643 height 12
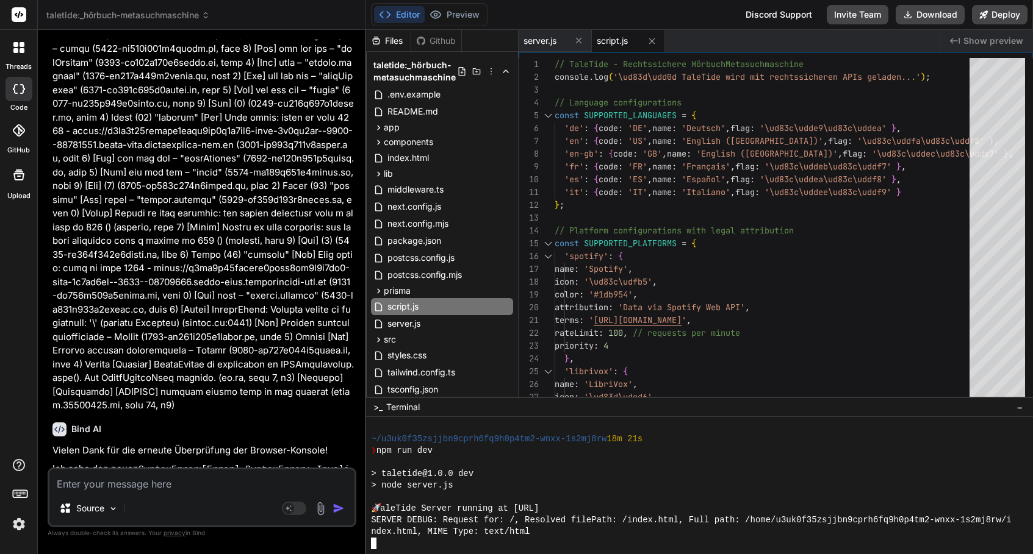
scroll to position [1205, 0]
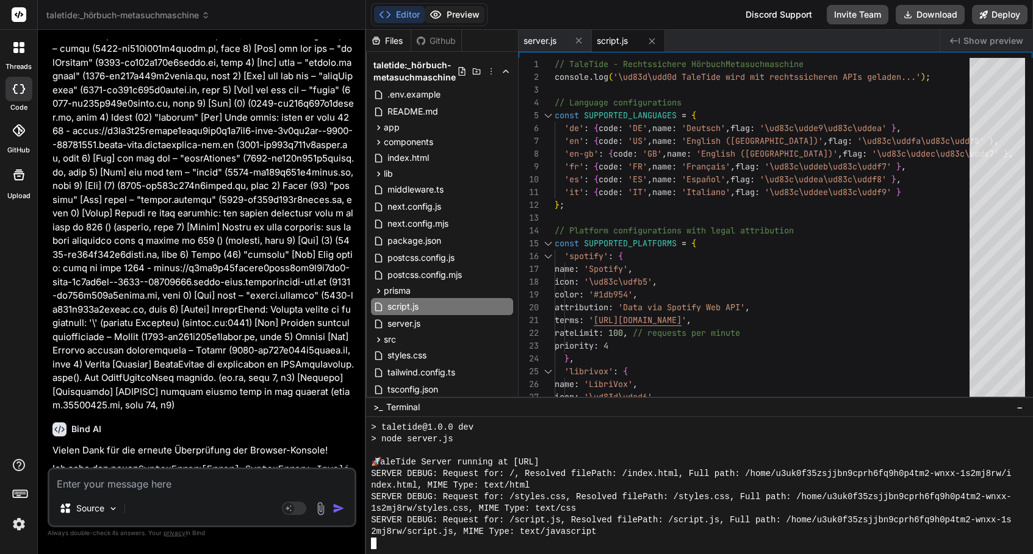
click at [453, 16] on button "Preview" at bounding box center [455, 14] width 60 height 17
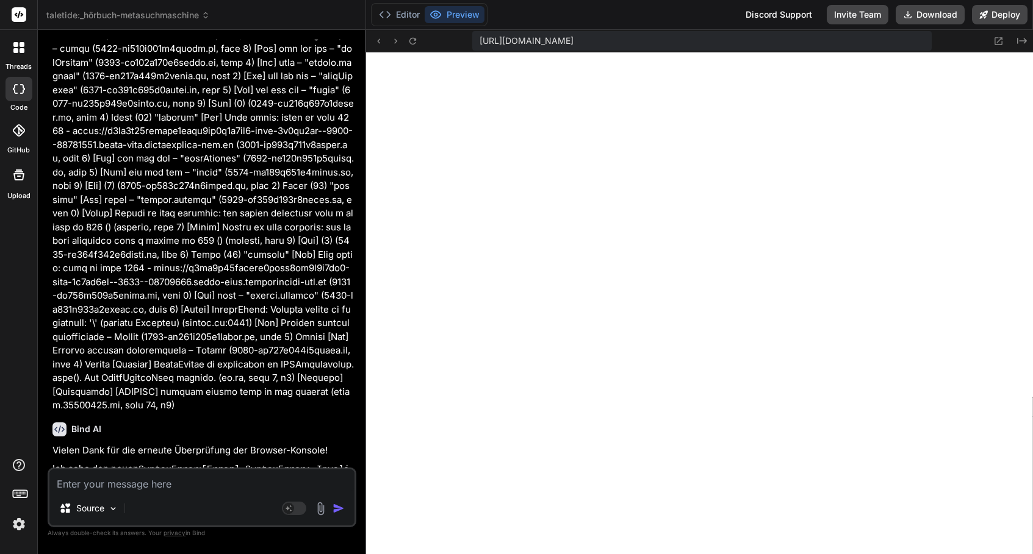
scroll to position [1275, 0]
click at [208, 482] on textarea at bounding box center [201, 481] width 305 height 22
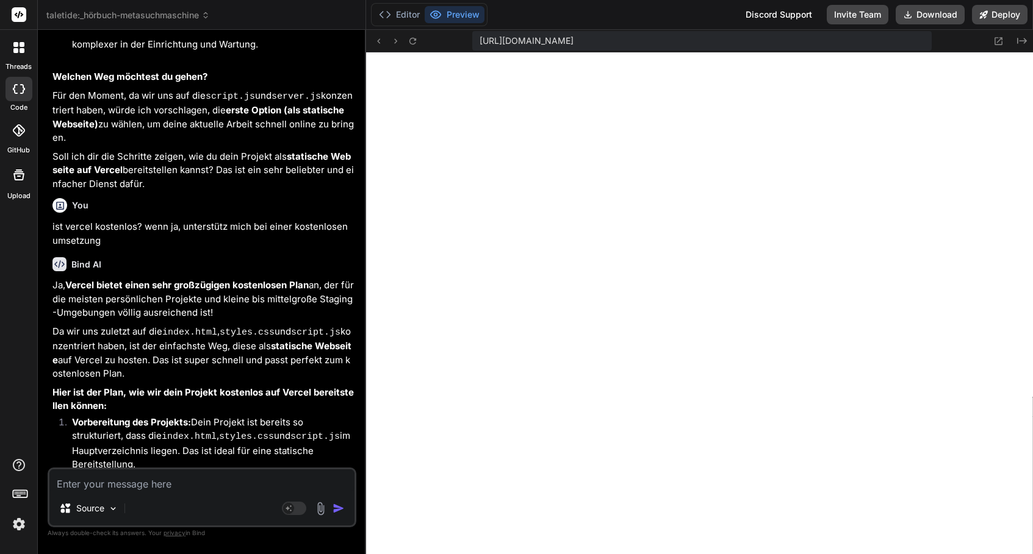
scroll to position [11114, 0]
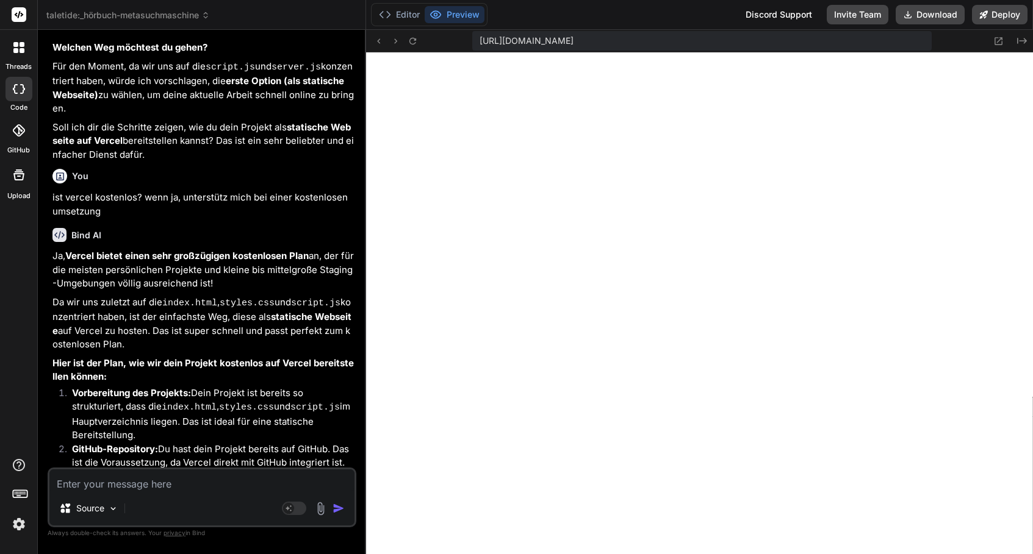
click at [210, 488] on textarea at bounding box center [201, 481] width 305 height 22
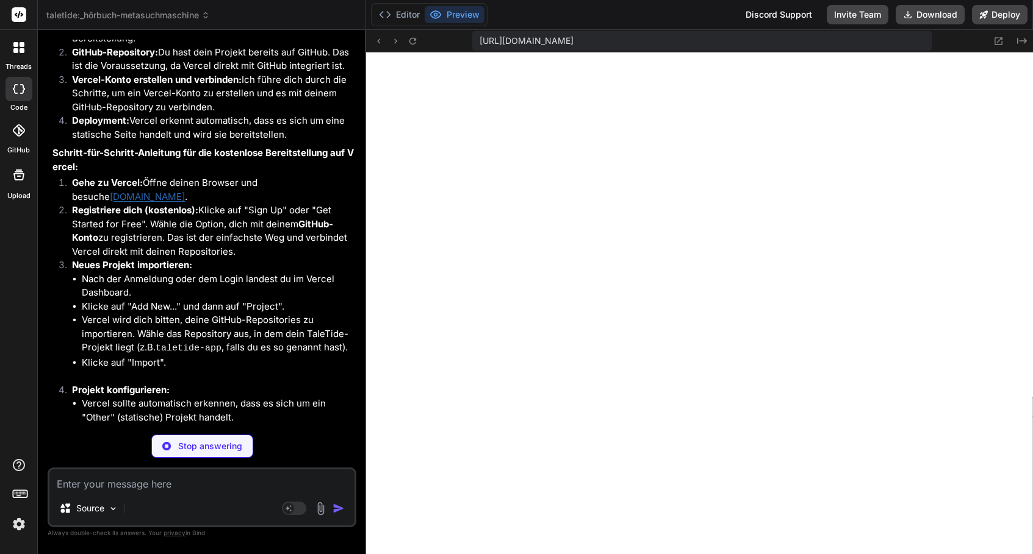
scroll to position [11500, 0]
